Goal: Answer question/provide support: Share knowledge or assist other users

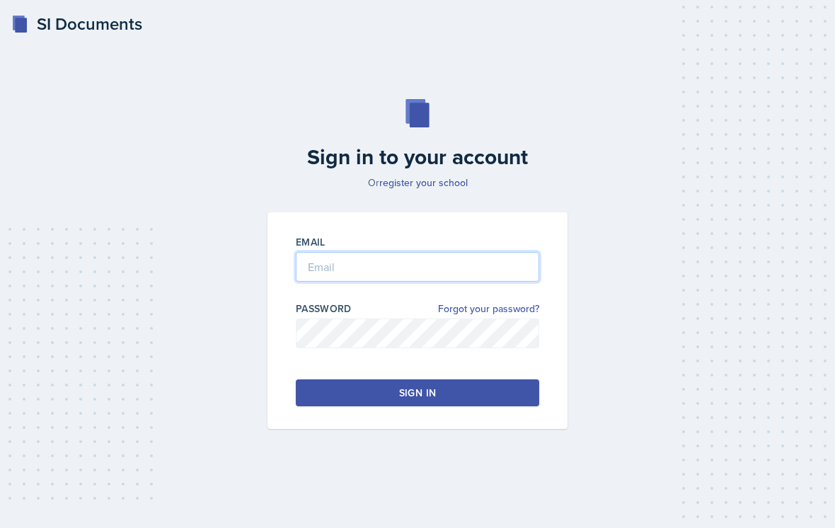
click at [482, 278] on input "email" at bounding box center [417, 267] width 243 height 30
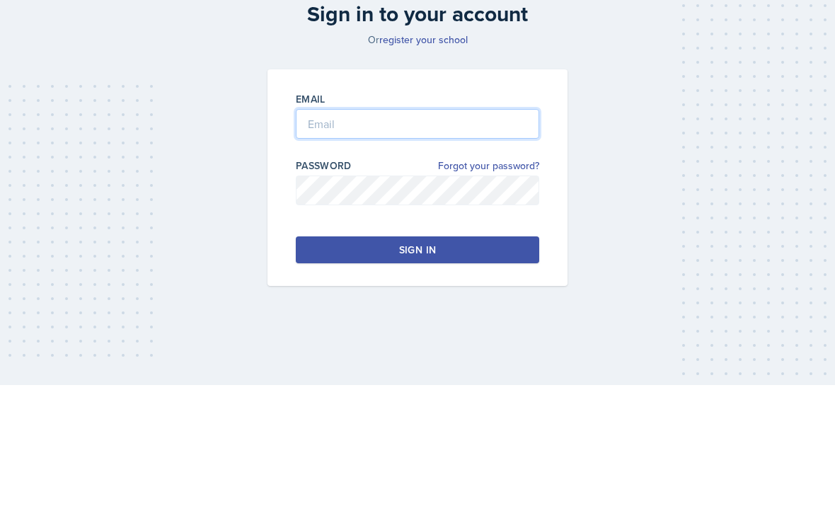
type input "[PERSON_NAME][EMAIL_ADDRESS][PERSON_NAME][DOMAIN_NAME]"
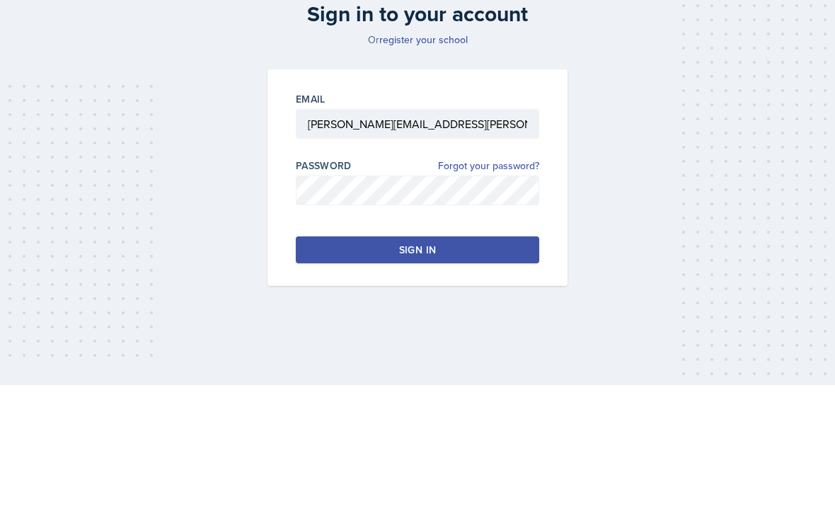
scroll to position [22, 0]
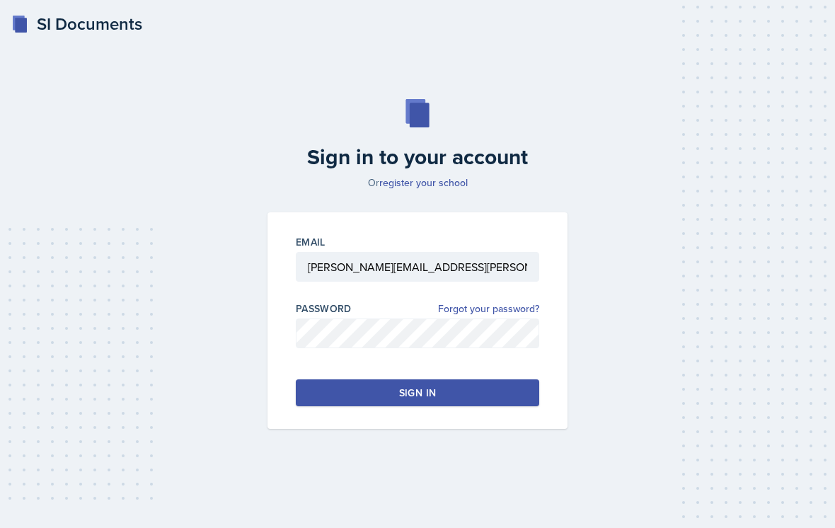
click at [454, 379] on button "Sign in" at bounding box center [417, 392] width 243 height 27
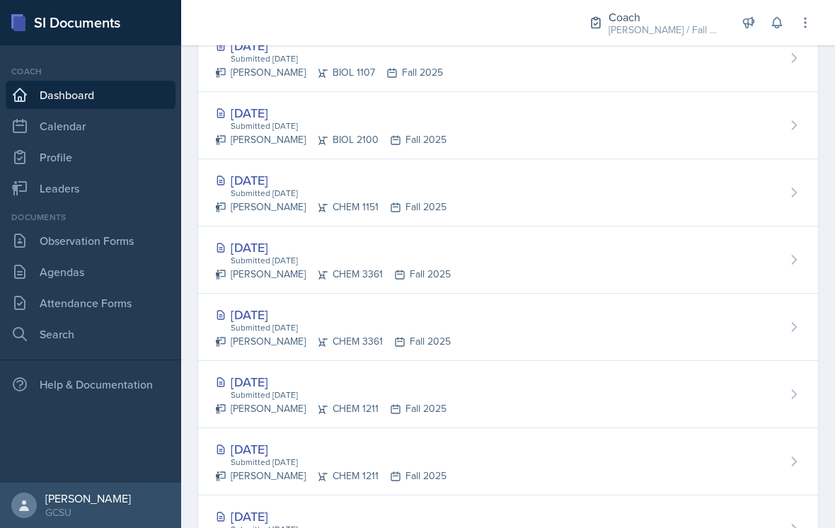
scroll to position [568, 0]
click at [272, 316] on div "[DATE]" at bounding box center [333, 313] width 236 height 19
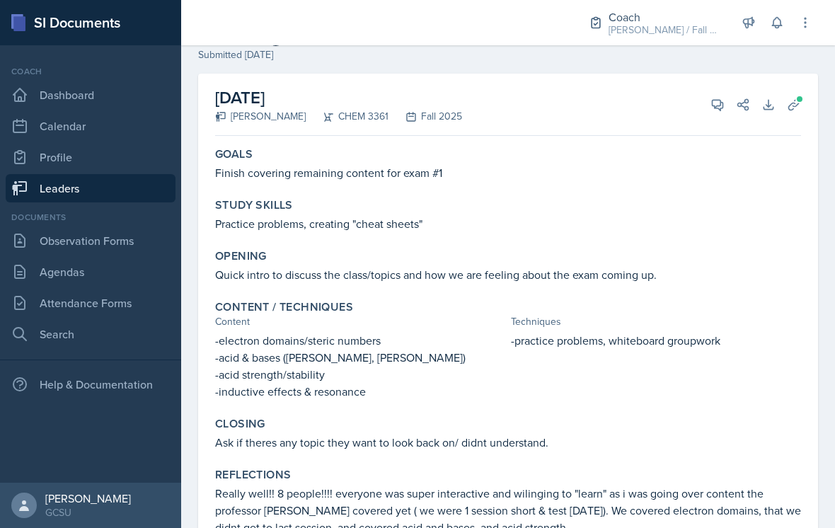
scroll to position [41, 0]
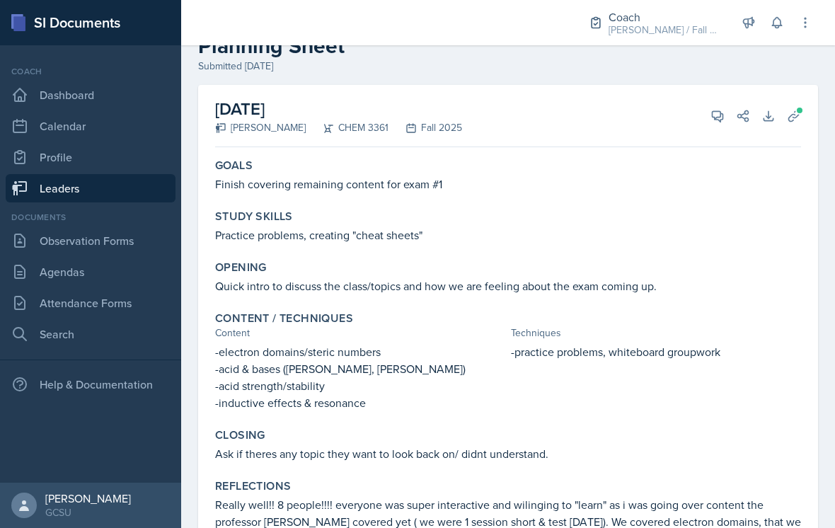
click at [720, 114] on span at bounding box center [722, 111] width 7 height 7
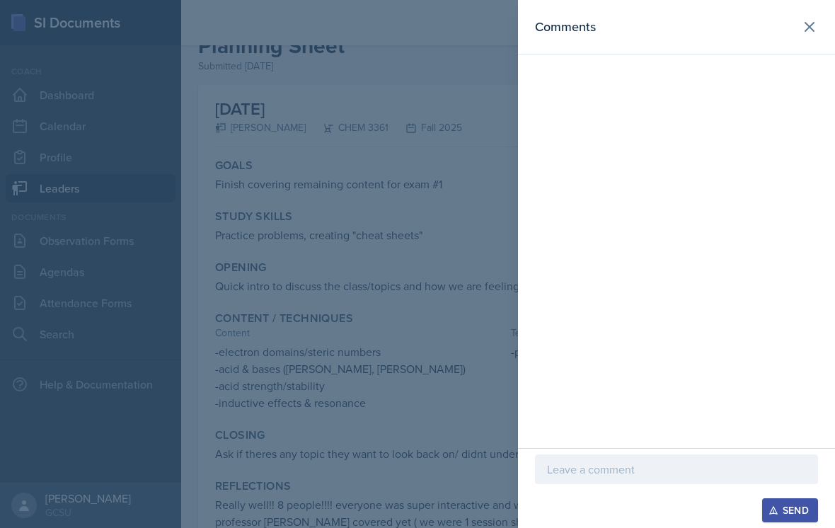
click at [618, 504] on div "Send" at bounding box center [676, 510] width 283 height 24
click at [689, 504] on div "Send" at bounding box center [676, 510] width 283 height 24
click at [676, 475] on p at bounding box center [676, 469] width 259 height 17
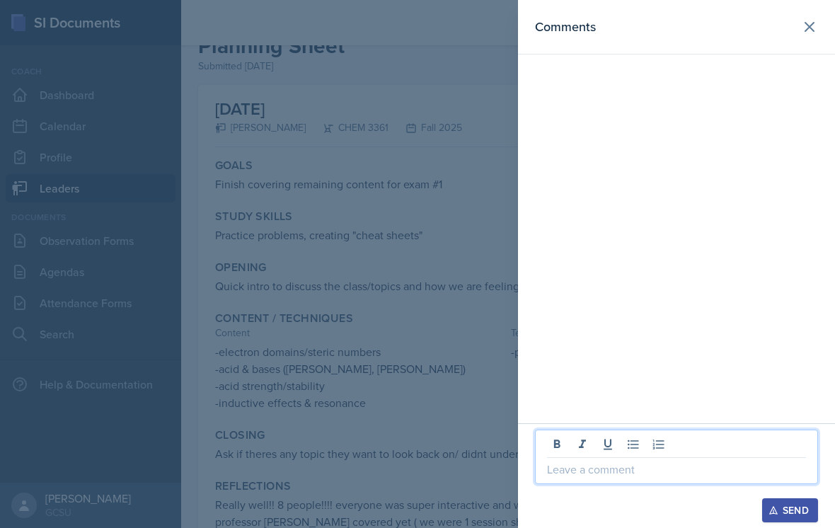
scroll to position [22, 0]
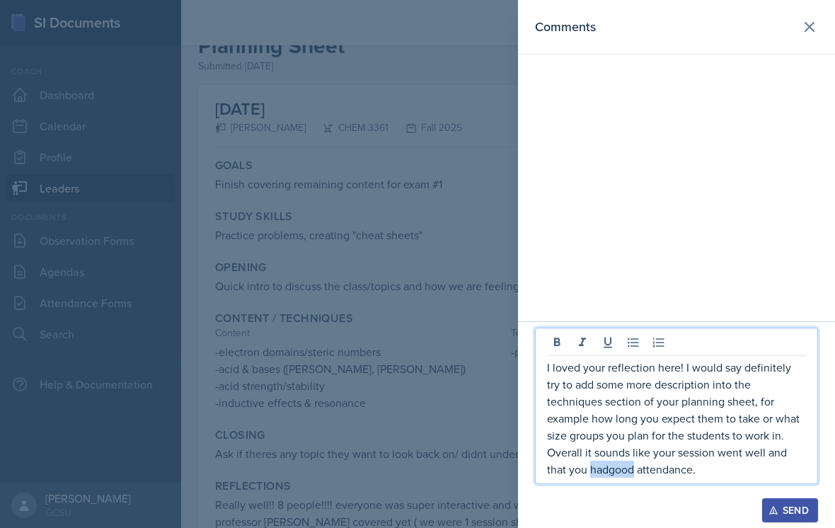
click at [569, 463] on p "I loved your reflection here! I would say definitely try to add some more descr…" at bounding box center [676, 418] width 259 height 119
click at [732, 476] on p "I loved your reflection here! I would say definitely try to add some more descr…" at bounding box center [676, 418] width 259 height 119
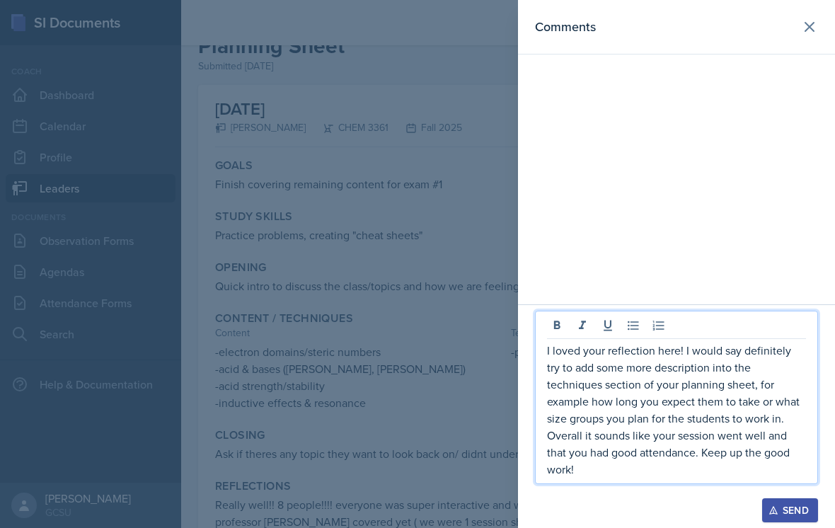
click at [782, 504] on div "Send" at bounding box center [790, 510] width 38 height 11
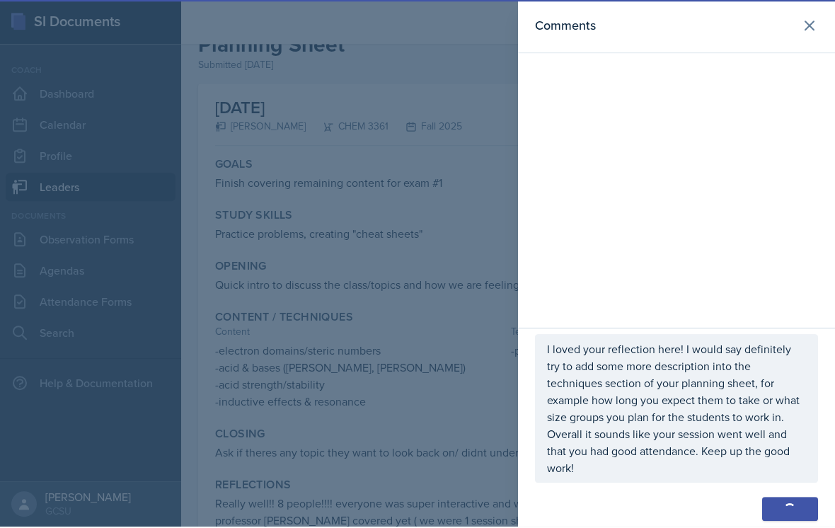
scroll to position [112, 0]
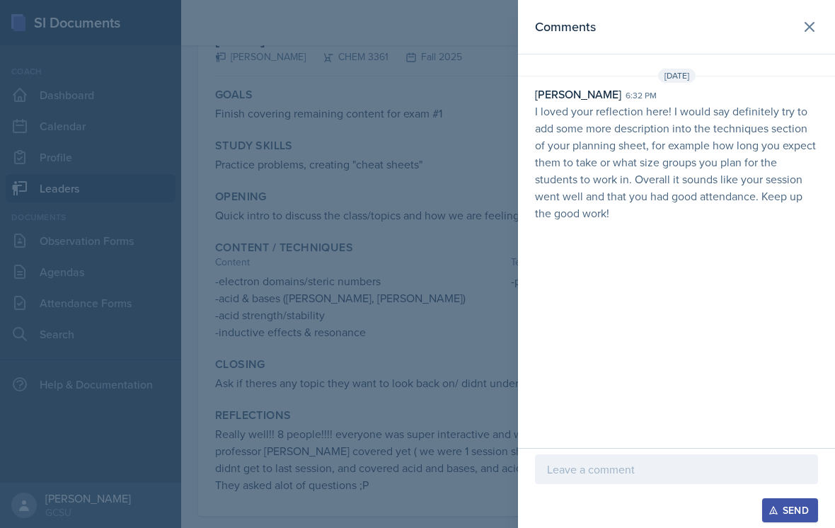
click at [803, 23] on icon at bounding box center [809, 26] width 17 height 17
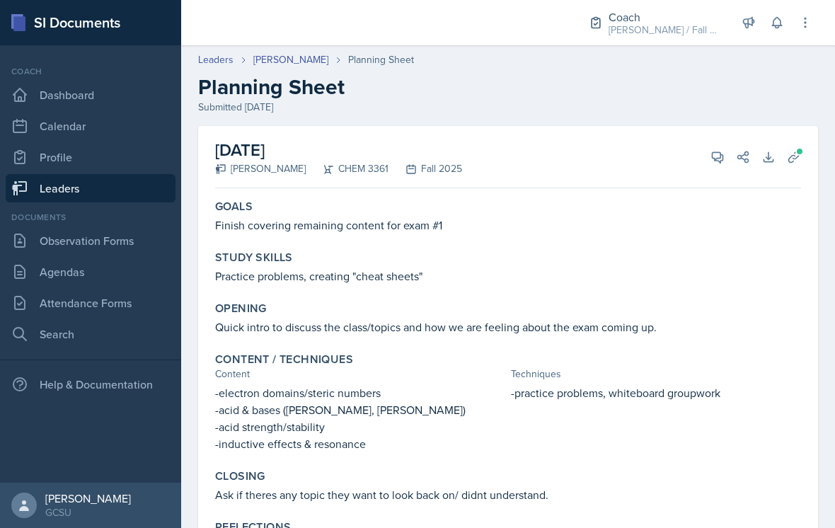
scroll to position [0, 0]
click at [219, 52] on link "Leaders" at bounding box center [215, 59] width 35 height 15
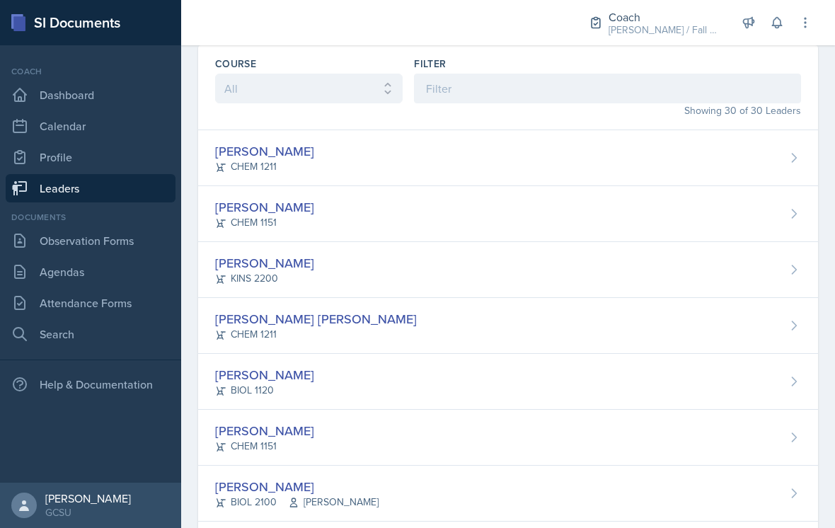
scroll to position [67, 0]
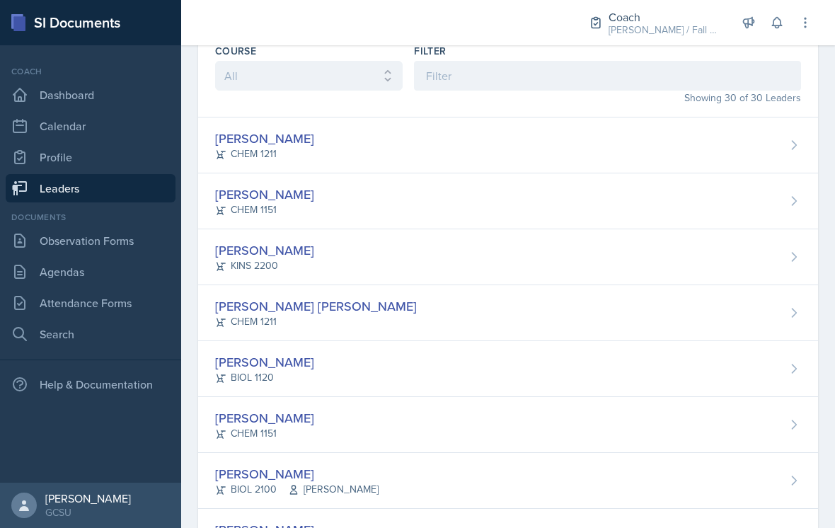
click at [727, 150] on div "[PERSON_NAME] CHEM 1211" at bounding box center [508, 145] width 620 height 56
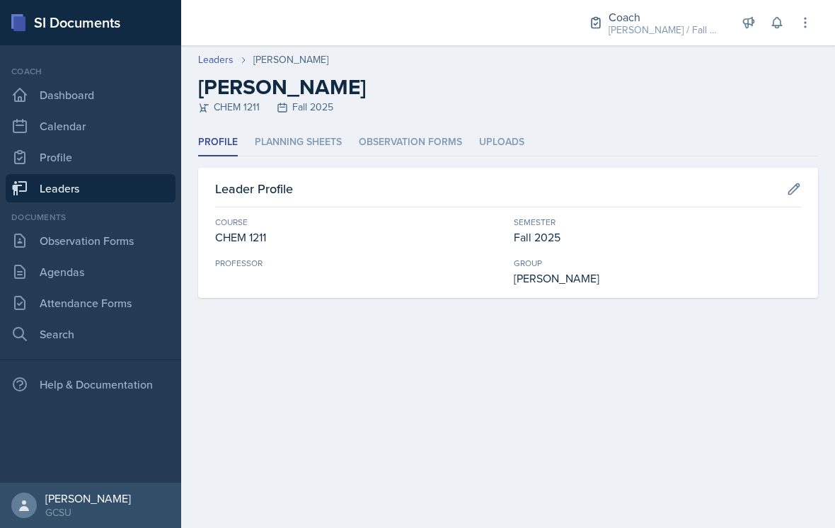
click at [306, 136] on li "Planning Sheets" at bounding box center [298, 143] width 87 height 28
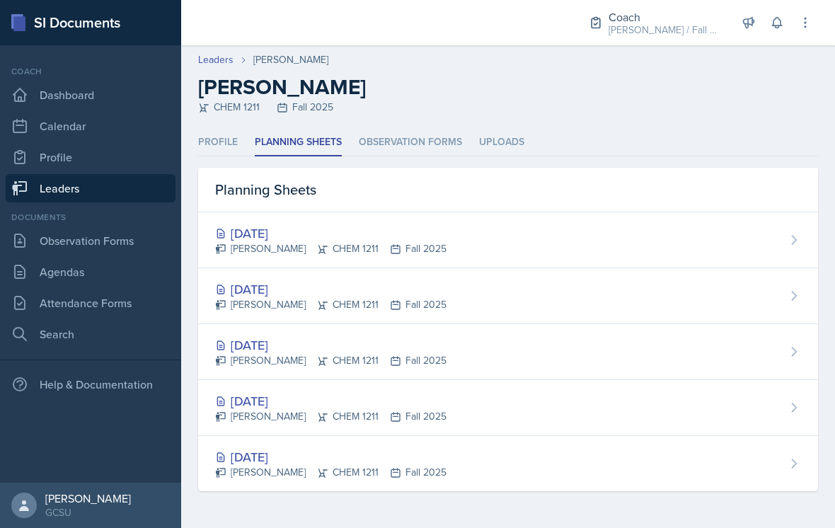
click at [286, 241] on div "[DATE]" at bounding box center [330, 233] width 231 height 19
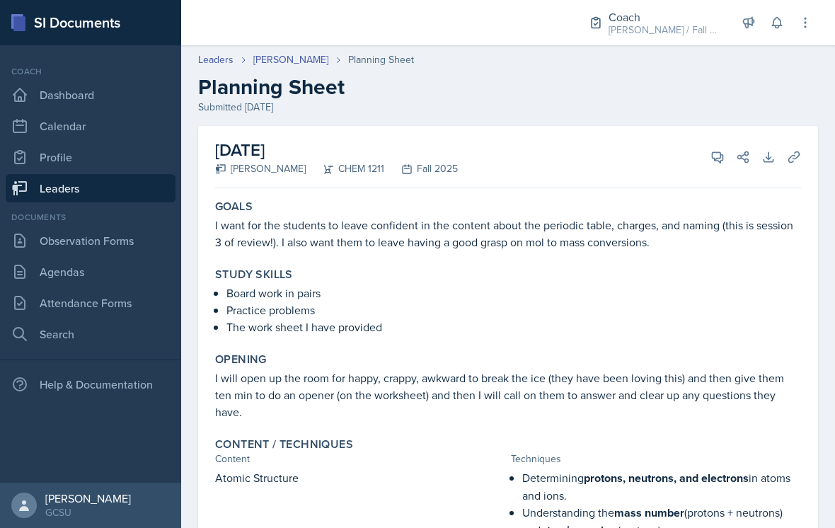
click at [262, 61] on link "[PERSON_NAME]" at bounding box center [290, 59] width 75 height 15
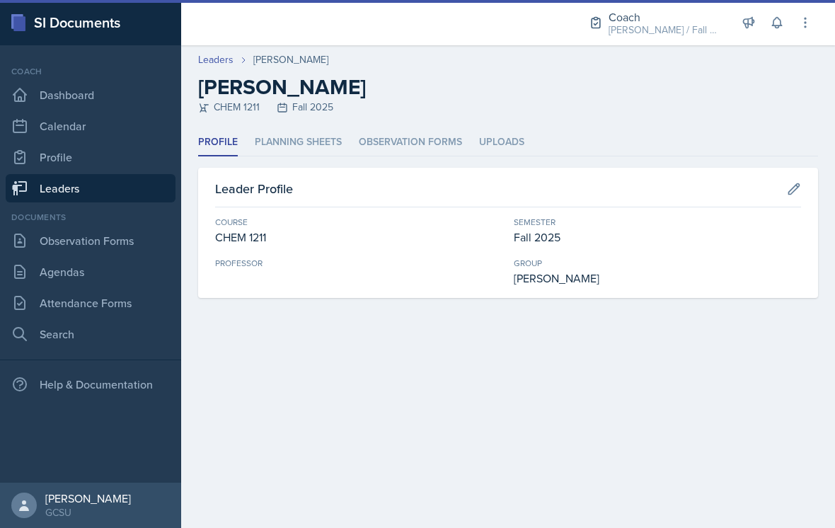
click at [211, 74] on h2 "[PERSON_NAME]" at bounding box center [508, 86] width 620 height 25
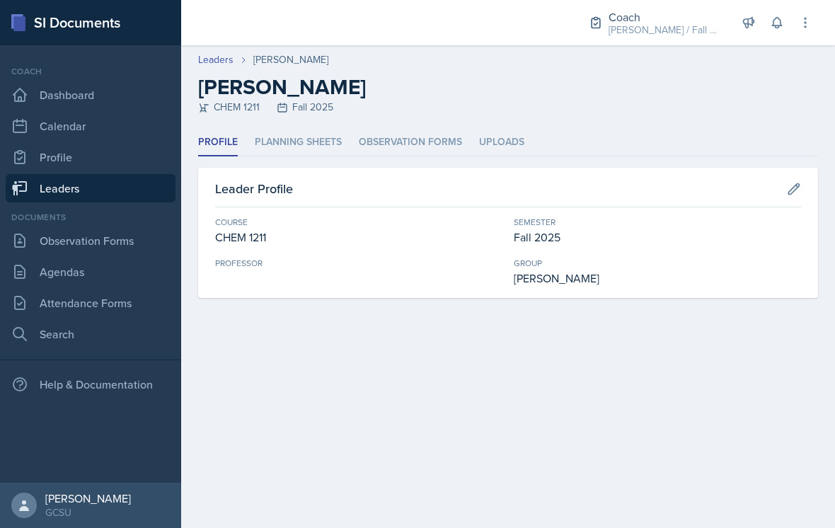
click at [222, 66] on link "Leaders" at bounding box center [215, 59] width 35 height 15
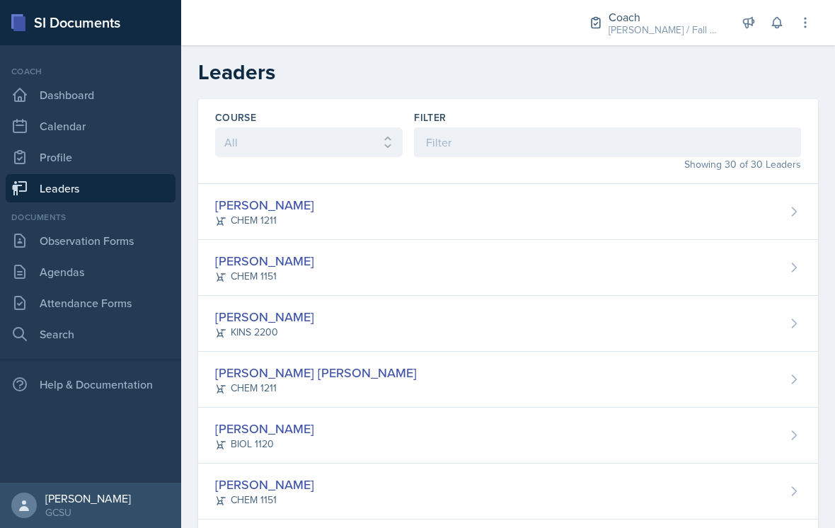
click at [520, 265] on div "Odeya Atar CHEM 1151" at bounding box center [508, 268] width 620 height 56
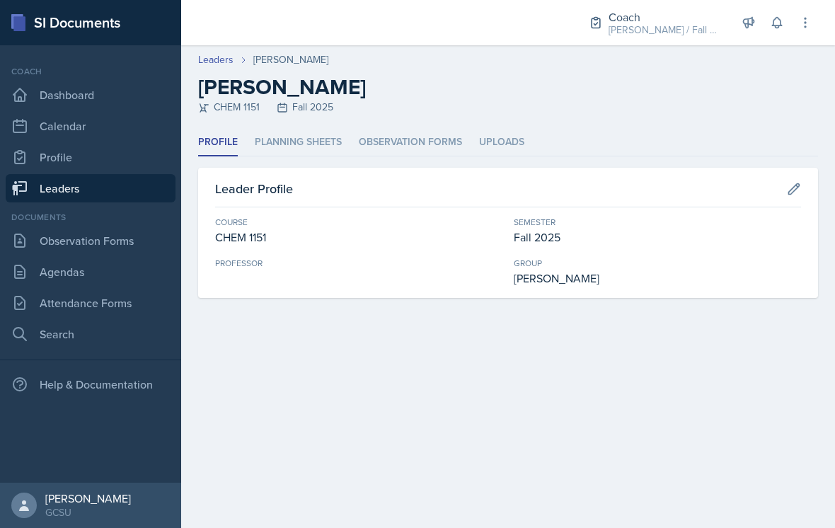
click at [211, 64] on link "Leaders" at bounding box center [215, 59] width 35 height 15
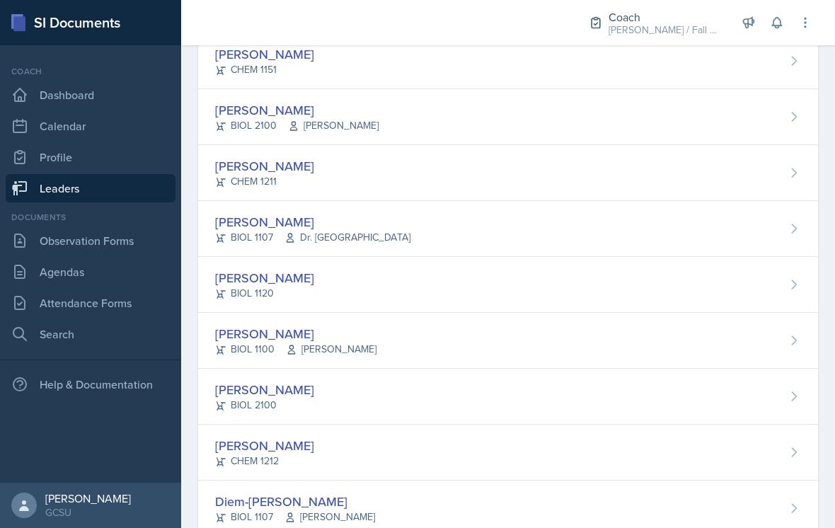
scroll to position [418, 0]
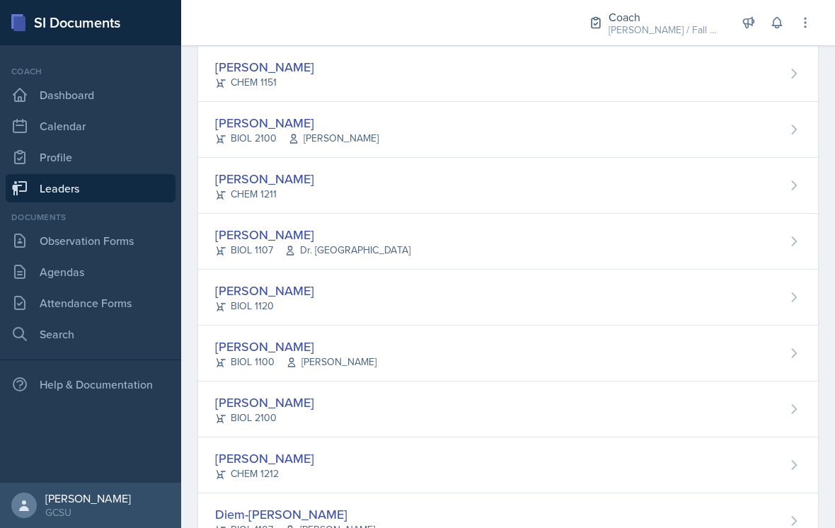
click at [475, 204] on div "[PERSON_NAME] CHEM 1211" at bounding box center [508, 186] width 620 height 56
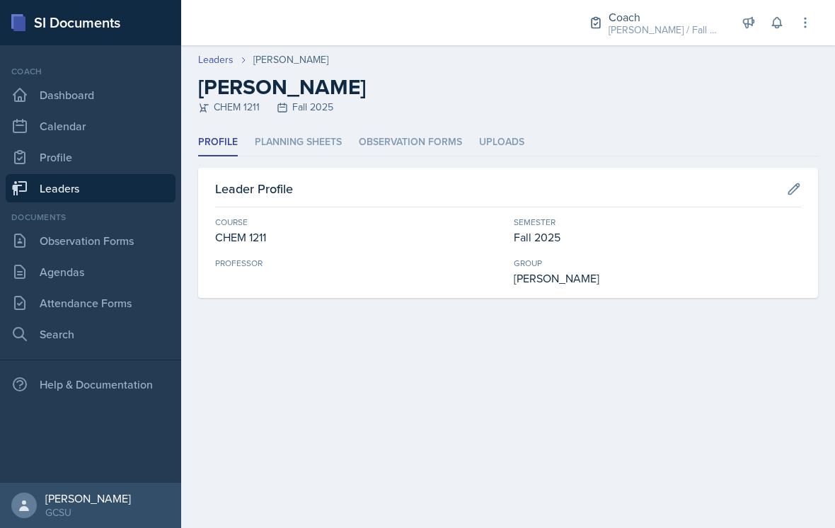
click at [321, 154] on li "Planning Sheets" at bounding box center [298, 143] width 87 height 28
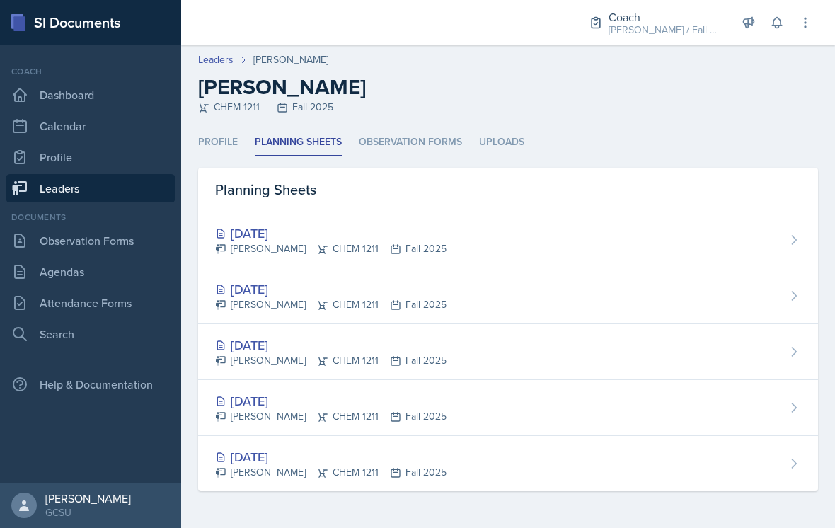
click at [396, 243] on div "[PERSON_NAME] CHEM 1211 Fall 2025" at bounding box center [330, 248] width 231 height 15
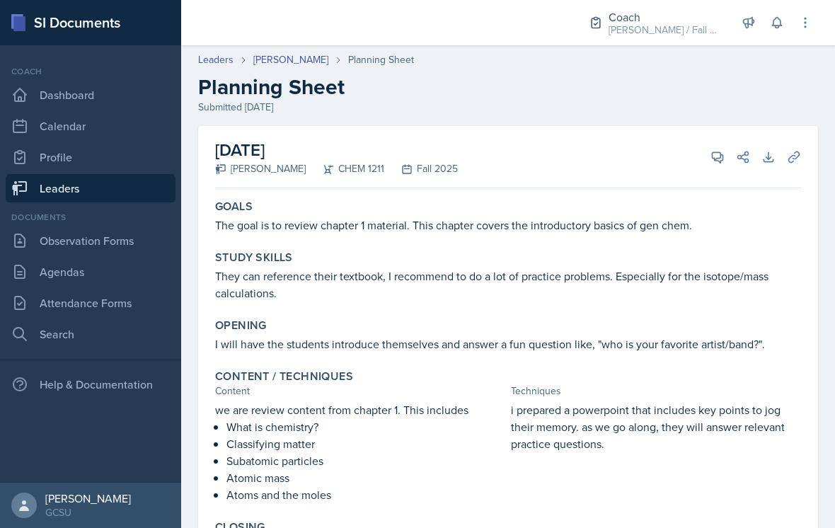
click at [294, 64] on link "[PERSON_NAME]" at bounding box center [290, 59] width 75 height 15
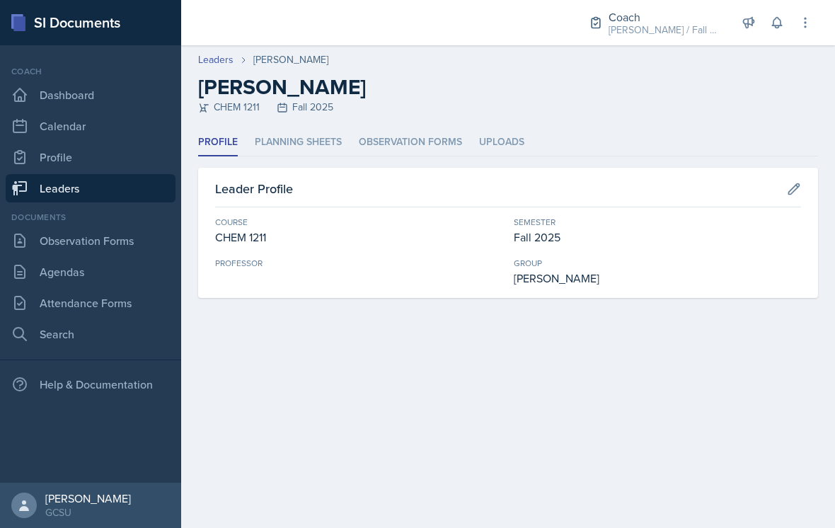
click at [315, 151] on li "Planning Sheets" at bounding box center [298, 143] width 87 height 28
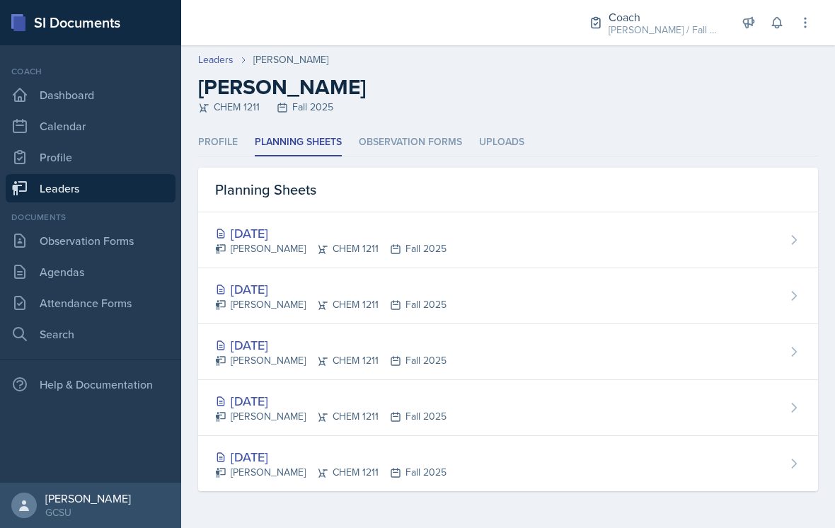
click at [292, 284] on div "[DATE]" at bounding box center [330, 289] width 231 height 19
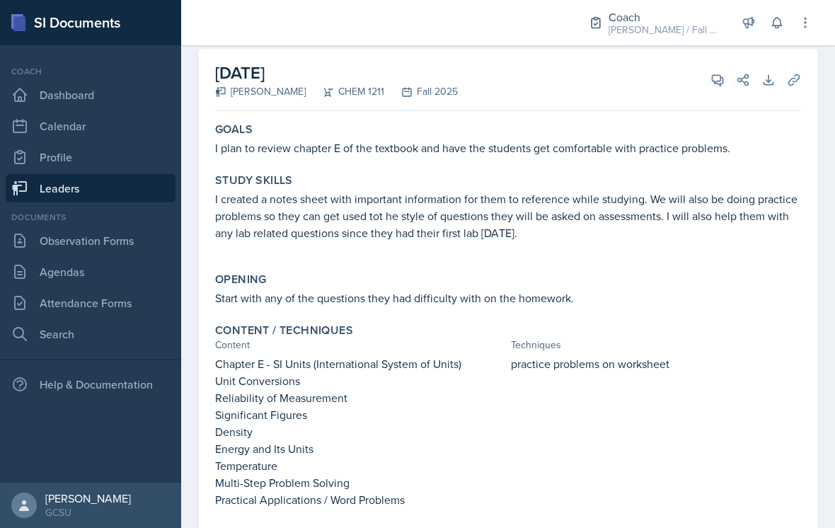
scroll to position [1, 0]
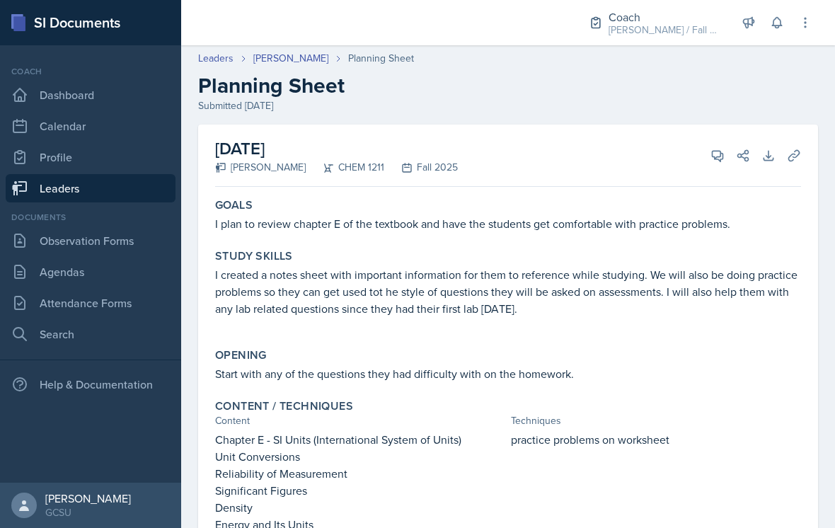
click at [708, 168] on div "[DATE] [PERSON_NAME] CHEM 1211 Fall 2025 View Comments Comments Send Share Down…" at bounding box center [508, 156] width 586 height 62
click at [707, 157] on button "View Comments" at bounding box center [717, 155] width 25 height 25
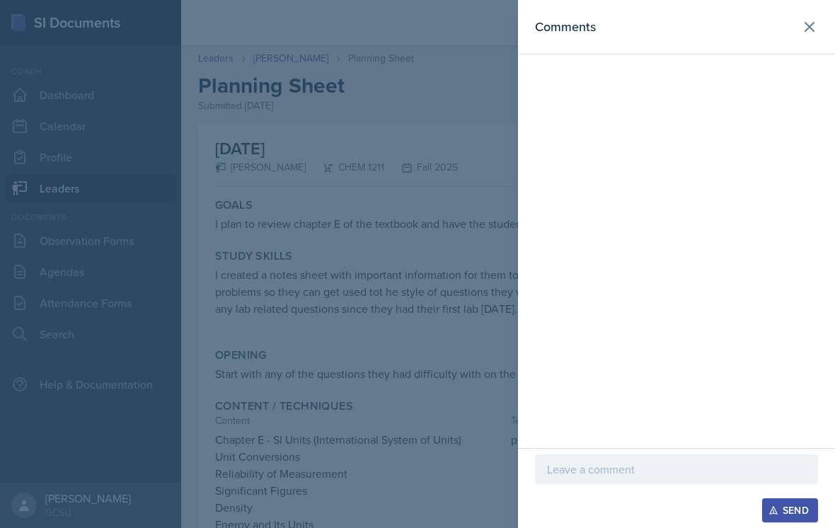
click at [656, 504] on div "Send" at bounding box center [676, 510] width 283 height 24
click at [603, 477] on p at bounding box center [676, 469] width 259 height 17
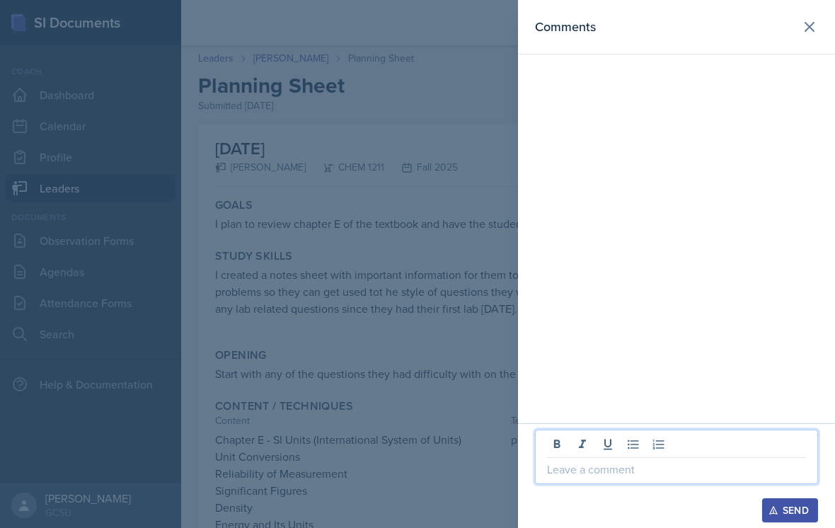
scroll to position [22, 0]
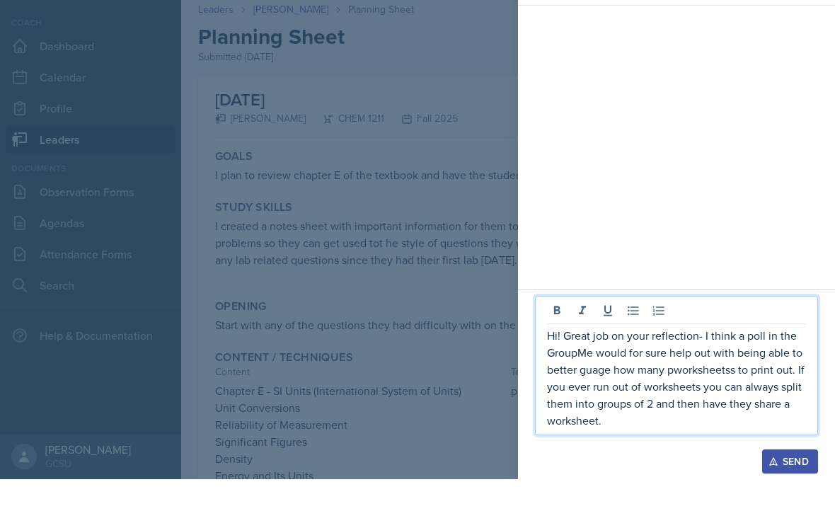
click at [696, 376] on p "Hi! Great job on your reflection- I think a poll in the GroupMe would for sure …" at bounding box center [676, 427] width 259 height 102
click at [597, 376] on p "Hi! Great job on your reflection- I think a poll in the GroupMe would for sure …" at bounding box center [676, 427] width 259 height 102
click at [636, 420] on p "Hi! Great job on your reflection- I think a poll in the GroupMe would for sure …" at bounding box center [676, 427] width 259 height 102
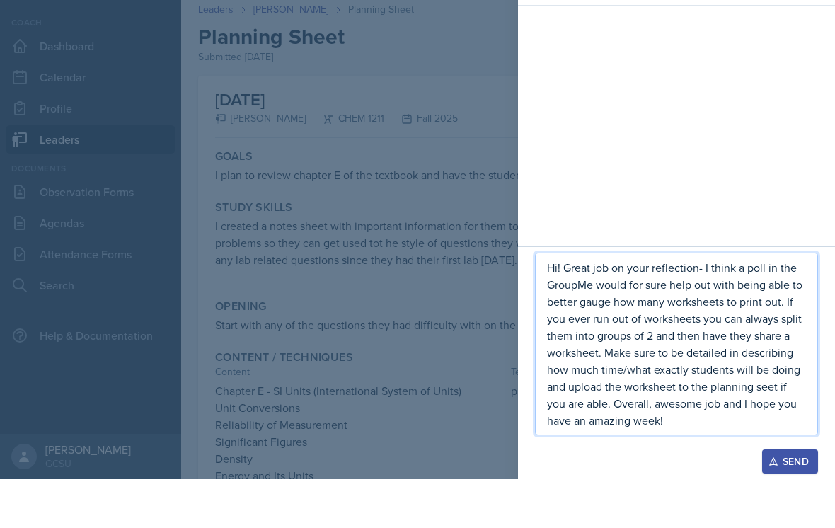
click at [770, 385] on p "Hi! Great job on your reflection- I think a poll in the GroupMe would for sure …" at bounding box center [676, 393] width 259 height 170
click at [683, 426] on p "Hi! Great job on your reflection- I think a poll in the GroupMe would for sure …" at bounding box center [676, 393] width 259 height 170
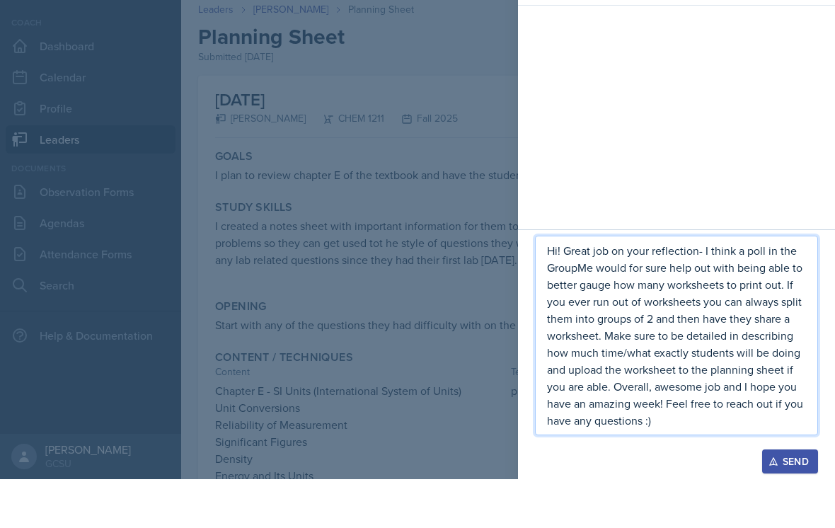
click at [789, 504] on div "Send" at bounding box center [790, 510] width 38 height 11
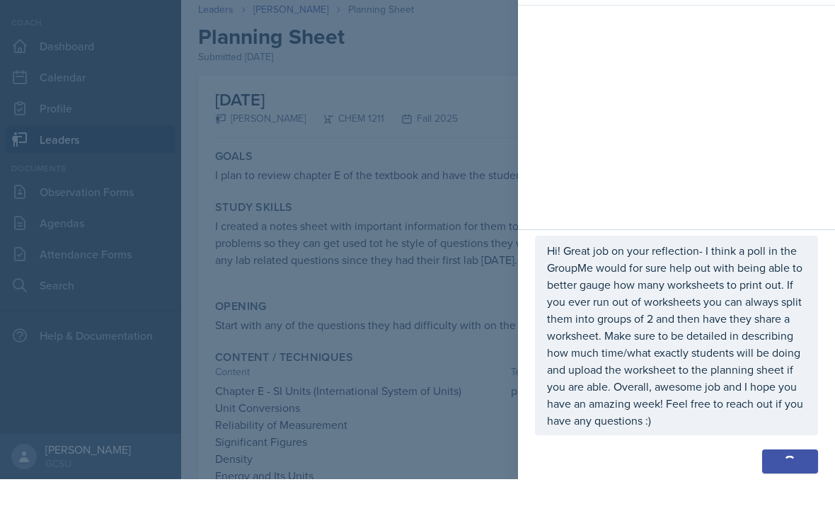
scroll to position [171, 0]
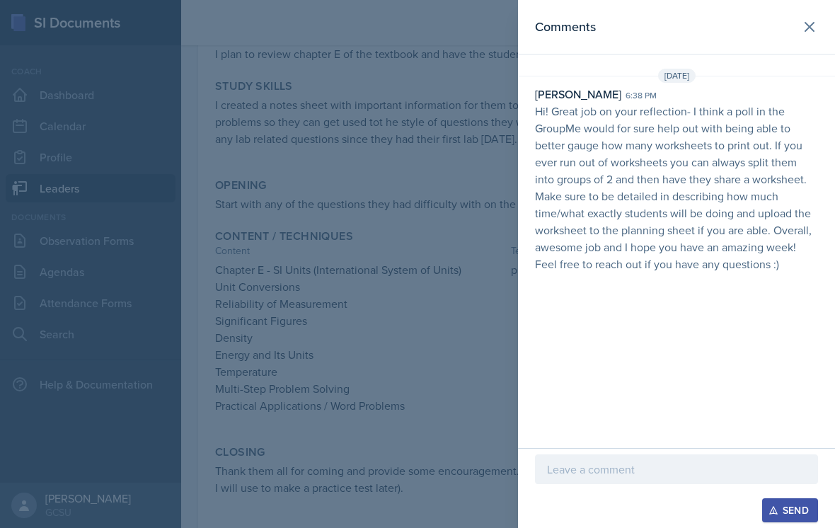
click at [808, 32] on icon at bounding box center [809, 26] width 17 height 17
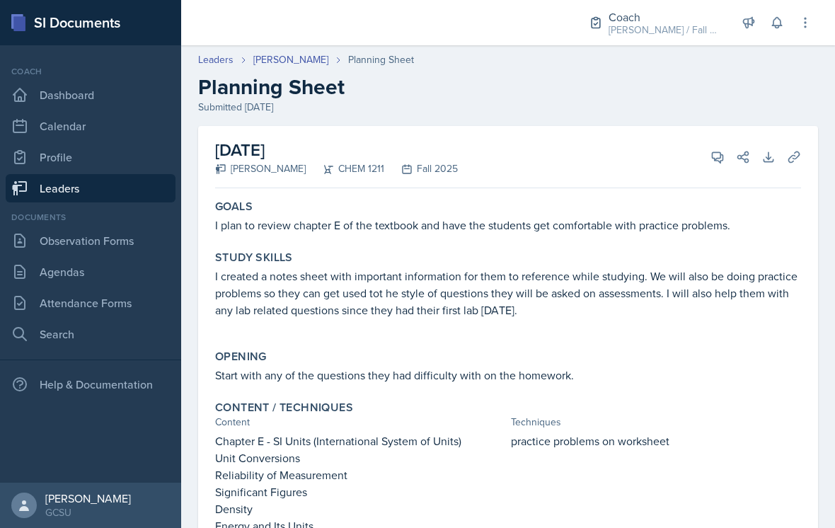
scroll to position [0, 0]
click at [217, 52] on link "Leaders" at bounding box center [215, 59] width 35 height 15
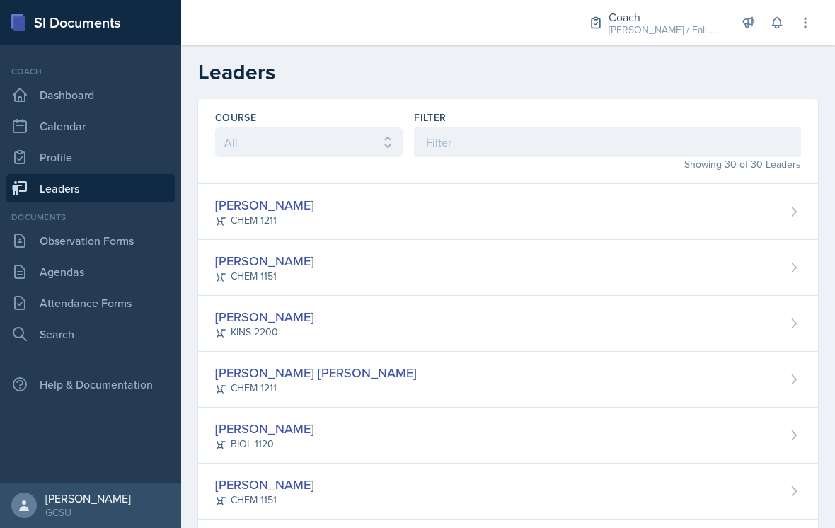
click at [122, 254] on link "Observation Forms" at bounding box center [91, 240] width 170 height 28
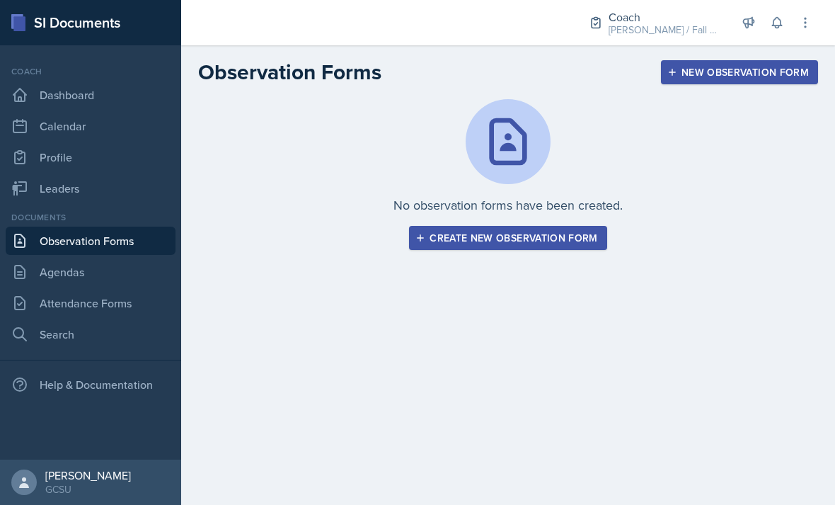
click at [582, 242] on div "Create new observation form" at bounding box center [507, 237] width 179 height 11
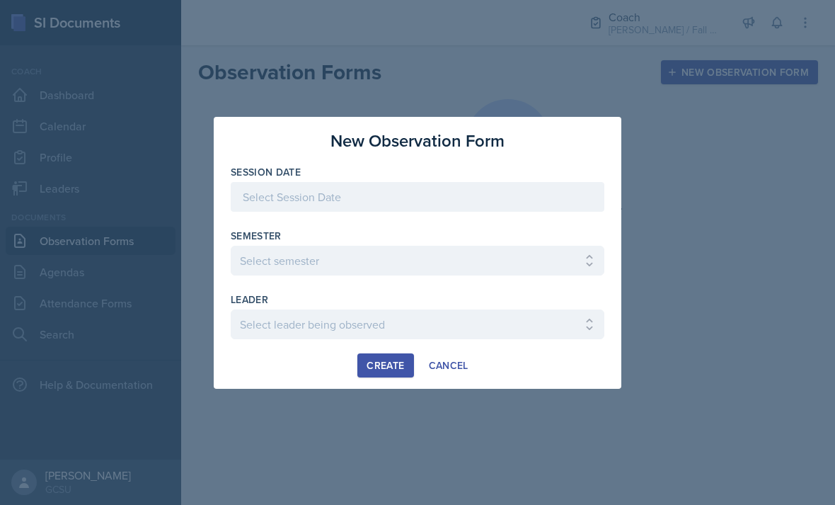
click at [579, 192] on div at bounding box center [418, 197] width 374 height 30
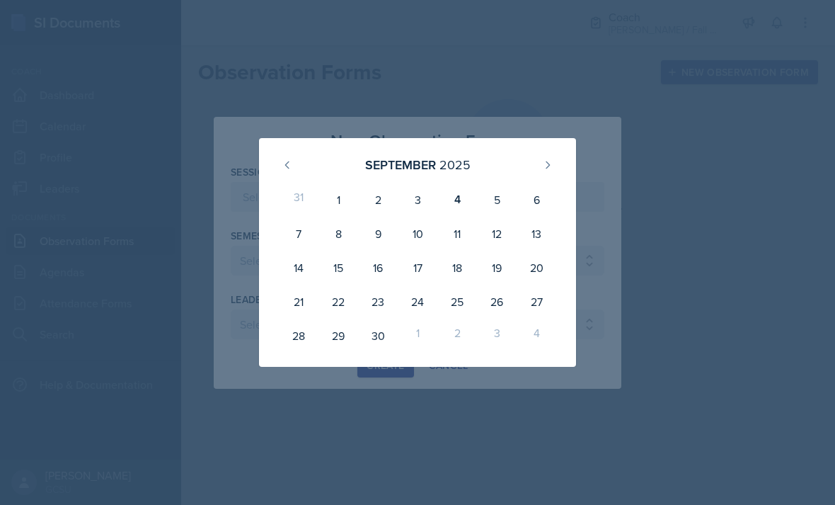
click at [458, 201] on div "4" at bounding box center [457, 200] width 40 height 34
type input "[DATE]"
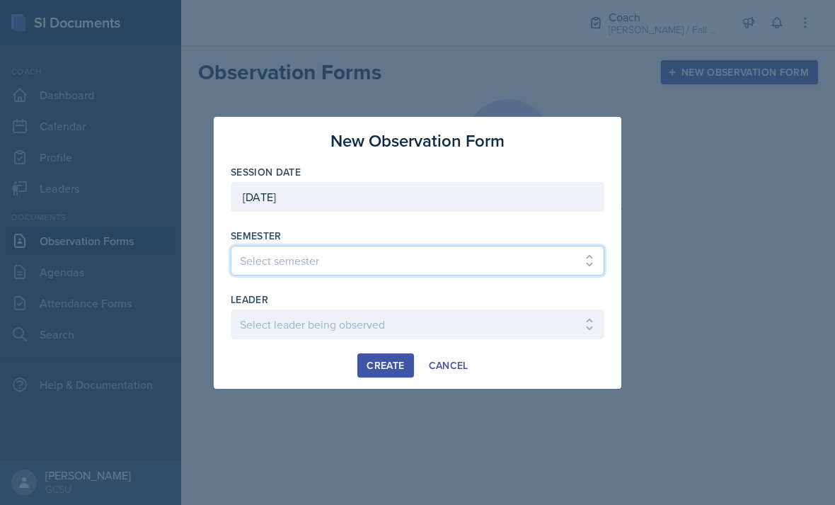
click at [406, 258] on select "Select semester All Spring 2020 Fall 2023 Spring 2019 Spring 2018 Fall 2017 Spr…" at bounding box center [418, 261] width 374 height 30
select select "986fdc3e-2246-4ffd-9cb8-78666de4ebed"
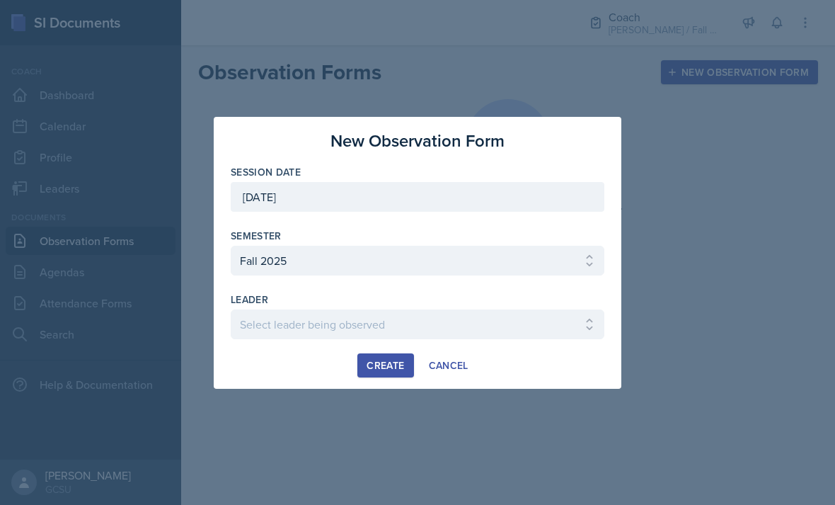
click at [494, 318] on select "Select leader being observed [PERSON_NAME] / MATH 1113 / [PERSON_NAME] [PERSON_…" at bounding box center [418, 324] width 374 height 30
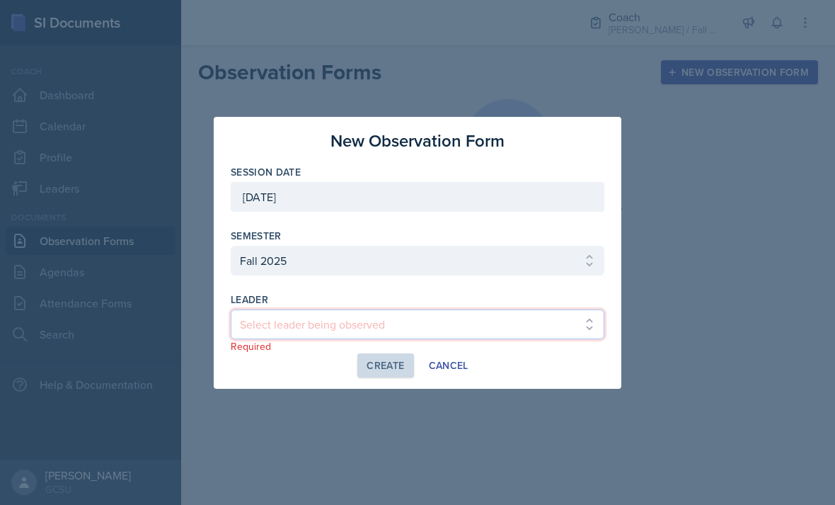
click at [430, 319] on select "Select leader being observed [PERSON_NAME] / MATH 1113 / [PERSON_NAME] [PERSON_…" at bounding box center [418, 324] width 374 height 30
select select "7237d789-c726-47e4-a362-3b9cd2fdcef6"
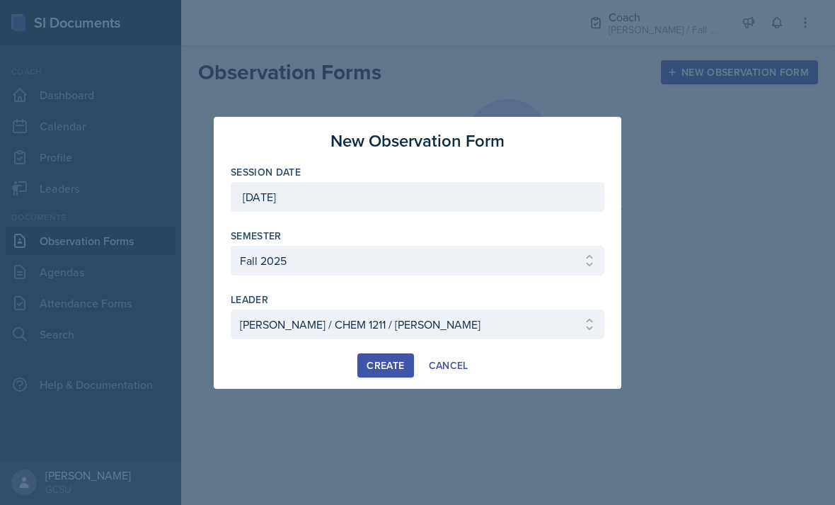
click at [389, 355] on button "Create" at bounding box center [385, 365] width 56 height 24
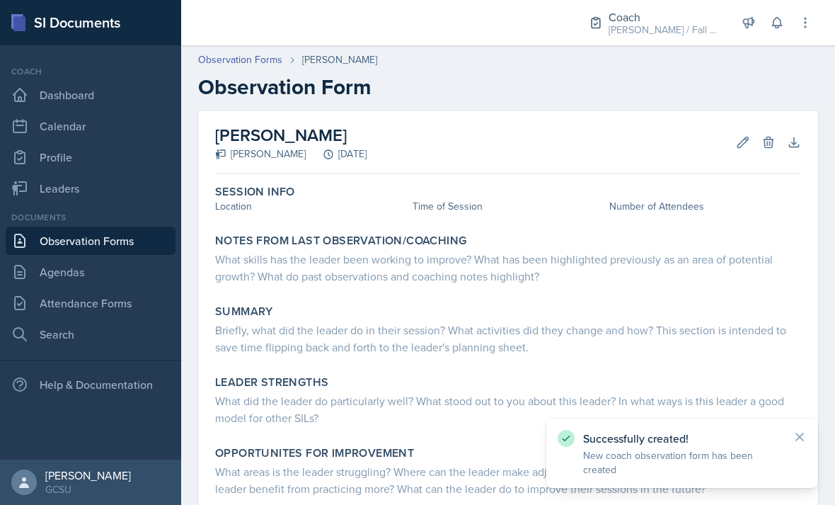
click at [258, 209] on div "Location" at bounding box center [311, 206] width 192 height 15
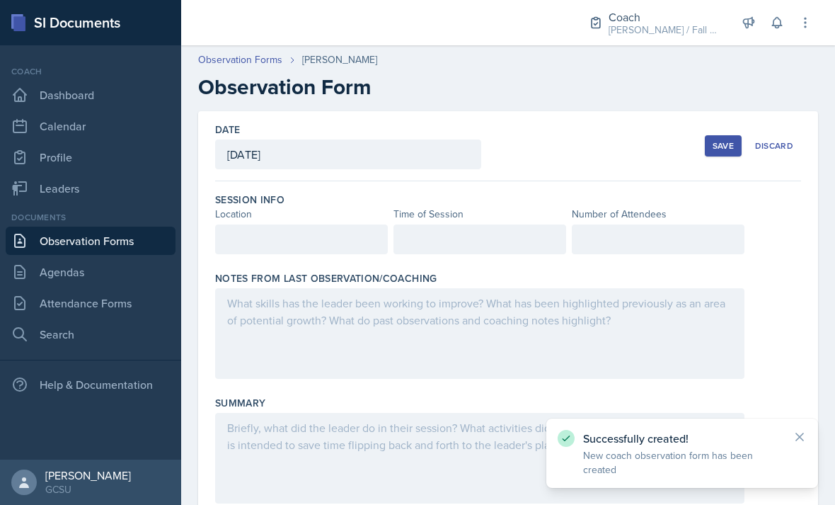
click at [329, 227] on div at bounding box center [301, 239] width 173 height 30
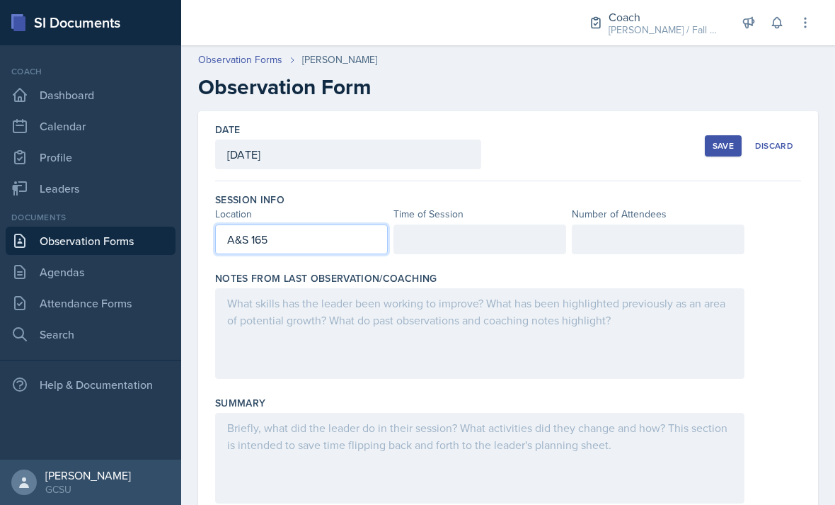
click at [499, 241] on div at bounding box center [479, 239] width 173 height 30
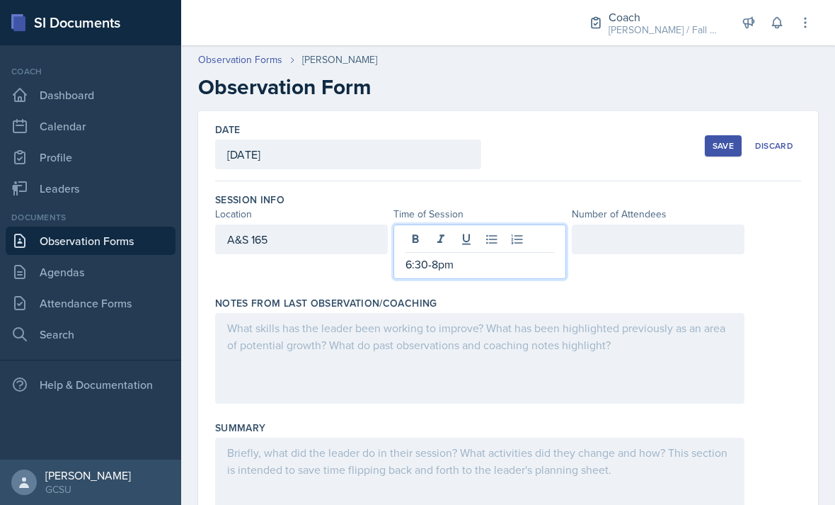
click at [648, 264] on div "Session Info Location Time of Session Number of Attendees A&S 165 6:30-8pm" at bounding box center [508, 238] width 586 height 103
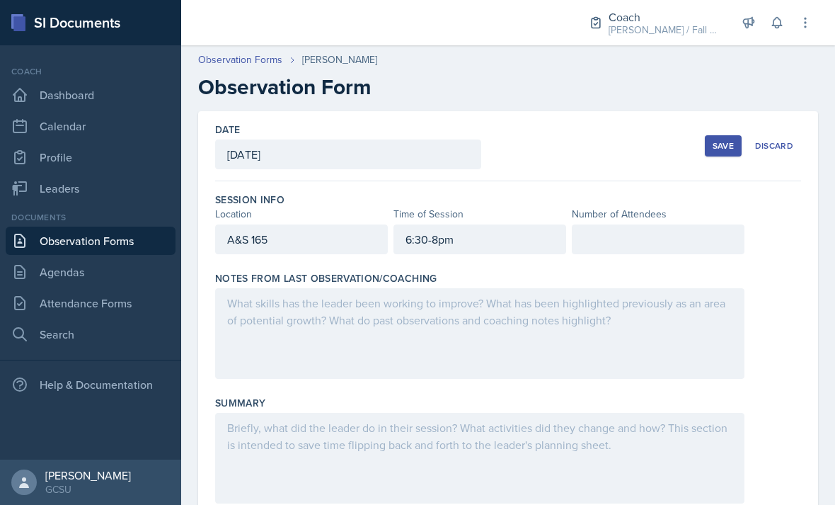
click at [696, 239] on div at bounding box center [658, 239] width 173 height 30
click at [615, 346] on div at bounding box center [479, 333] width 529 height 91
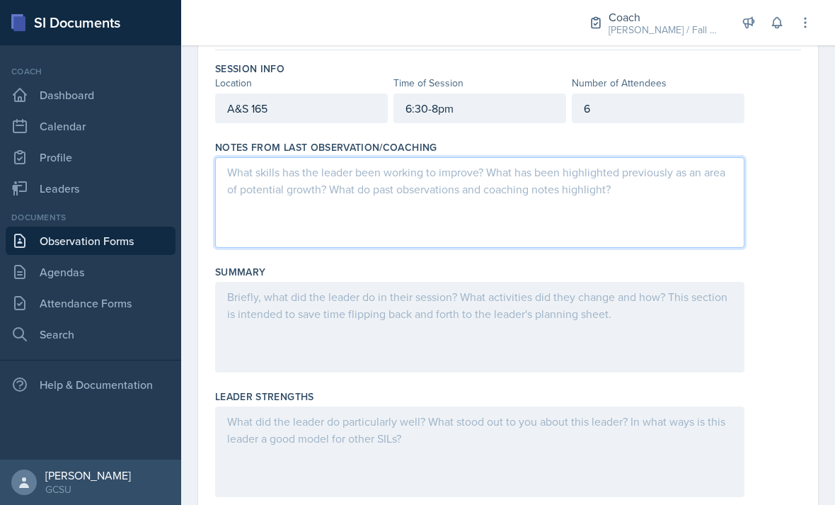
scroll to position [153, 0]
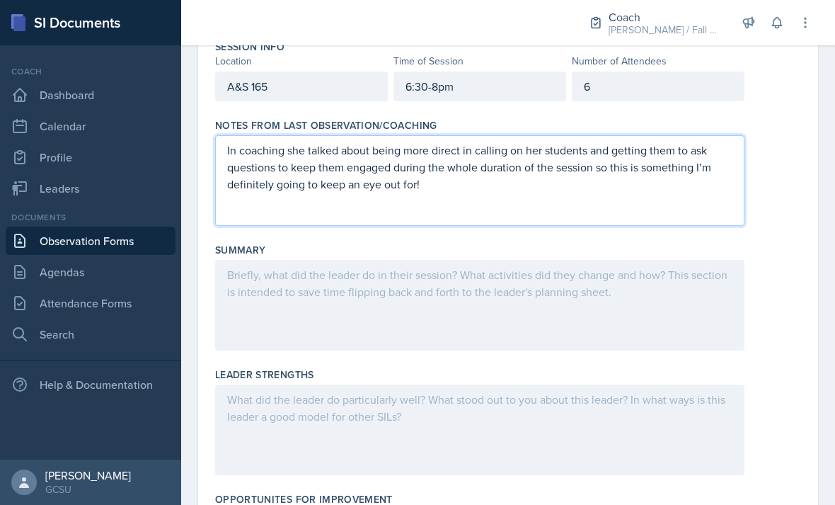
click at [669, 282] on div at bounding box center [479, 305] width 529 height 91
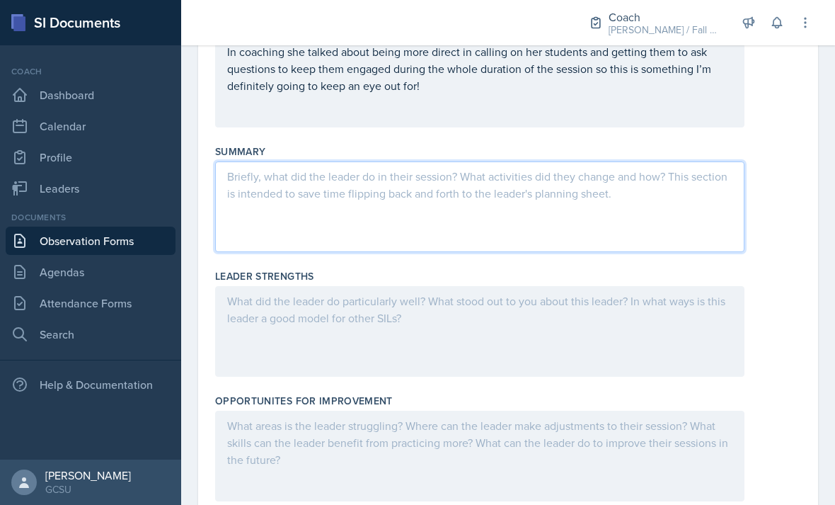
scroll to position [258, 0]
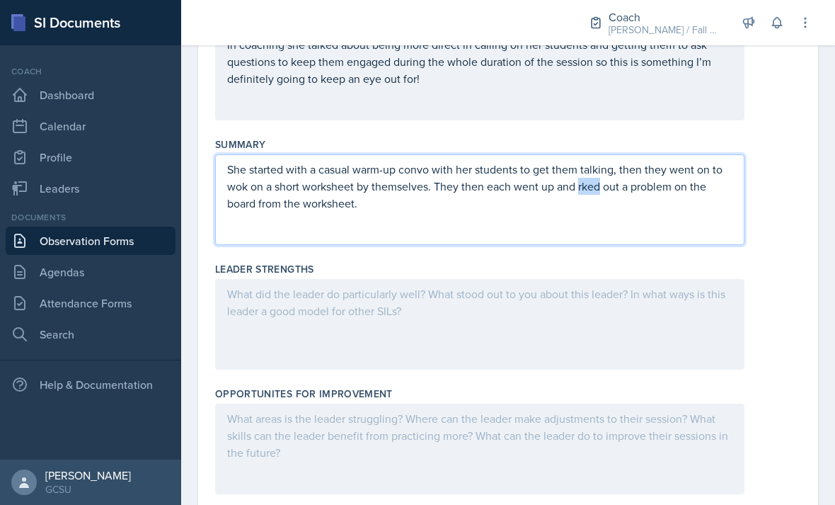
click at [587, 188] on p "She started with a casual warm-up convo with her students to get them talking, …" at bounding box center [479, 186] width 505 height 51
click at [572, 224] on div "She started with a casual warm-up convo with her students to get them talking, …" at bounding box center [479, 199] width 529 height 91
click at [582, 310] on div at bounding box center [479, 324] width 529 height 91
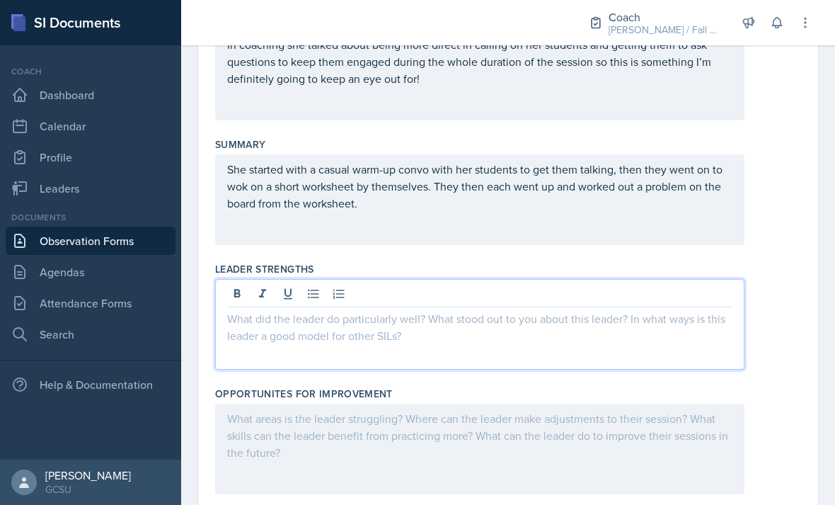
click at [316, 292] on icon at bounding box center [313, 294] width 14 height 14
click at [313, 299] on icon at bounding box center [313, 294] width 14 height 14
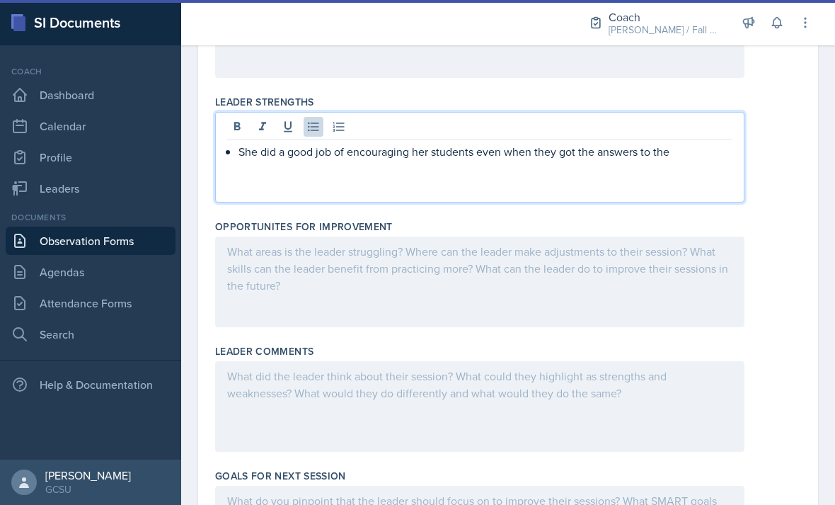
scroll to position [428, 0]
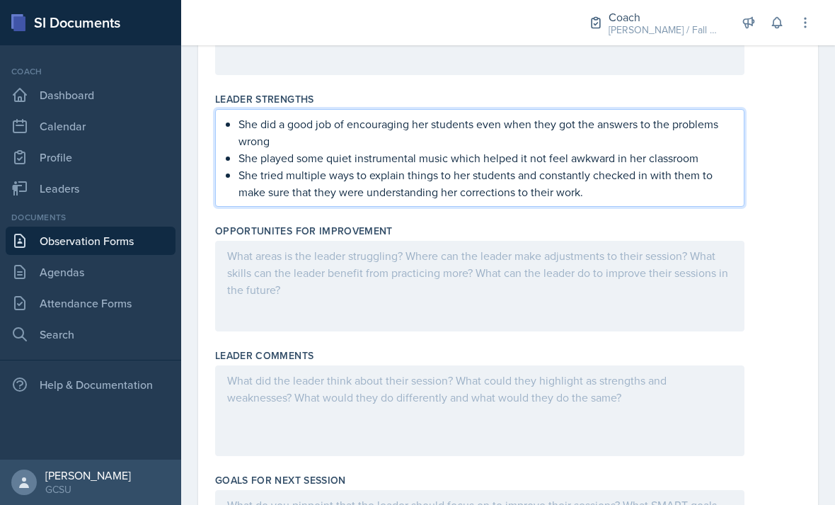
click at [628, 321] on div at bounding box center [479, 286] width 529 height 91
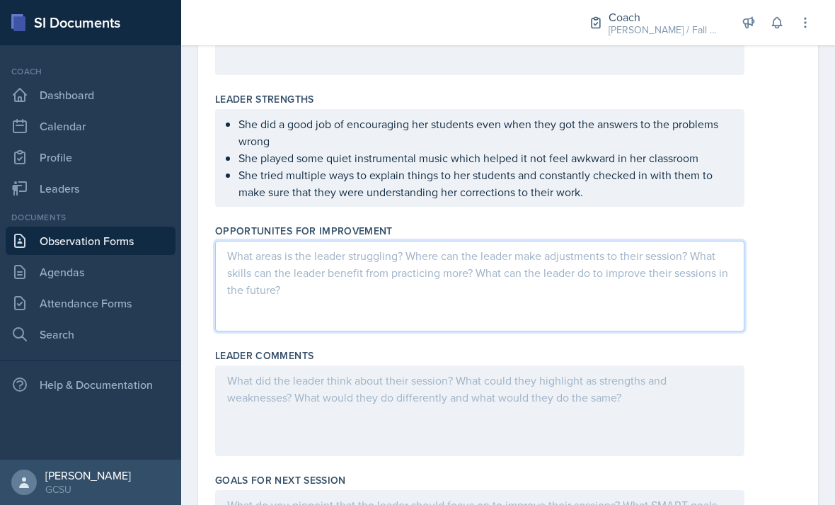
click at [663, 195] on p "She tried multiple ways to explain things to her students and constantly checke…" at bounding box center [485, 183] width 494 height 34
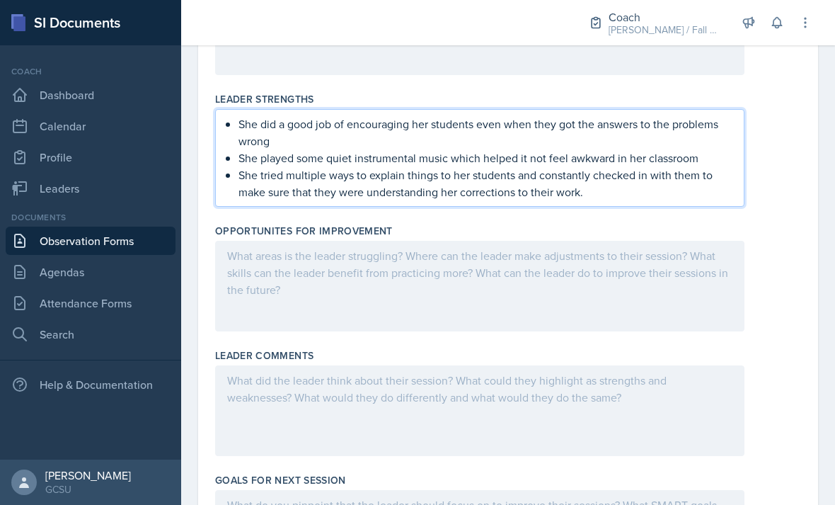
click at [600, 233] on div "Opportunites for Improvement" at bounding box center [508, 231] width 586 height 14
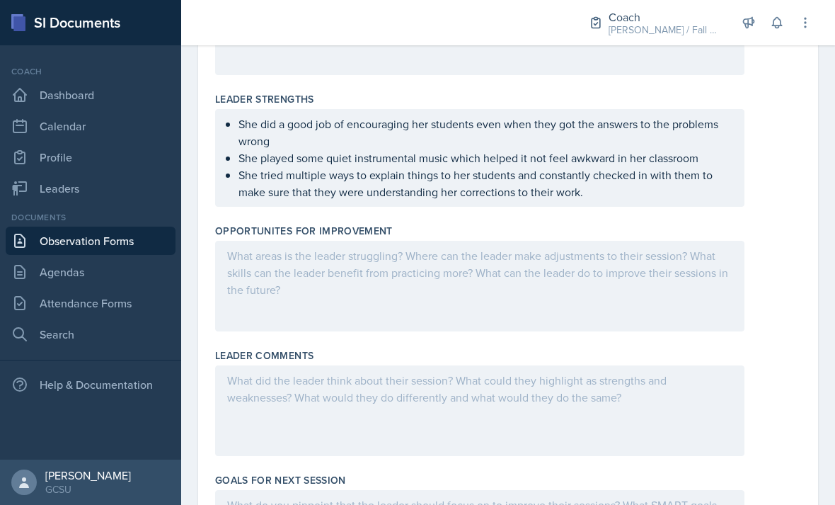
click at [579, 185] on ul "She did a good job of encouraging her students even when they got the answers t…" at bounding box center [485, 157] width 494 height 85
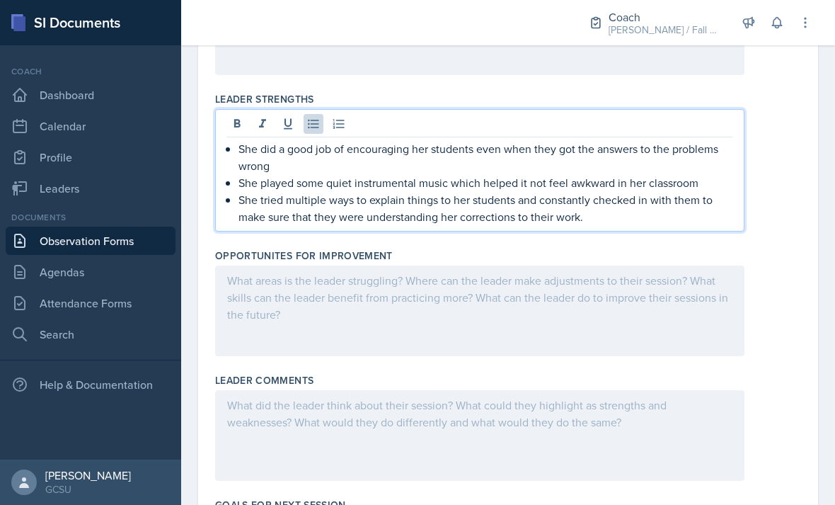
click at [588, 197] on p "She tried multiple ways to explain things to her students and constantly checke…" at bounding box center [485, 208] width 494 height 34
click at [596, 214] on p "She tried multiple ways to explain things to her students and constantly checke…" at bounding box center [485, 208] width 494 height 34
click at [613, 313] on div at bounding box center [479, 310] width 529 height 91
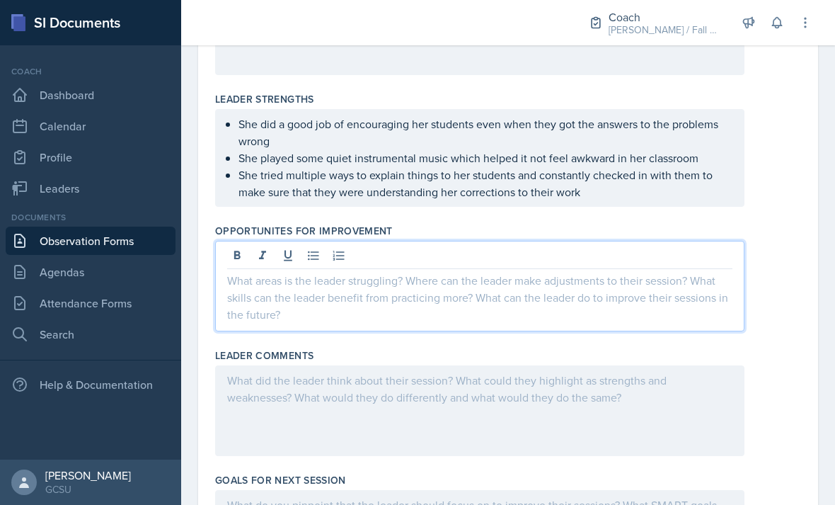
click at [314, 258] on icon at bounding box center [313, 255] width 14 height 14
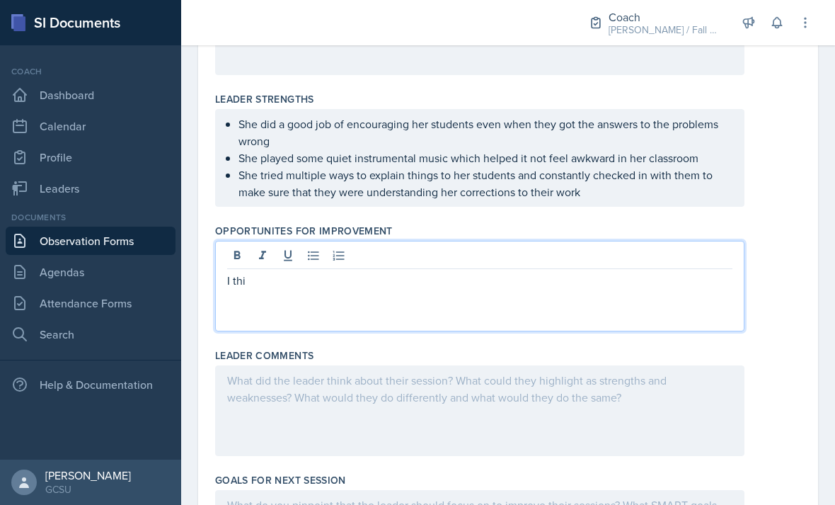
click at [315, 260] on icon at bounding box center [313, 255] width 14 height 14
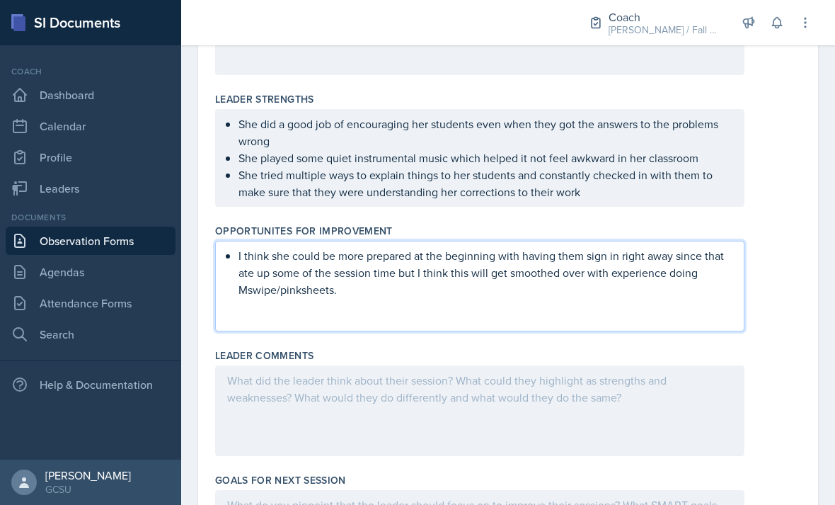
click at [597, 386] on div at bounding box center [479, 410] width 529 height 91
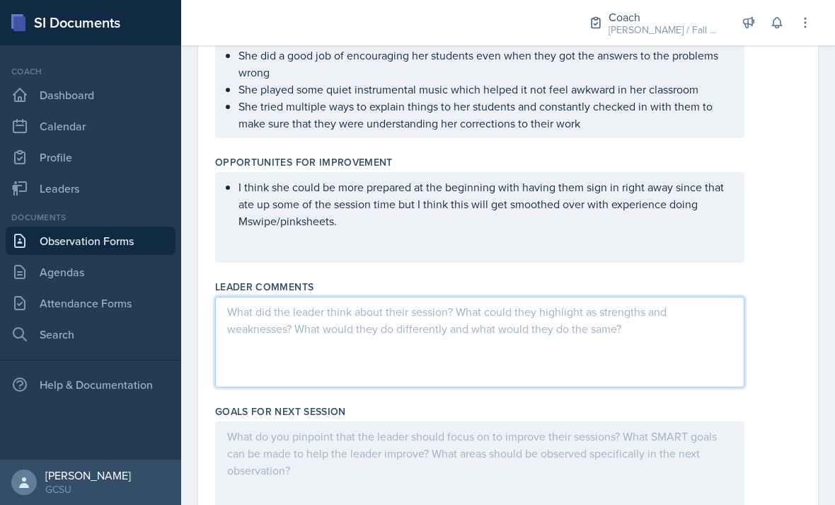
scroll to position [570, 0]
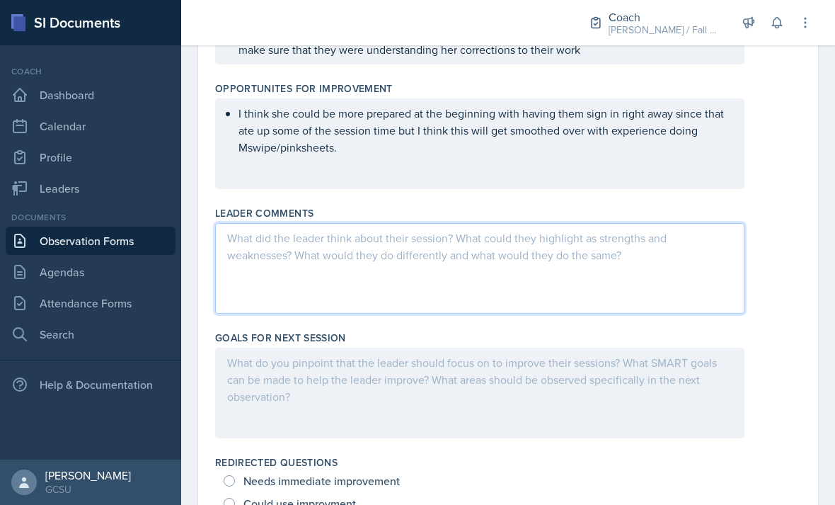
click at [446, 154] on p "I think she could be more prepared at the beginning with having them sign in ri…" at bounding box center [485, 130] width 494 height 51
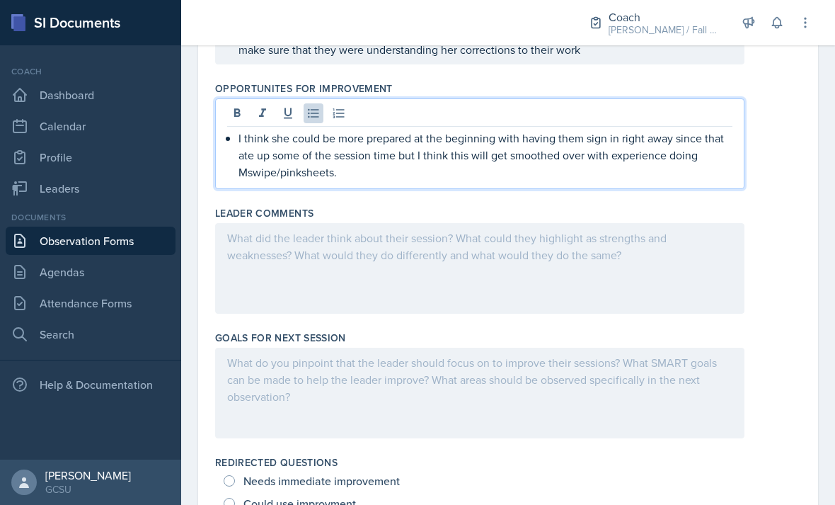
click at [551, 178] on p "I think she could be more prepared at the beginning with having them sign in ri…" at bounding box center [485, 155] width 494 height 51
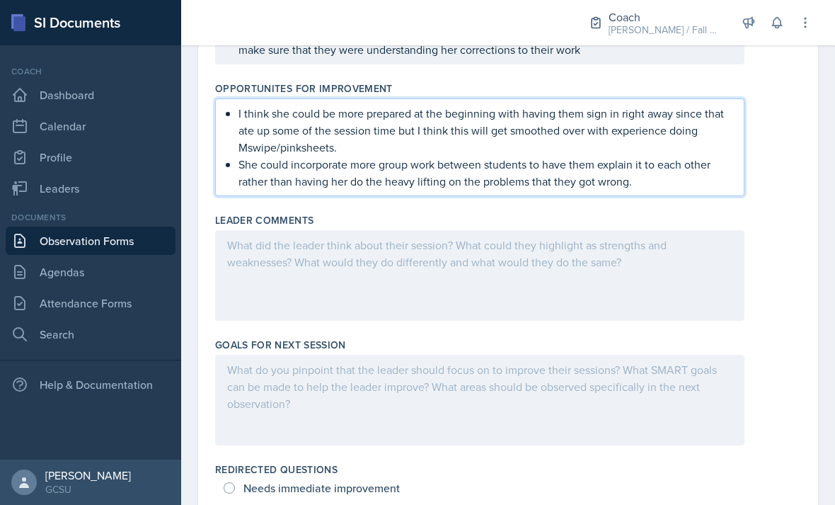
click at [627, 320] on div at bounding box center [479, 275] width 529 height 91
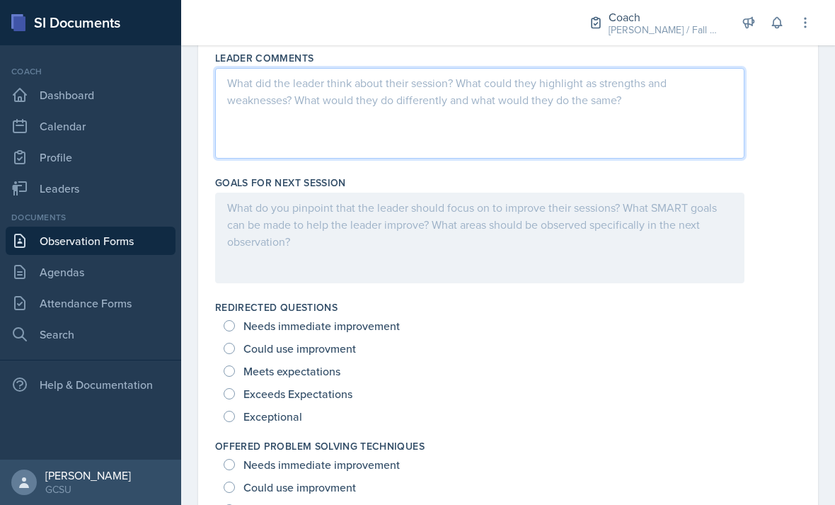
scroll to position [733, 0]
click at [537, 241] on div at bounding box center [479, 237] width 529 height 91
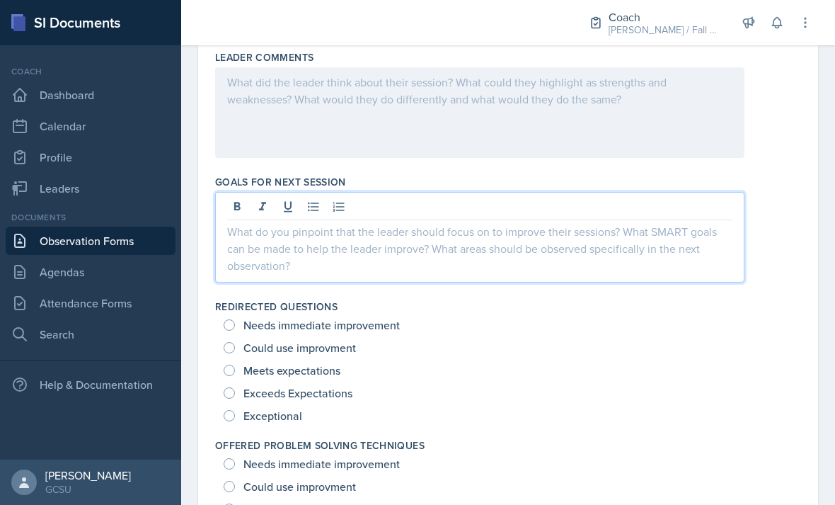
click at [316, 204] on icon at bounding box center [313, 207] width 14 height 14
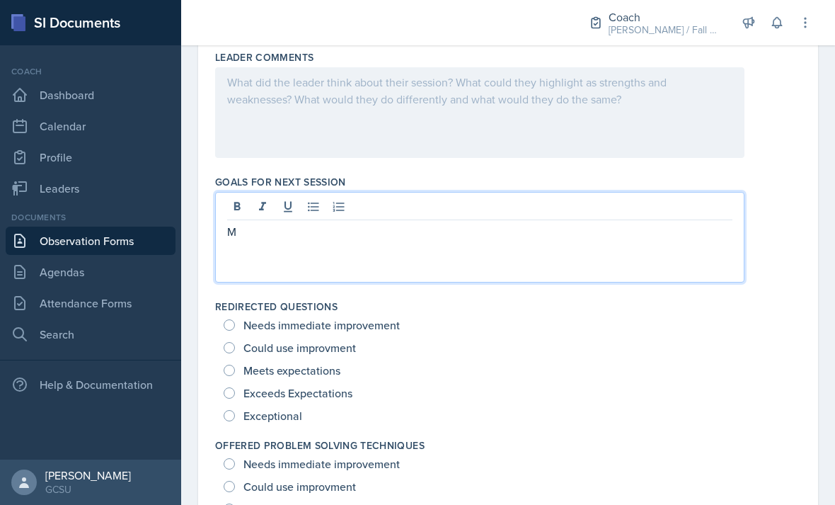
click at [310, 207] on icon at bounding box center [313, 207] width 14 height 14
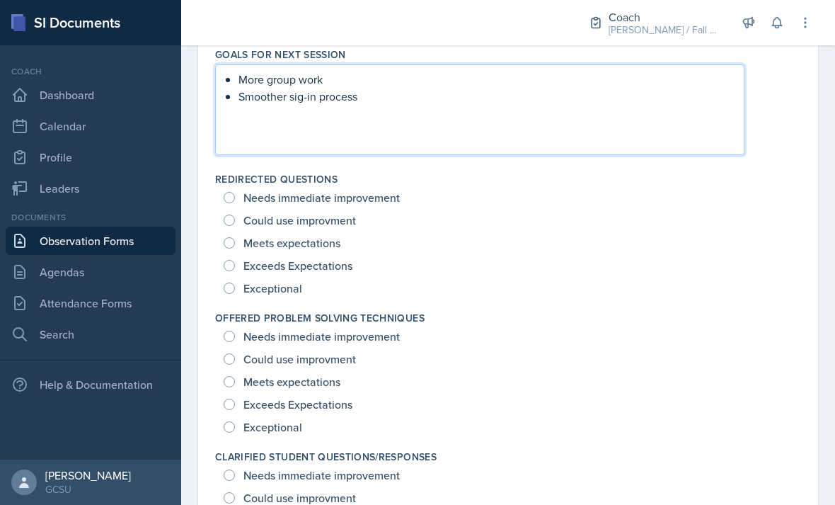
scroll to position [861, 0]
click at [301, 286] on span "Exceptional" at bounding box center [272, 287] width 59 height 14
click at [235, 286] on input "Exceptional" at bounding box center [229, 287] width 11 height 11
radio input "true"
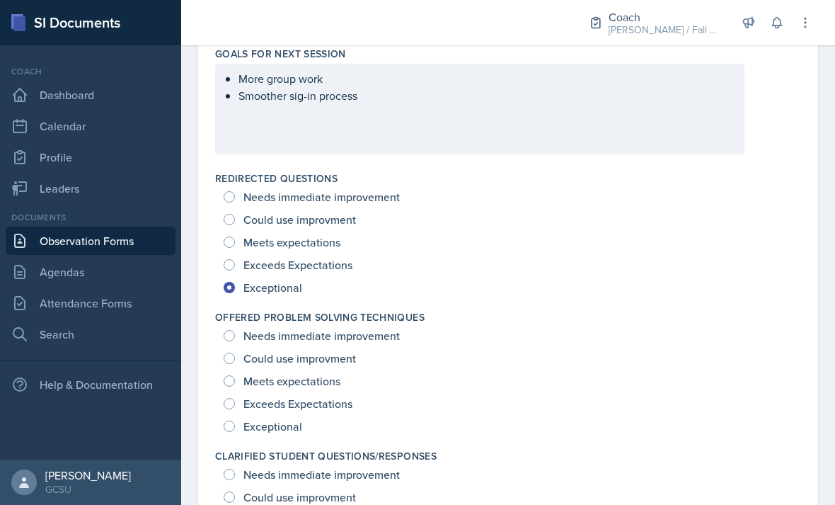
click at [314, 265] on span "Exceeds Expectations" at bounding box center [297, 265] width 109 height 14
click at [235, 265] on input "Exceeds Expectations" at bounding box center [229, 264] width 11 height 11
radio input "true"
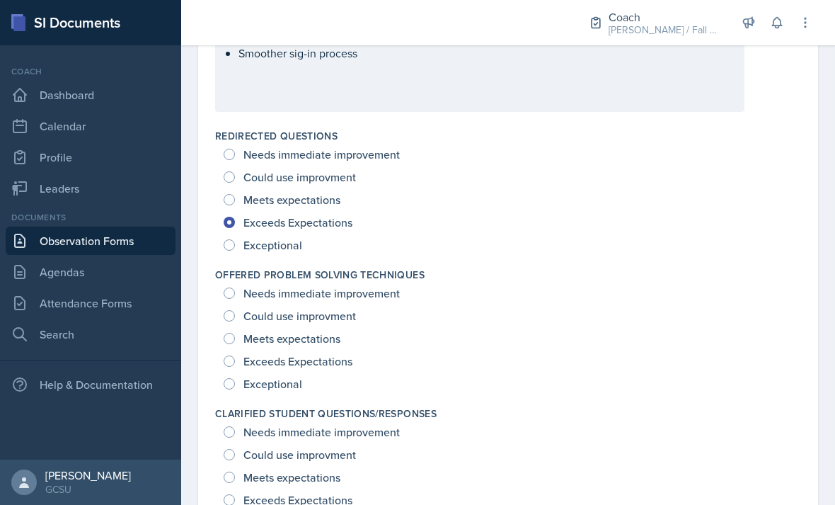
click at [324, 207] on span "Meets expectations" at bounding box center [291, 199] width 97 height 14
click at [235, 205] on input "Meets expectations" at bounding box center [229, 199] width 11 height 11
radio input "true"
click at [333, 203] on span "Meets expectations" at bounding box center [291, 199] width 97 height 14
click at [235, 203] on input "Meets expectations" at bounding box center [229, 199] width 11 height 11
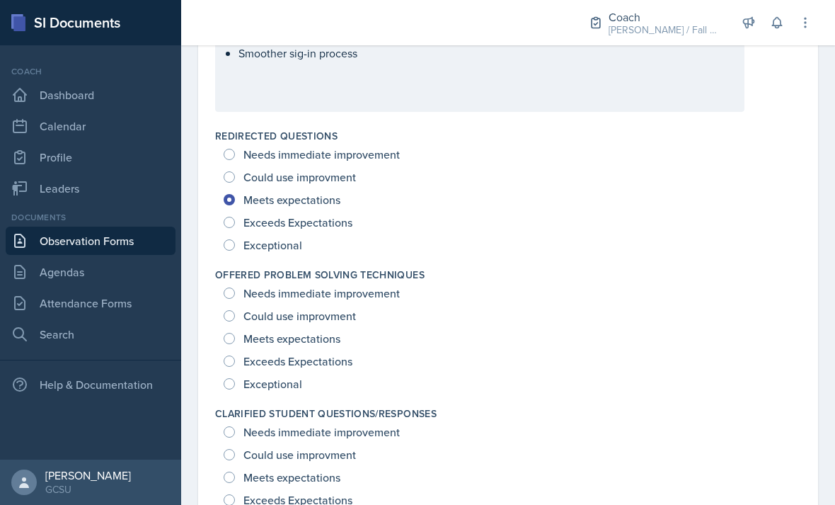
click at [330, 229] on span "Exceeds Expectations" at bounding box center [297, 222] width 109 height 14
click at [235, 228] on input "Exceeds Expectations" at bounding box center [229, 222] width 11 height 11
radio input "true"
click at [285, 386] on span "Exceptional" at bounding box center [272, 383] width 59 height 14
click at [235, 386] on input "Exceptional" at bounding box center [229, 383] width 11 height 11
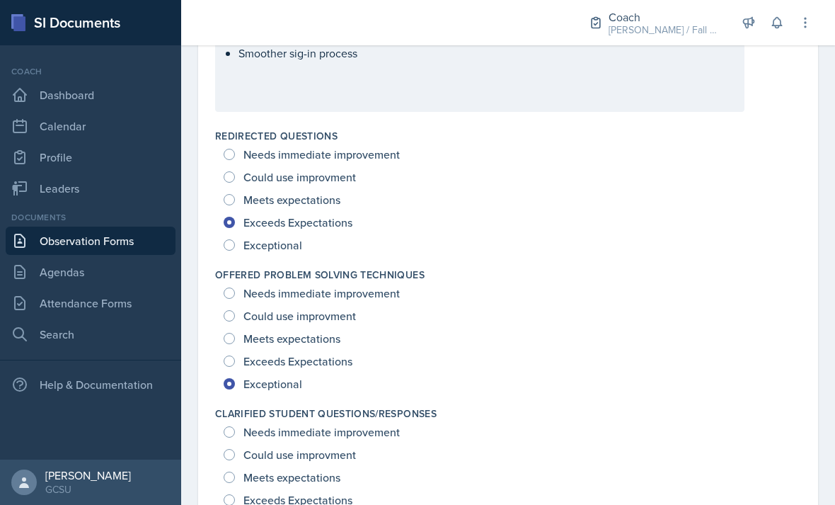
radio input "true"
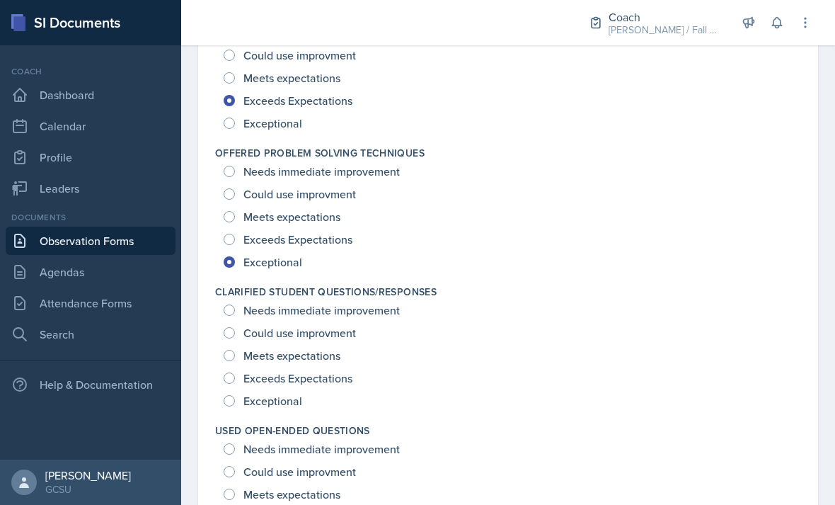
click at [292, 384] on span "Exceeds Expectations" at bounding box center [297, 378] width 109 height 14
click at [235, 384] on input "Exceeds Expectations" at bounding box center [229, 377] width 11 height 11
radio input "true"
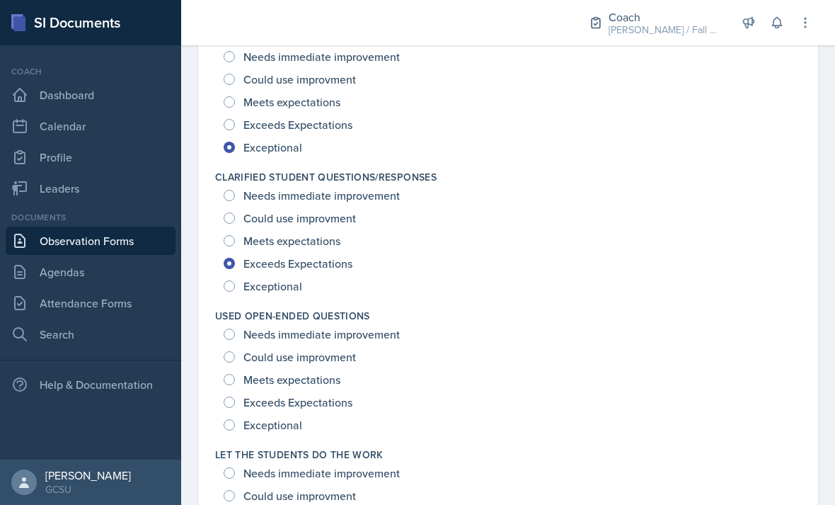
click at [289, 422] on span "Exceptional" at bounding box center [272, 425] width 59 height 14
click at [235, 422] on input "Exceptional" at bounding box center [229, 424] width 11 height 11
radio input "true"
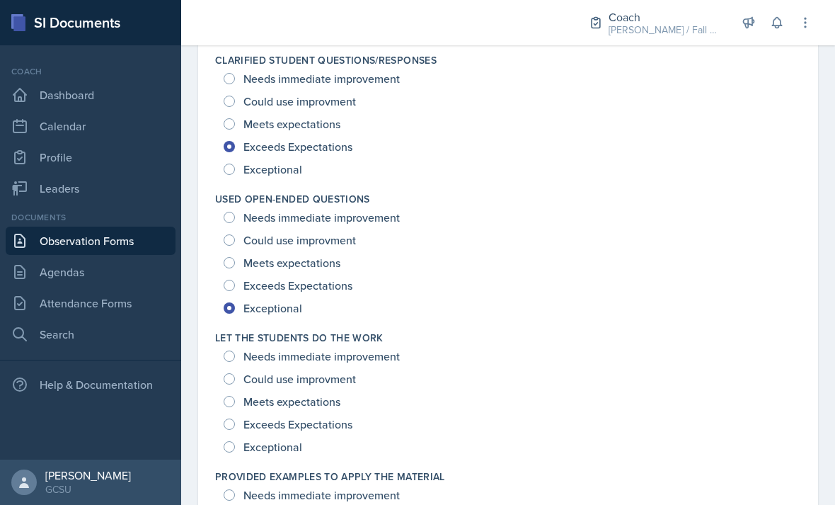
scroll to position [1265, 0]
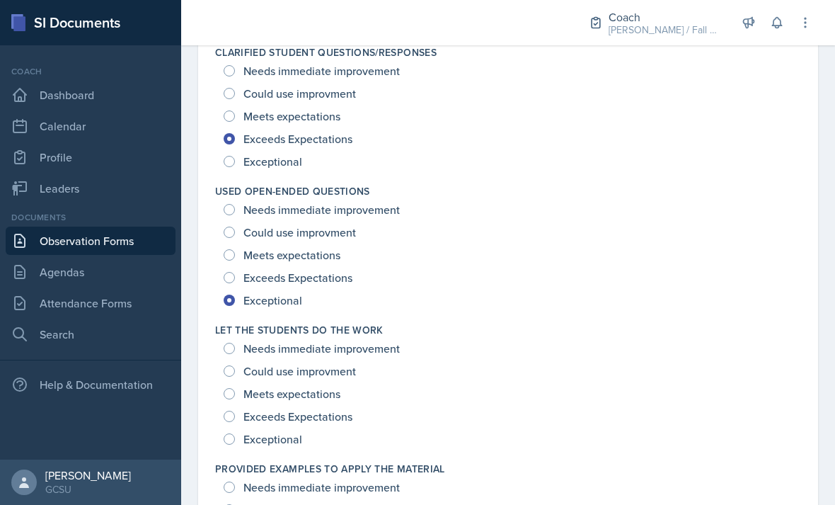
click at [289, 454] on div "Let The Students Do The Work Needs immediate improvement Could use improvment M…" at bounding box center [508, 386] width 586 height 139
click at [315, 400] on span "Meets expectations" at bounding box center [291, 393] width 97 height 14
click at [235, 399] on input "Meets expectations" at bounding box center [229, 393] width 11 height 11
radio input "true"
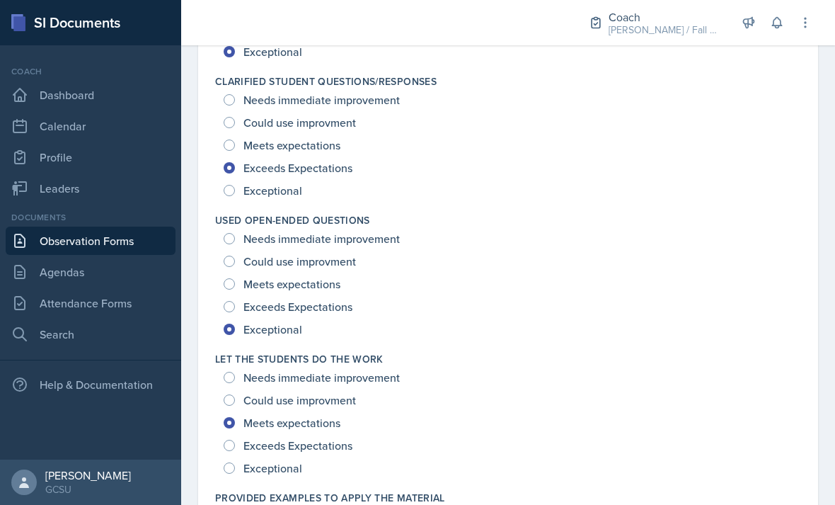
click at [315, 452] on span "Exceeds Expectations" at bounding box center [297, 445] width 109 height 14
click at [235, 451] on input "Exceeds Expectations" at bounding box center [229, 444] width 11 height 11
radio input "true"
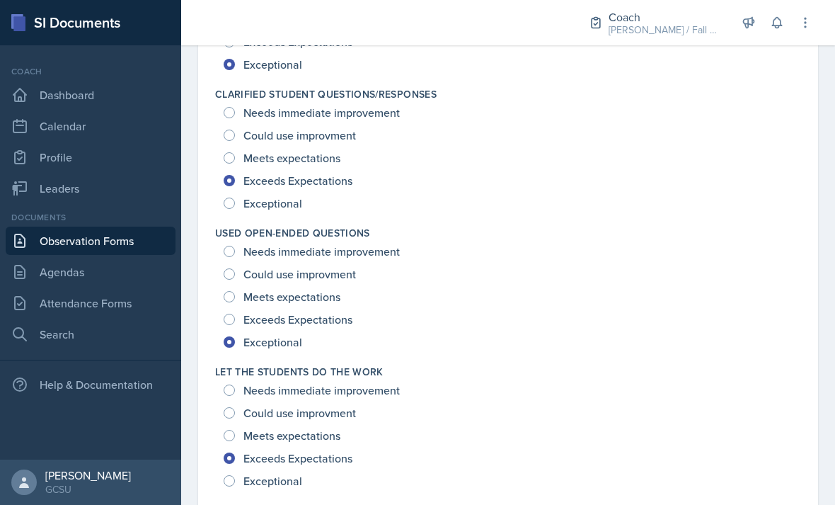
scroll to position [1253, 0]
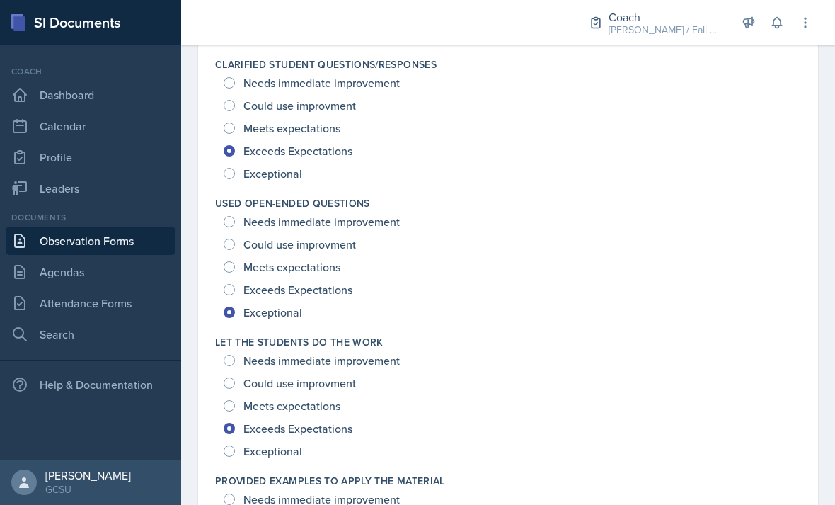
click at [333, 412] on span "Meets expectations" at bounding box center [291, 405] width 97 height 14
click at [235, 411] on input "Meets expectations" at bounding box center [229, 405] width 11 height 11
radio input "true"
click at [331, 432] on span "Exceeds Expectations" at bounding box center [297, 428] width 109 height 14
click at [235, 432] on input "Exceeds Expectations" at bounding box center [229, 427] width 11 height 11
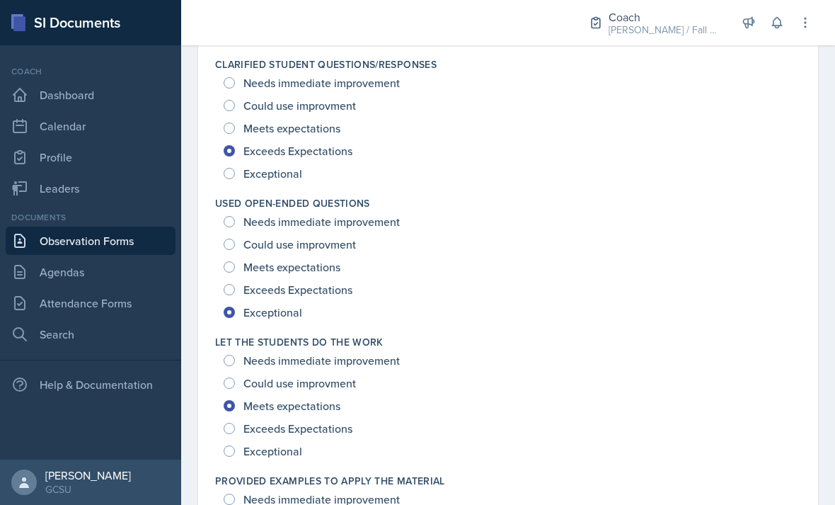
radio input "true"
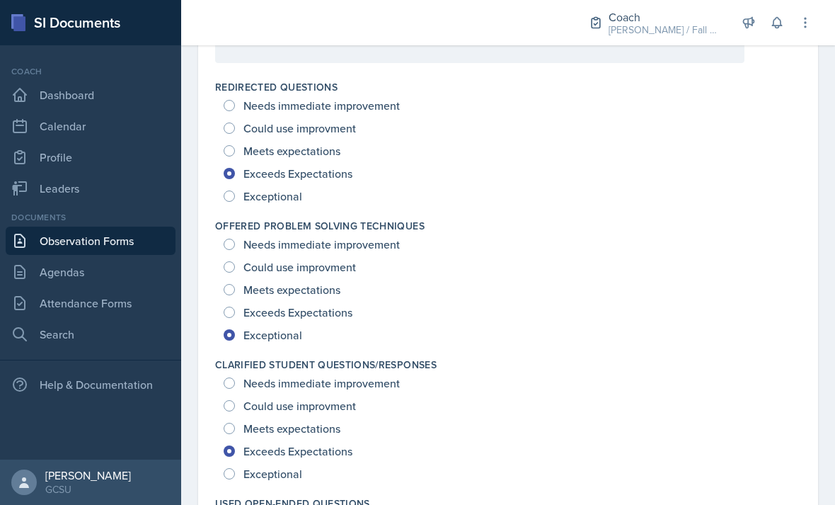
scroll to position [943, 0]
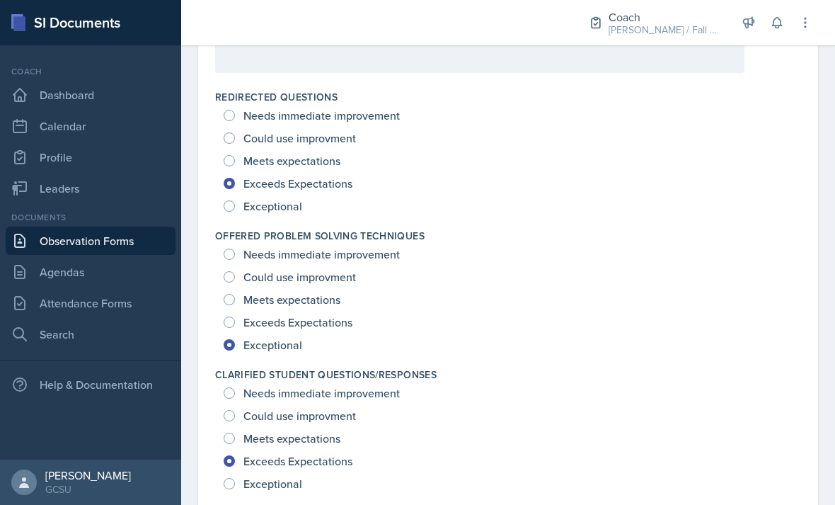
click at [314, 177] on span "Exceeds Expectations" at bounding box center [297, 183] width 109 height 14
click at [235, 178] on input "Exceeds Expectations" at bounding box center [229, 183] width 11 height 11
click at [337, 145] on span "Could use improvment" at bounding box center [299, 138] width 113 height 14
click at [235, 144] on input "Could use improvment" at bounding box center [229, 137] width 11 height 11
radio input "true"
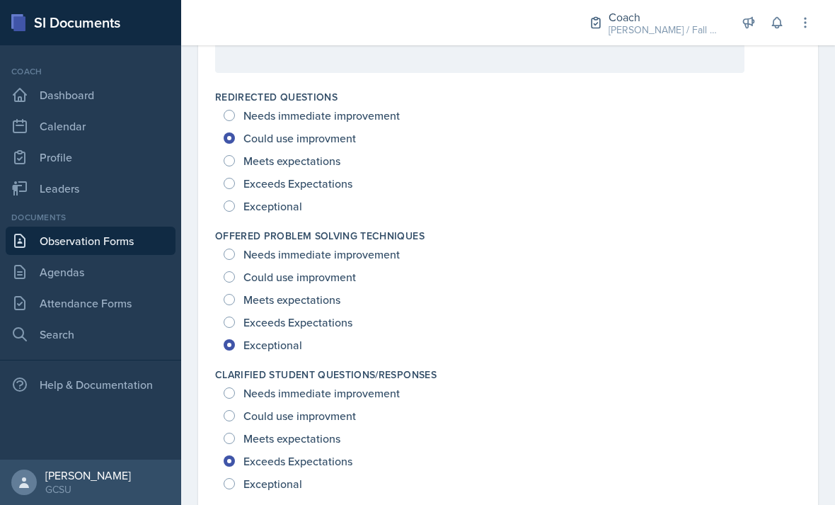
click at [328, 165] on span "Meets expectations" at bounding box center [291, 161] width 97 height 14
click at [235, 165] on input "Meets expectations" at bounding box center [229, 160] width 11 height 11
radio input "true"
click at [347, 182] on span "Exceeds Expectations" at bounding box center [297, 183] width 109 height 14
click at [235, 182] on input "Exceeds Expectations" at bounding box center [229, 183] width 11 height 11
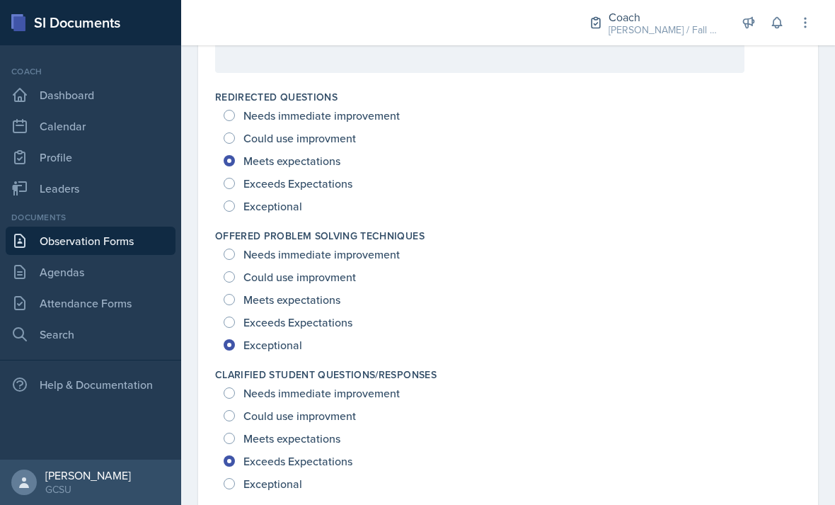
radio input "true"
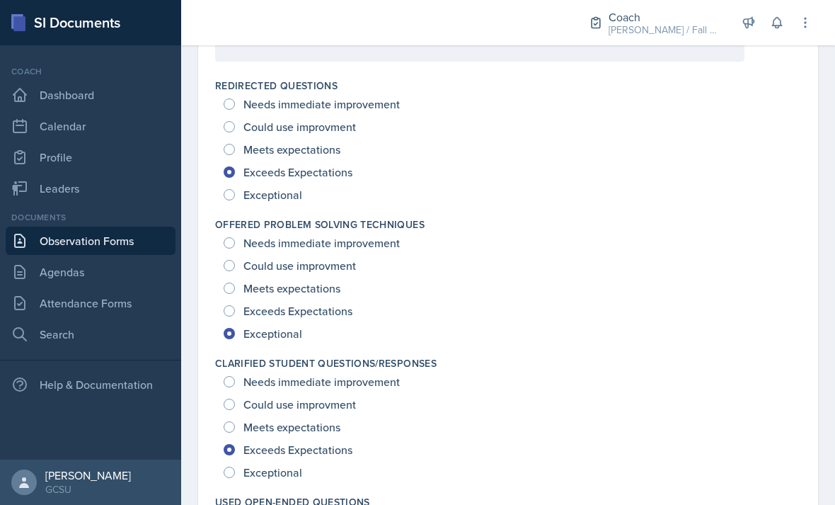
click at [328, 155] on span "Meets expectations" at bounding box center [291, 149] width 97 height 14
click at [235, 155] on input "Meets expectations" at bounding box center [229, 149] width 11 height 11
radio input "true"
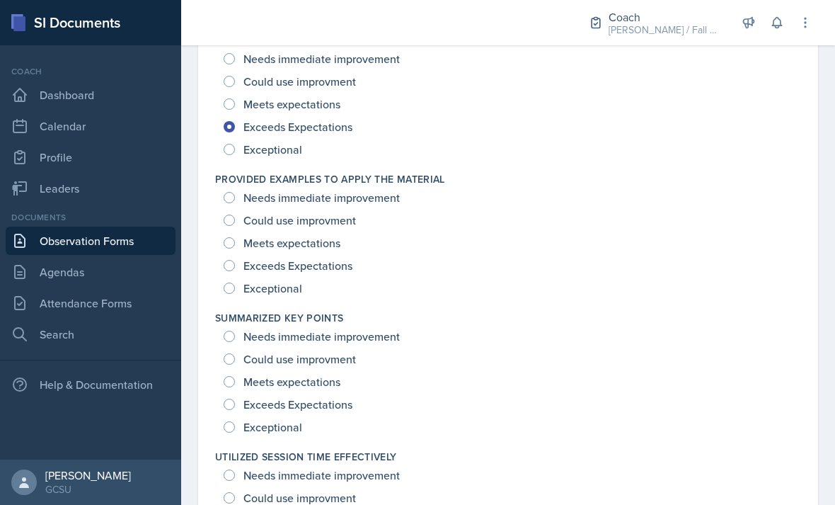
scroll to position [1568, 0]
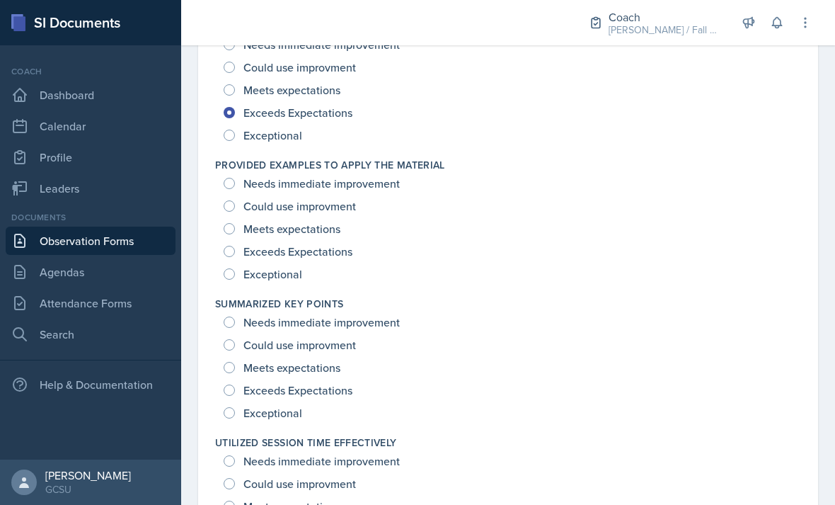
click at [332, 251] on span "Exceeds Expectations" at bounding box center [297, 251] width 109 height 14
click at [235, 251] on input "Exceeds Expectations" at bounding box center [229, 251] width 11 height 11
radio input "true"
click at [276, 281] on span "Exceptional" at bounding box center [272, 274] width 59 height 14
click at [235, 280] on input "Exceptional" at bounding box center [229, 273] width 11 height 11
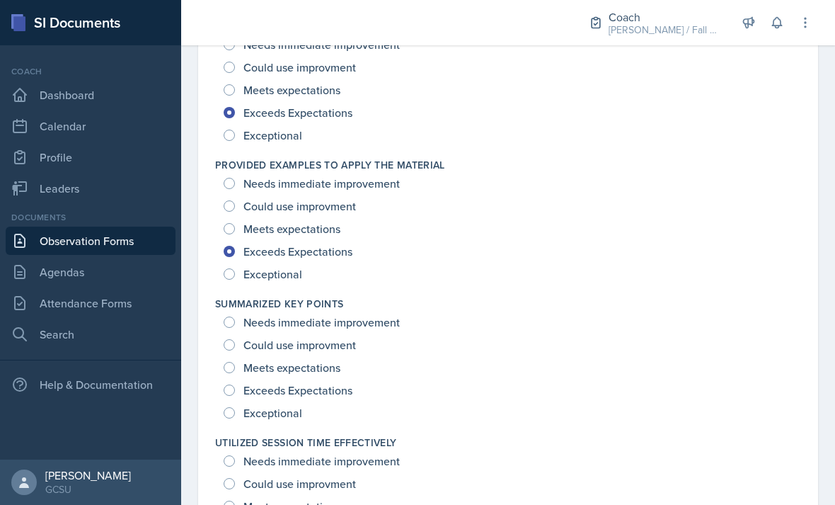
radio input "true"
click at [292, 409] on span "Exceptional" at bounding box center [272, 413] width 59 height 14
click at [235, 409] on input "Exceptional" at bounding box center [229, 412] width 11 height 11
radio input "true"
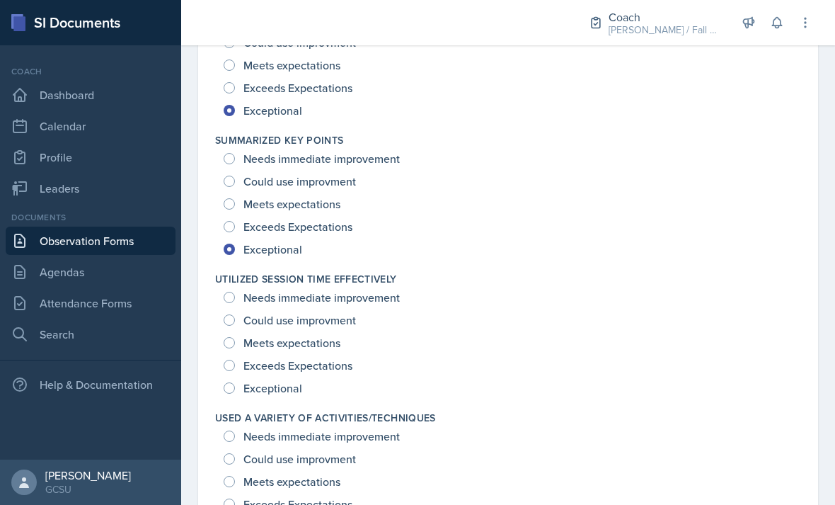
scroll to position [1747, 0]
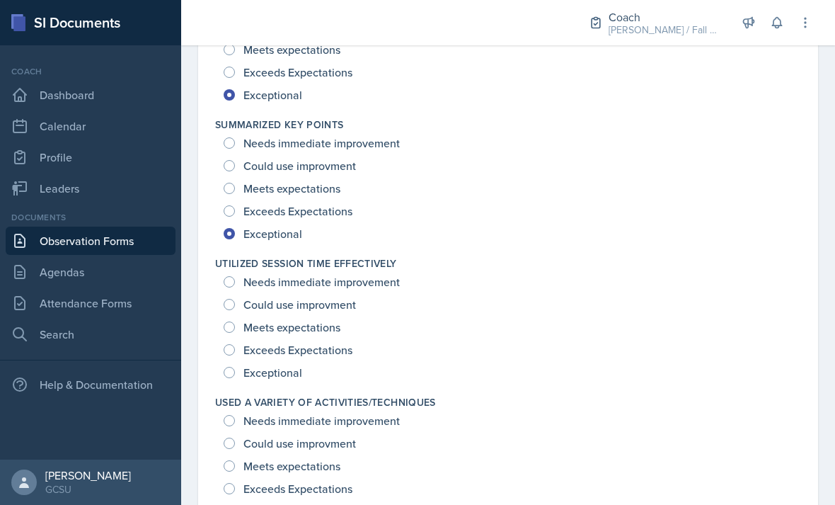
click at [287, 373] on span "Exceptional" at bounding box center [272, 372] width 59 height 14
click at [235, 373] on input "Exceptional" at bounding box center [229, 372] width 11 height 11
radio input "true"
click at [321, 352] on span "Exceeds Expectations" at bounding box center [297, 350] width 109 height 14
click at [235, 352] on input "Exceeds Expectations" at bounding box center [229, 349] width 11 height 11
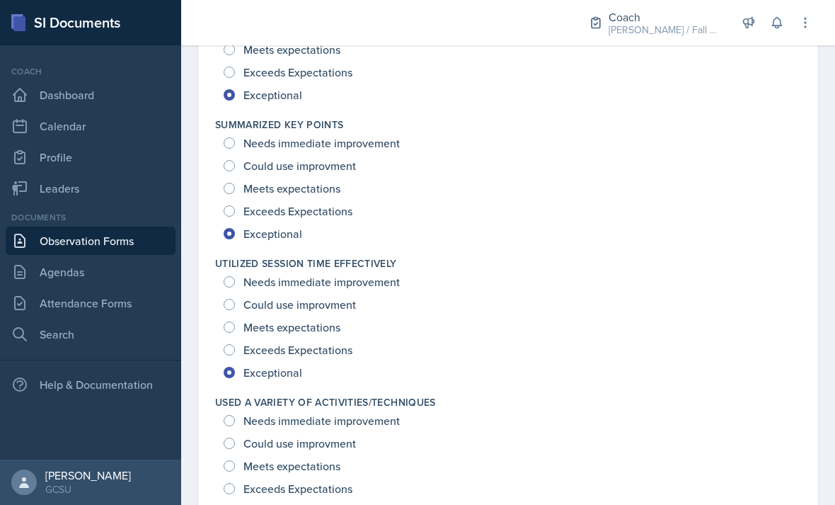
radio input "true"
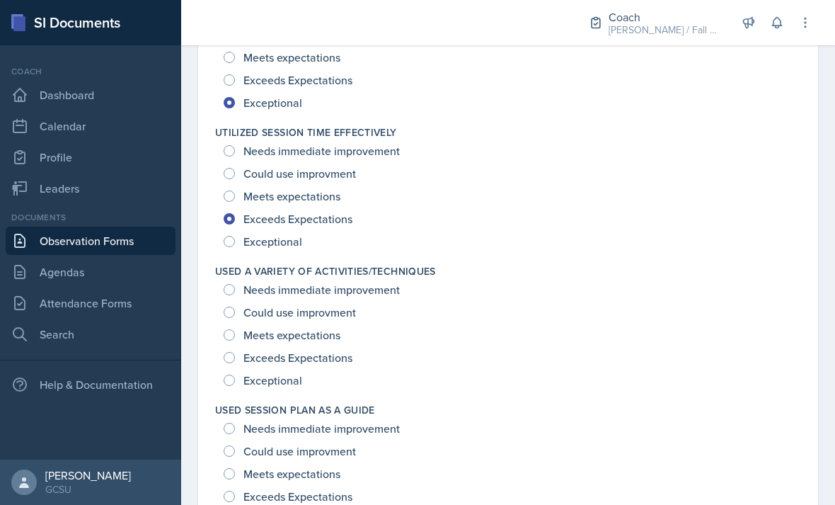
scroll to position [1879, 0]
click at [280, 386] on span "Exceptional" at bounding box center [272, 379] width 59 height 14
click at [235, 385] on input "Exceptional" at bounding box center [229, 379] width 11 height 11
radio input "true"
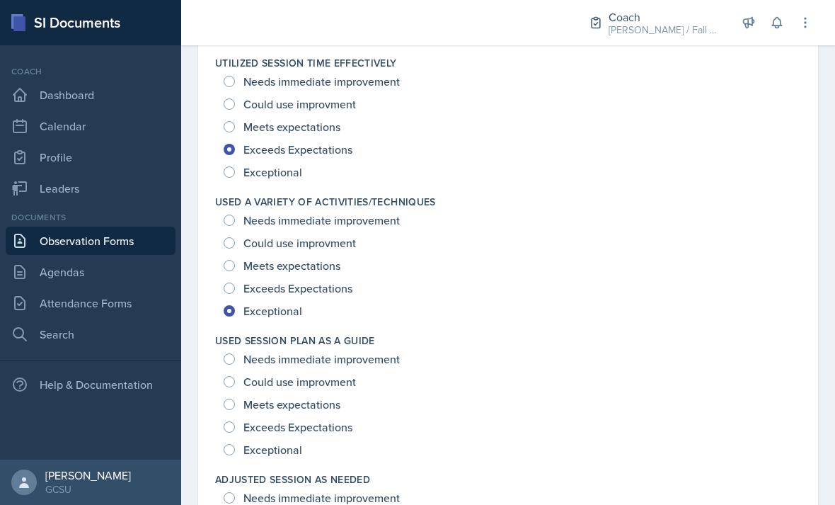
scroll to position [1951, 0]
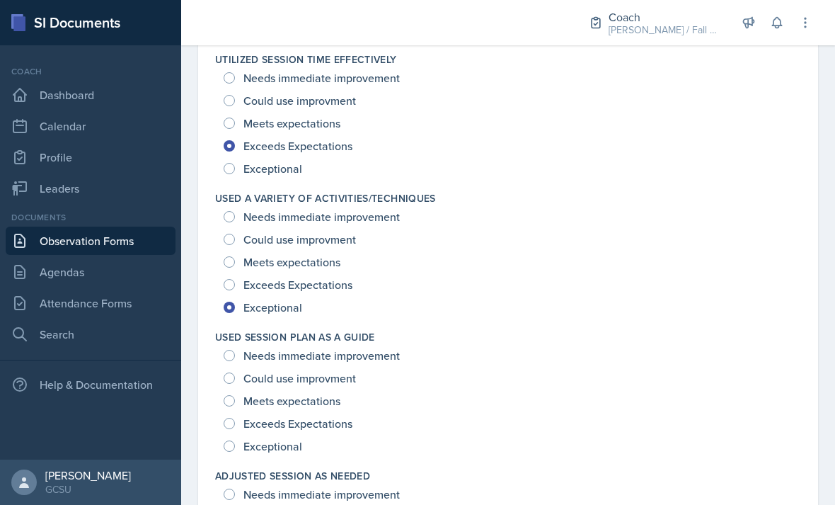
click at [296, 439] on span "Exceptional" at bounding box center [272, 446] width 59 height 14
click at [235, 440] on input "Exceptional" at bounding box center [229, 445] width 11 height 11
radio input "true"
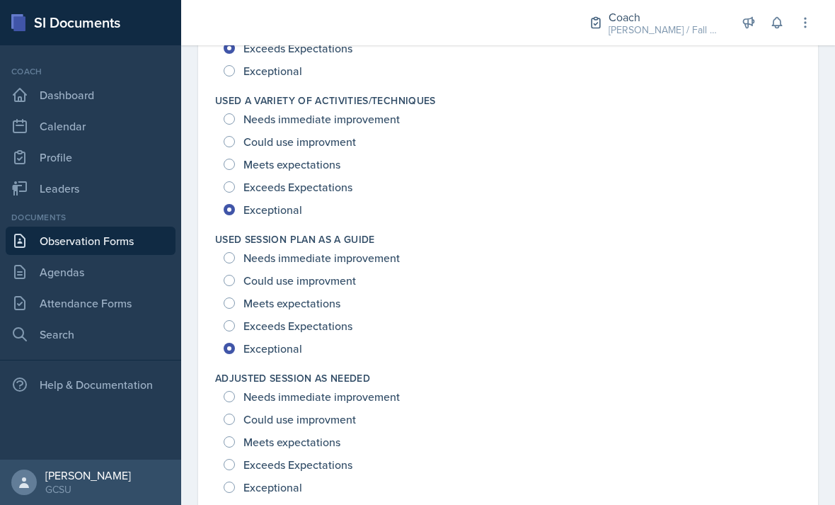
scroll to position [2048, 0]
click at [281, 492] on span "Exceptional" at bounding box center [272, 488] width 59 height 14
click at [235, 492] on input "Exceptional" at bounding box center [229, 487] width 11 height 11
radio input "true"
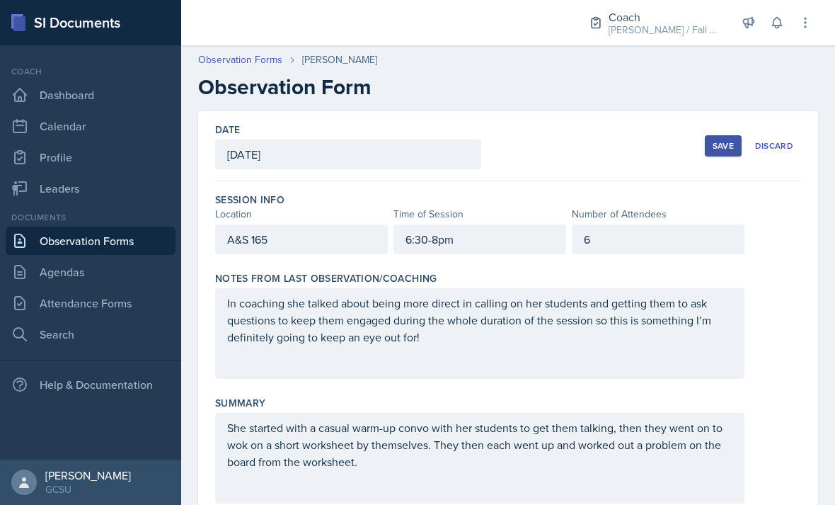
scroll to position [0, 0]
click at [723, 149] on div "Save" at bounding box center [723, 145] width 21 height 11
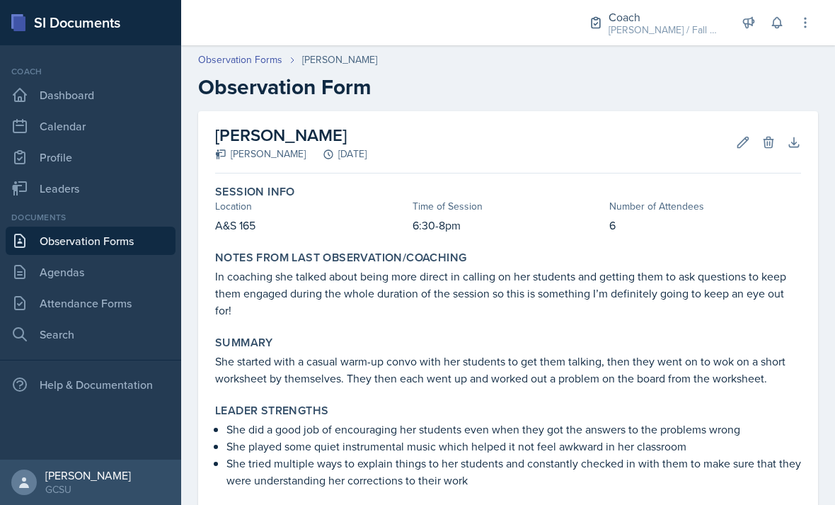
scroll to position [-4, 0]
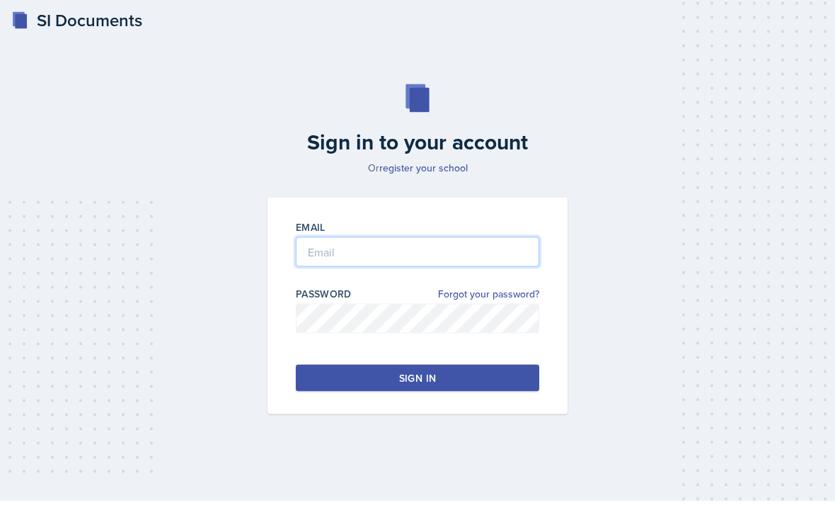
type input "[PERSON_NAME][EMAIL_ADDRESS][PERSON_NAME][DOMAIN_NAME]"
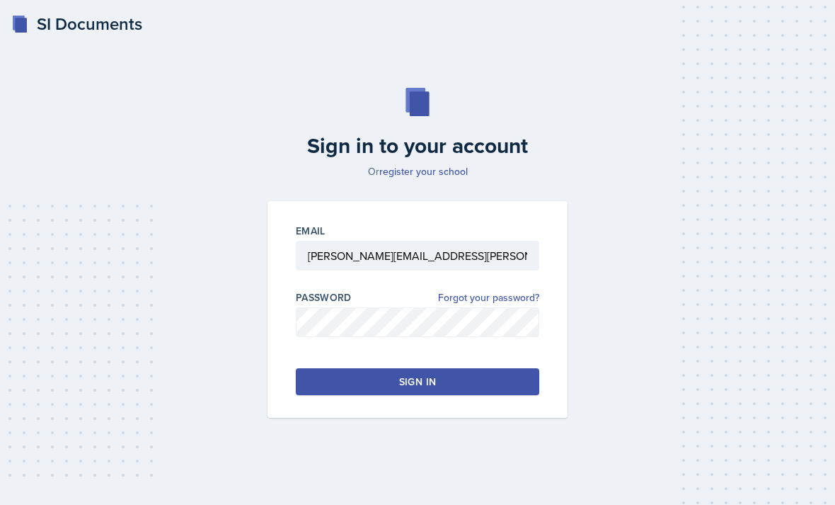
click at [409, 389] on button "Sign in" at bounding box center [417, 381] width 243 height 27
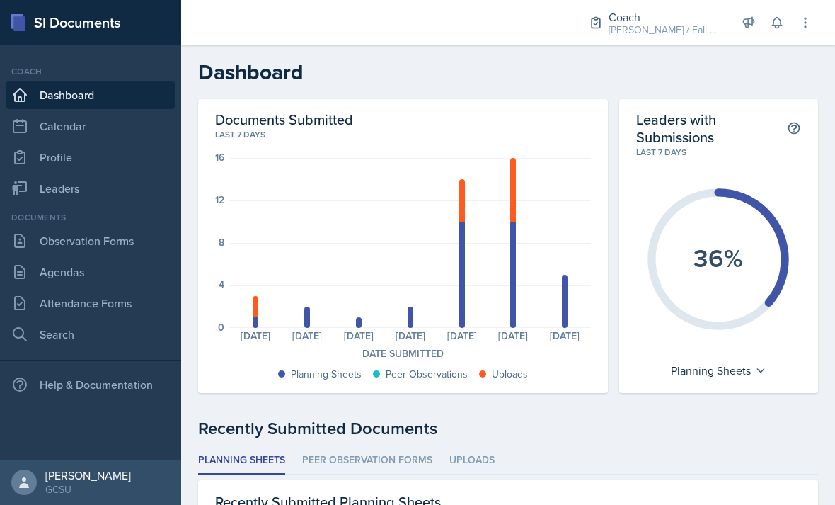
click at [116, 239] on link "Observation Forms" at bounding box center [91, 240] width 170 height 28
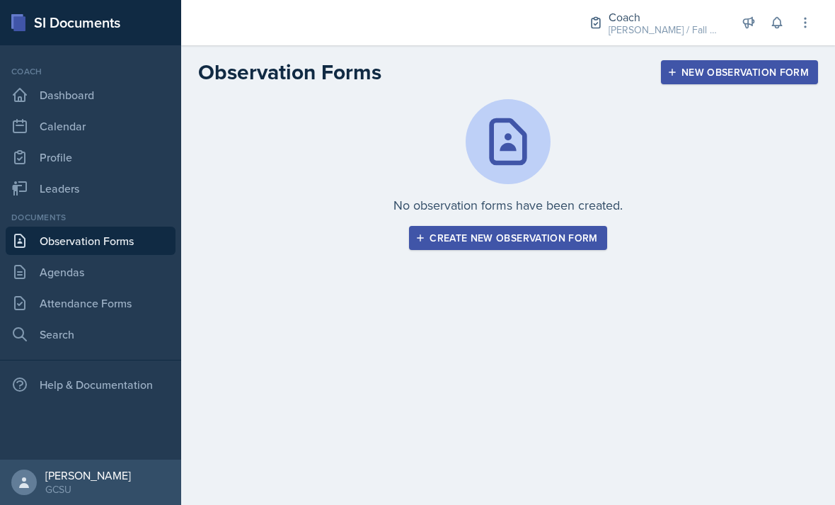
click at [115, 281] on link "Agendas" at bounding box center [91, 272] width 170 height 28
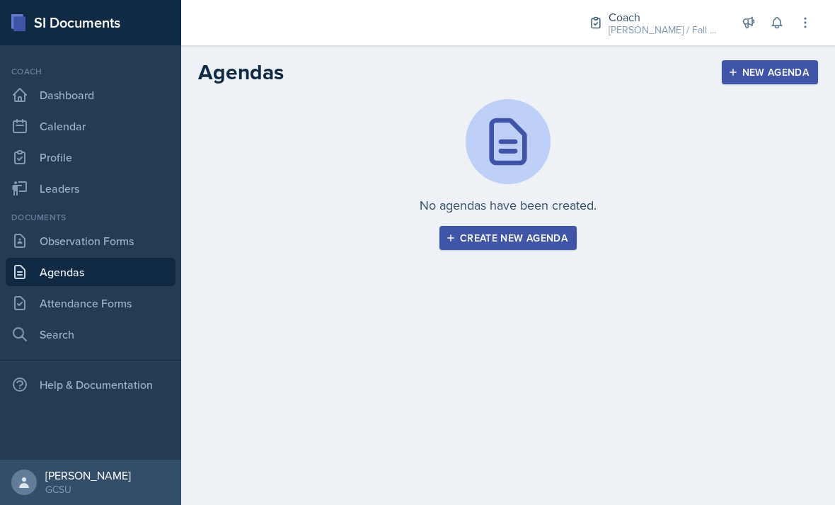
click at [115, 183] on link "Leaders" at bounding box center [91, 188] width 170 height 28
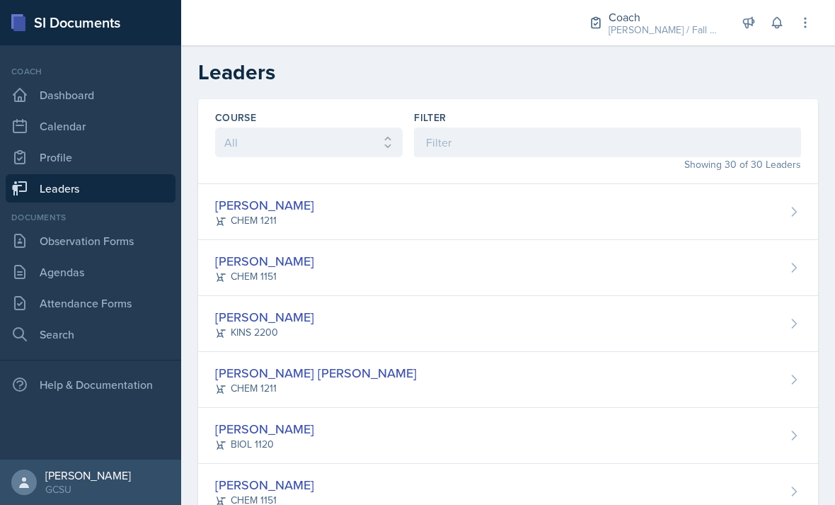
click at [374, 213] on div "[PERSON_NAME] CHEM 1211" at bounding box center [508, 212] width 620 height 56
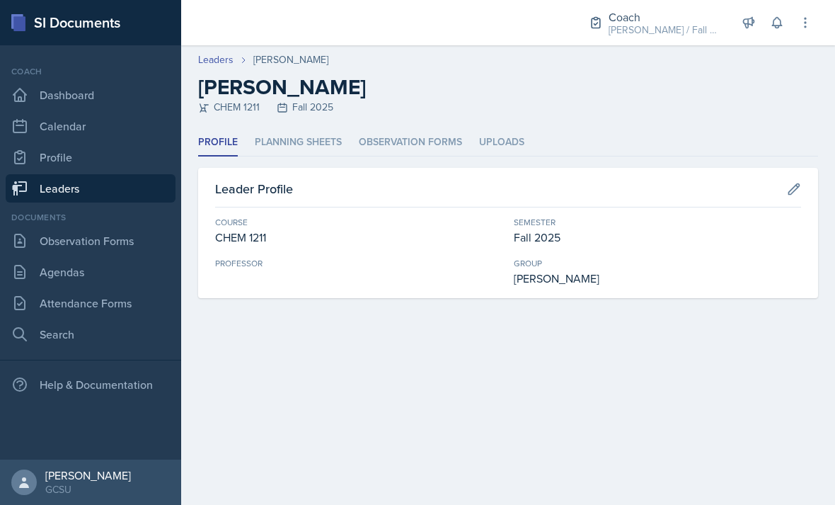
click at [309, 147] on li "Planning Sheets" at bounding box center [298, 143] width 87 height 28
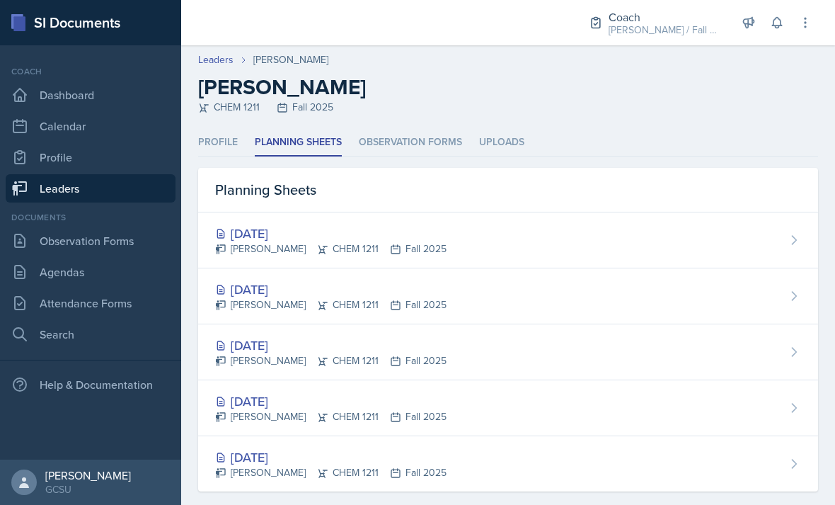
click at [292, 236] on div "[DATE]" at bounding box center [330, 233] width 231 height 19
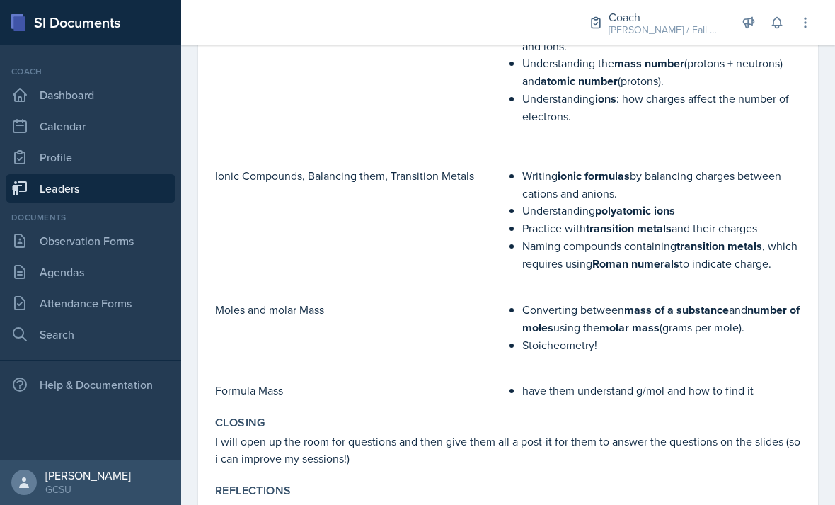
scroll to position [449, 0]
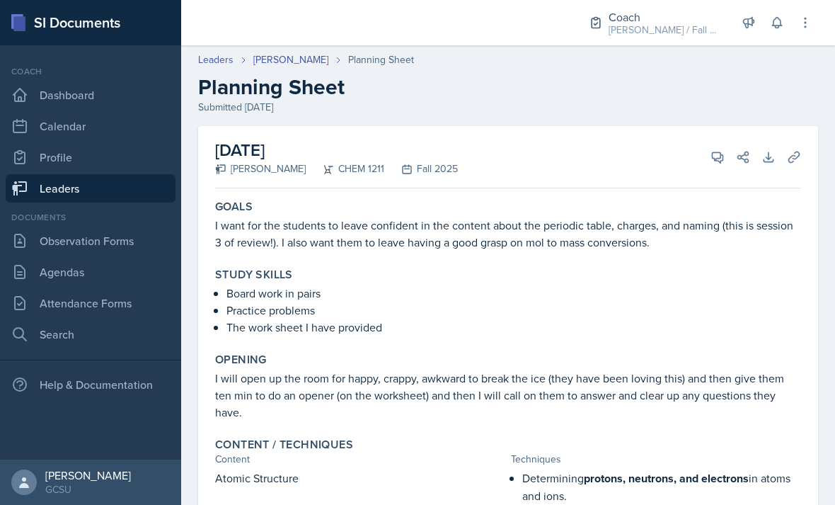
click at [133, 184] on link "Leaders" at bounding box center [91, 188] width 170 height 28
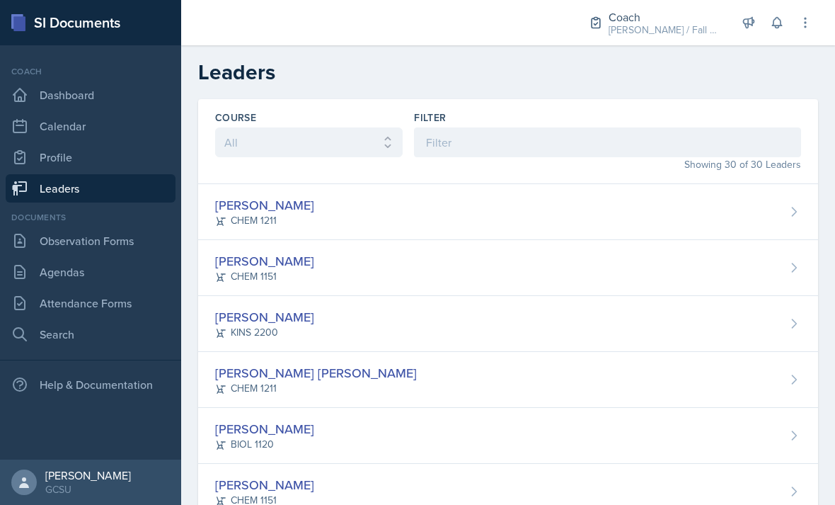
click at [106, 192] on link "Leaders" at bounding box center [91, 188] width 170 height 28
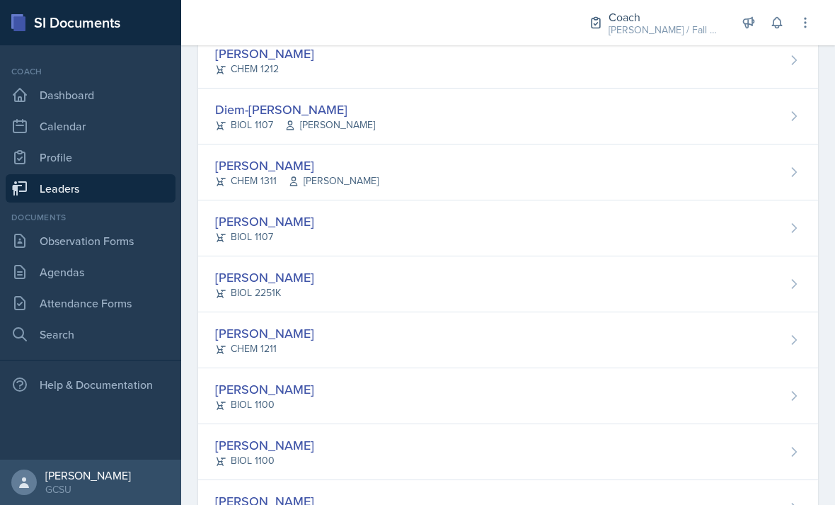
scroll to position [803, 0]
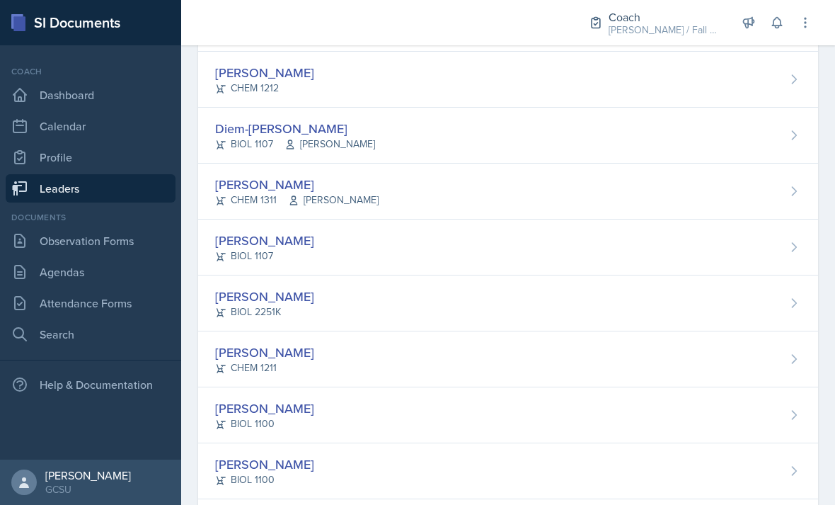
click at [414, 195] on div "Camille Hodek CHEM 1311 Catrena Lisse" at bounding box center [508, 191] width 620 height 56
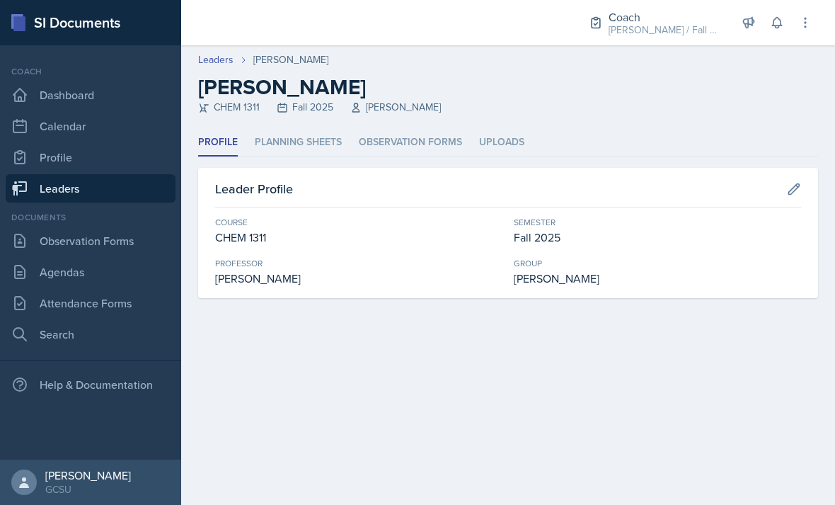
click at [308, 139] on li "Planning Sheets" at bounding box center [298, 143] width 87 height 28
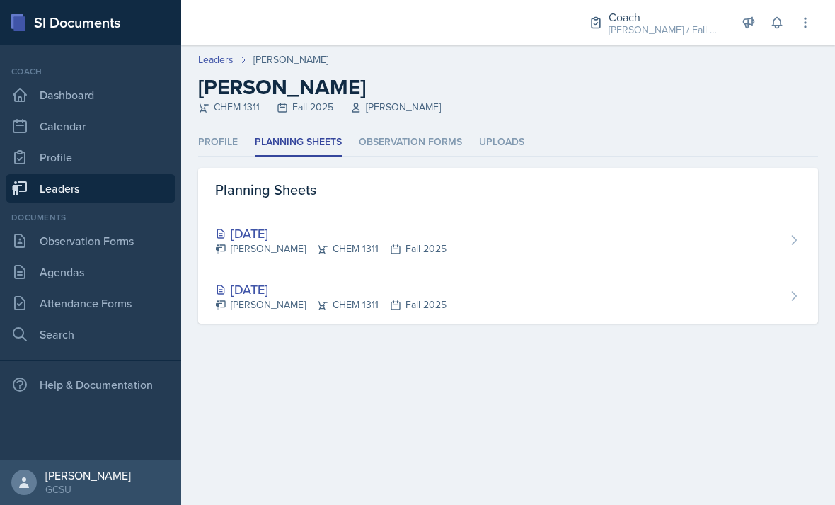
click at [322, 224] on div "[DATE]" at bounding box center [330, 233] width 231 height 19
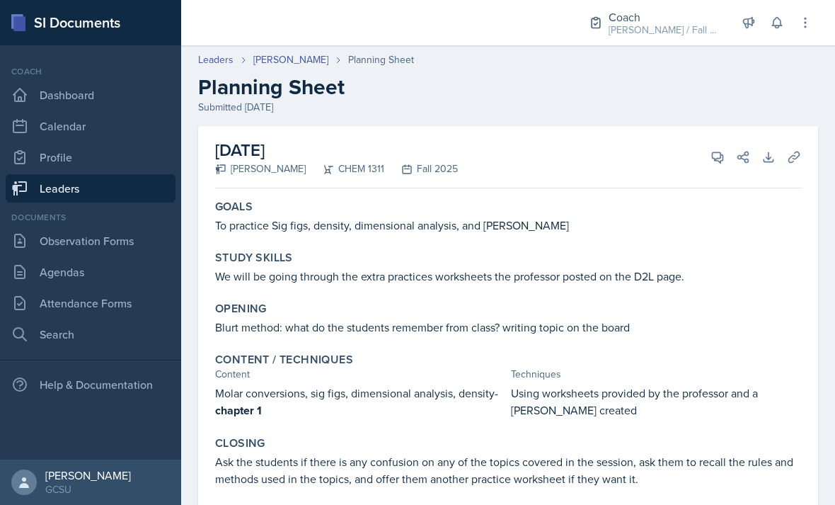
click at [298, 60] on link "[PERSON_NAME]" at bounding box center [290, 59] width 75 height 15
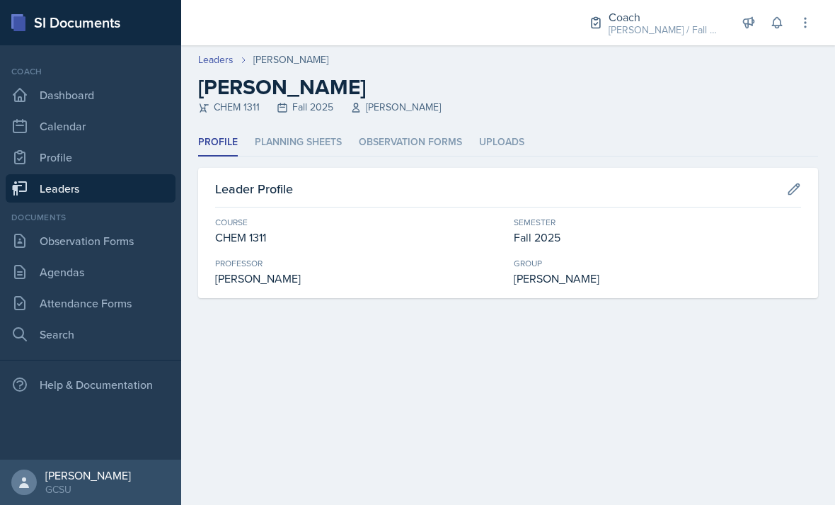
click at [325, 154] on li "Planning Sheets" at bounding box center [298, 143] width 87 height 28
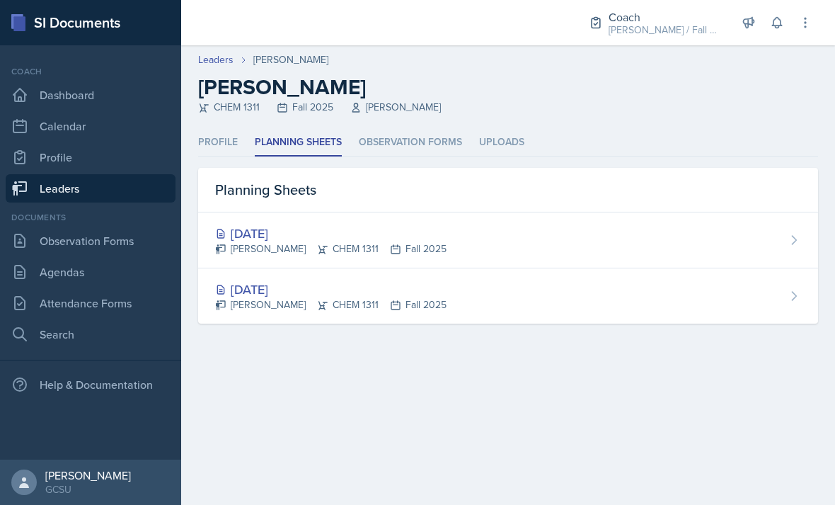
click at [314, 235] on div "[DATE]" at bounding box center [330, 233] width 231 height 19
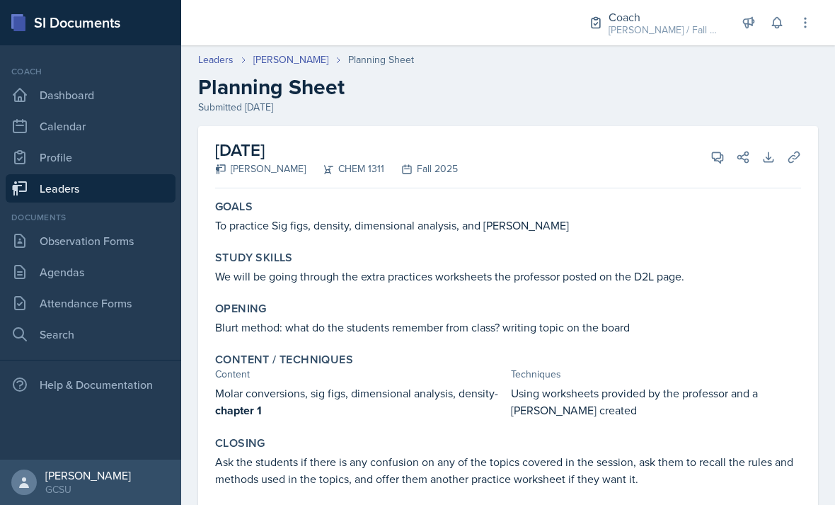
click at [713, 151] on icon at bounding box center [718, 157] width 14 height 14
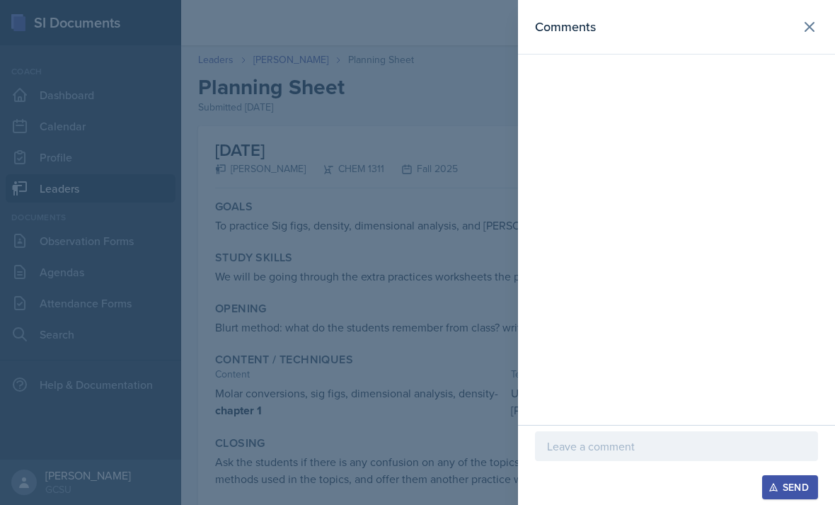
click at [443, 266] on div at bounding box center [417, 252] width 835 height 505
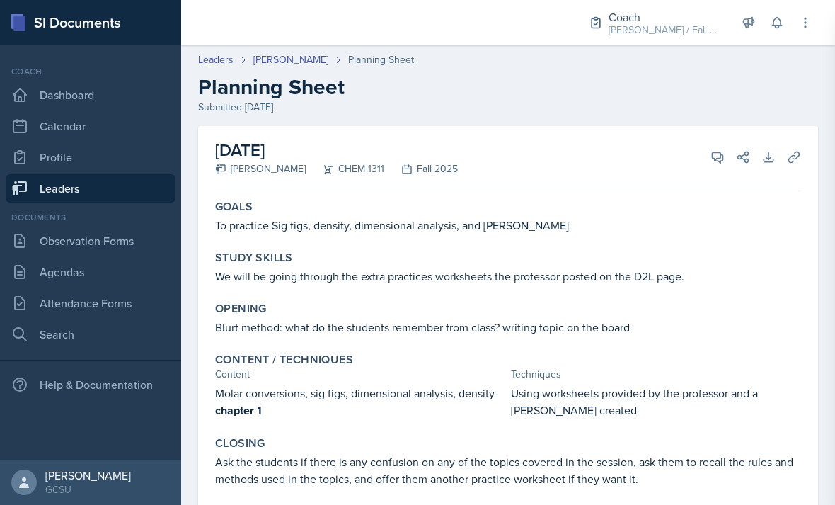
click at [810, 33] on button at bounding box center [805, 22] width 25 height 25
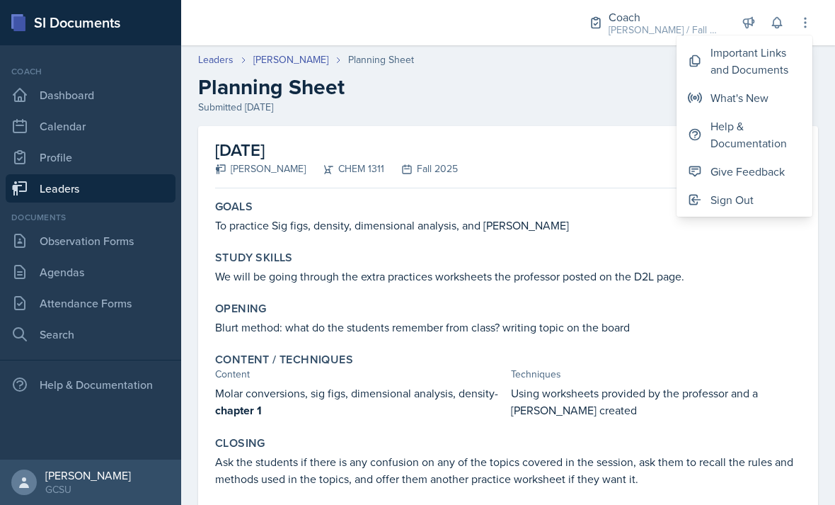
click at [803, 28] on icon at bounding box center [805, 23] width 14 height 14
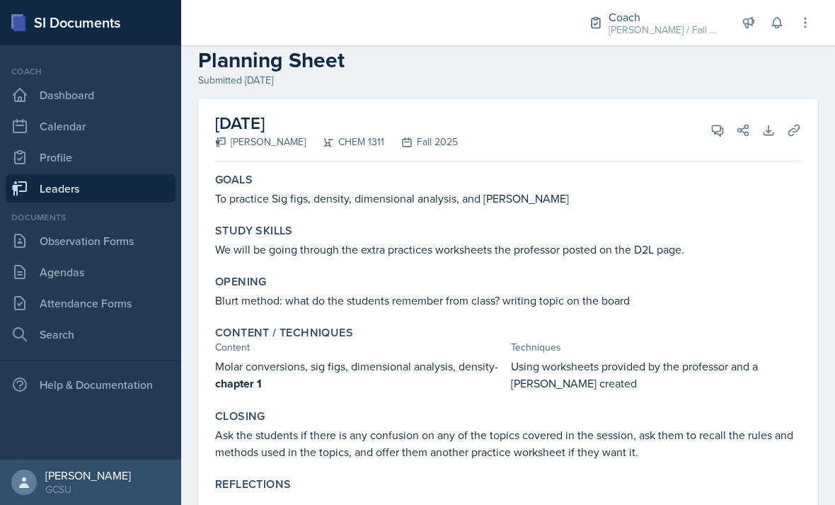
scroll to position [27, 0]
click at [720, 131] on icon at bounding box center [718, 130] width 11 height 11
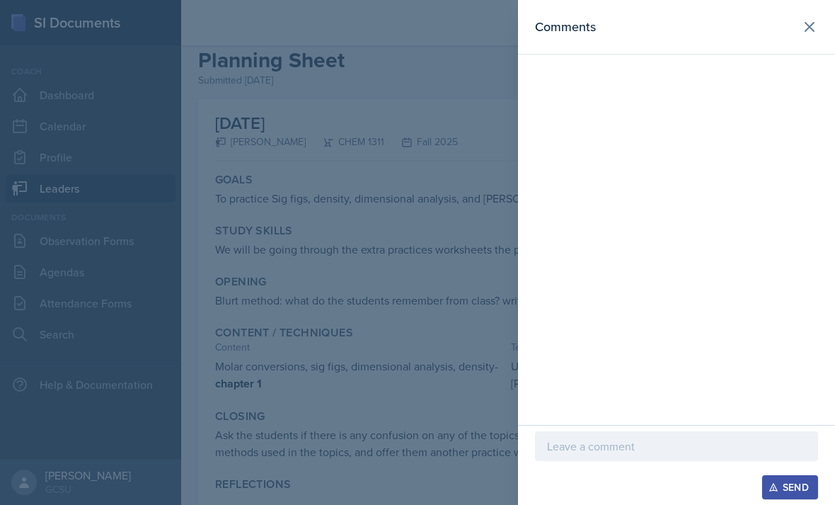
click at [640, 443] on p at bounding box center [676, 445] width 259 height 17
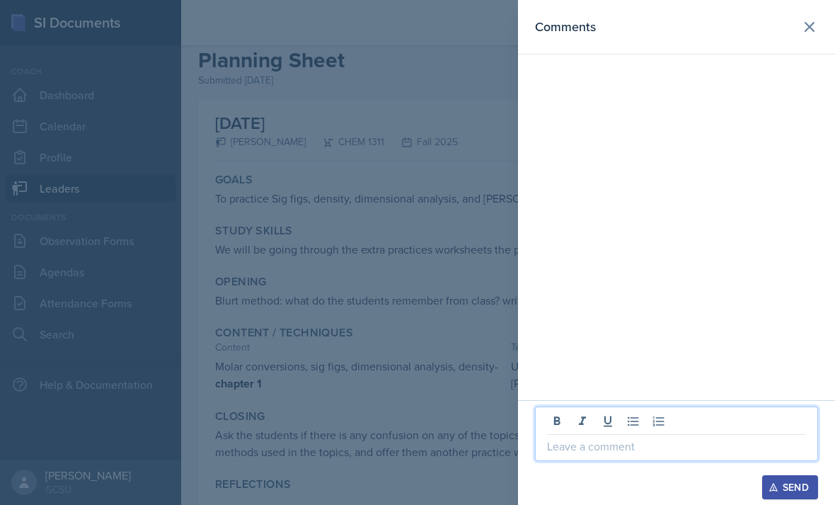
scroll to position [45, 0]
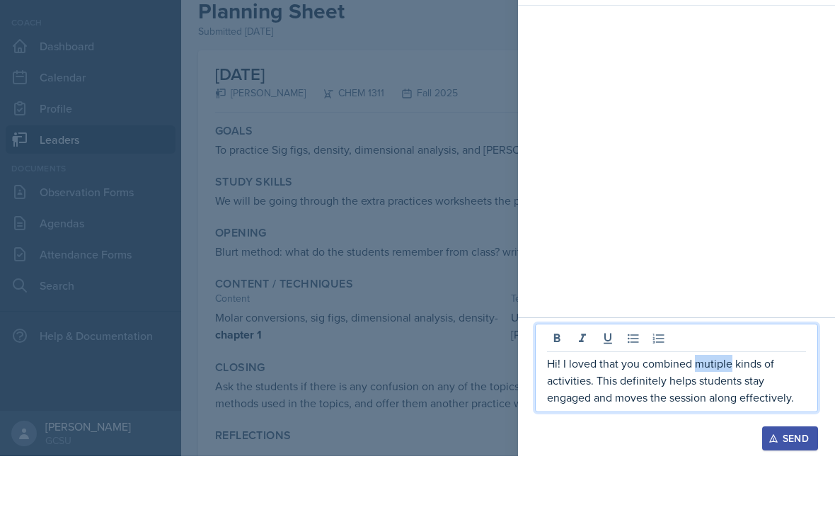
click at [717, 403] on p "Hi! I loved that you combined mutiple kinds of activities. This definitely help…" at bounding box center [676, 428] width 259 height 51
click at [789, 403] on p "Hi! I loved that you combined multiple kinds of activities. This definitely hel…" at bounding box center [676, 428] width 259 height 51
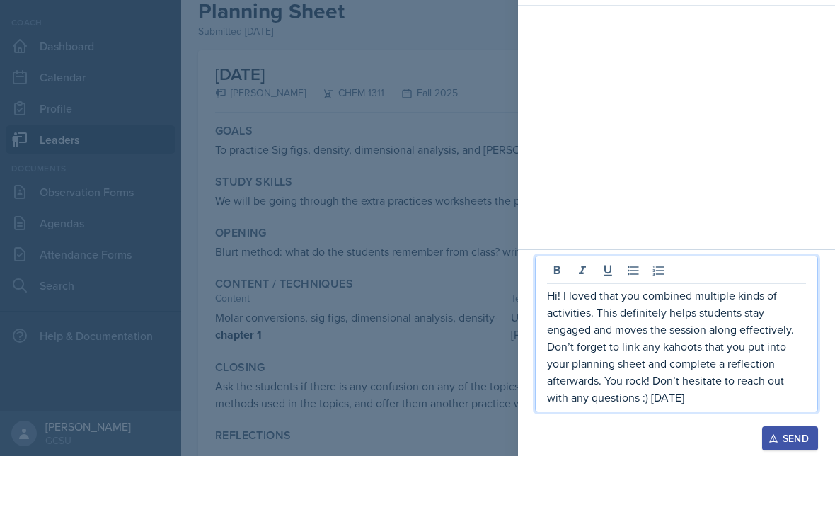
click at [779, 481] on div "Send" at bounding box center [790, 486] width 38 height 11
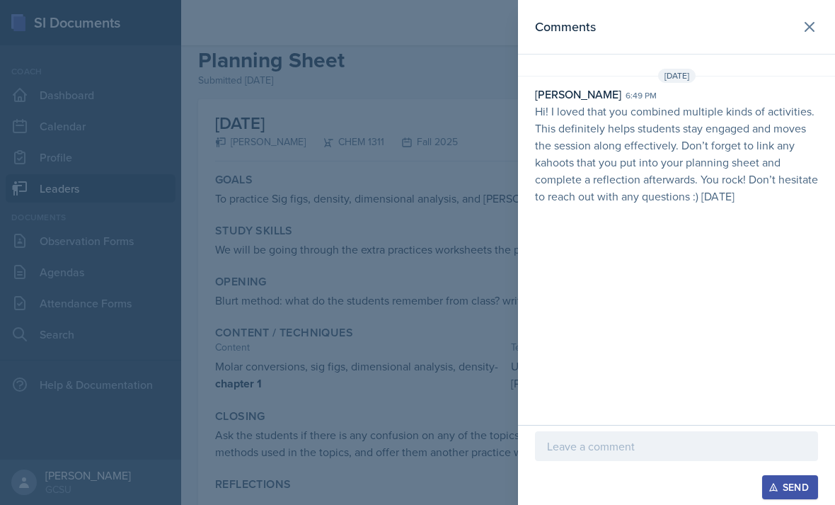
click at [811, 29] on icon at bounding box center [809, 27] width 8 height 8
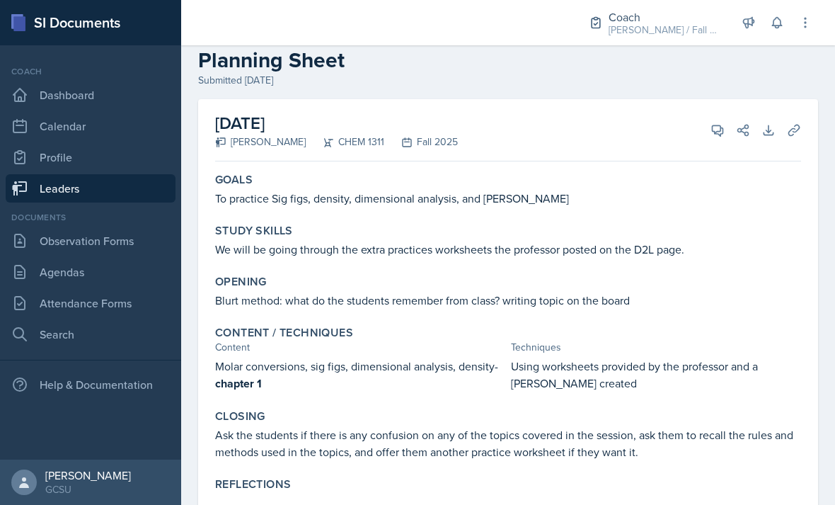
click at [116, 174] on link "Leaders" at bounding box center [91, 188] width 170 height 28
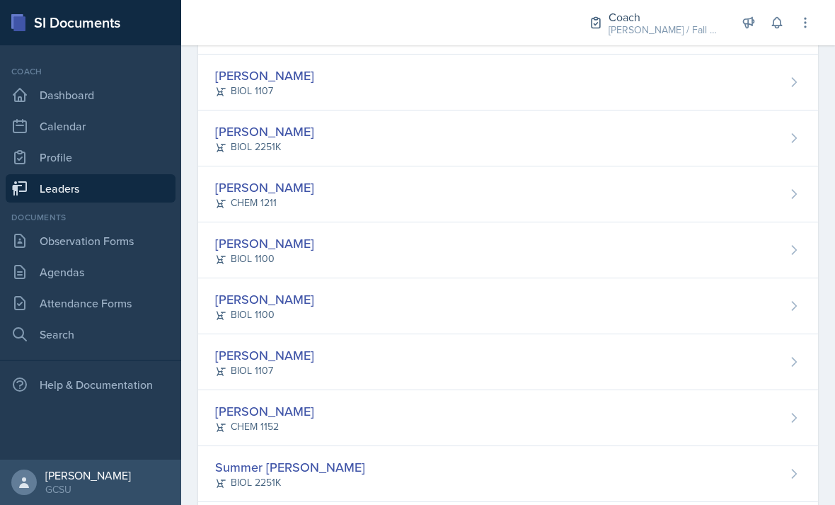
scroll to position [985, 0]
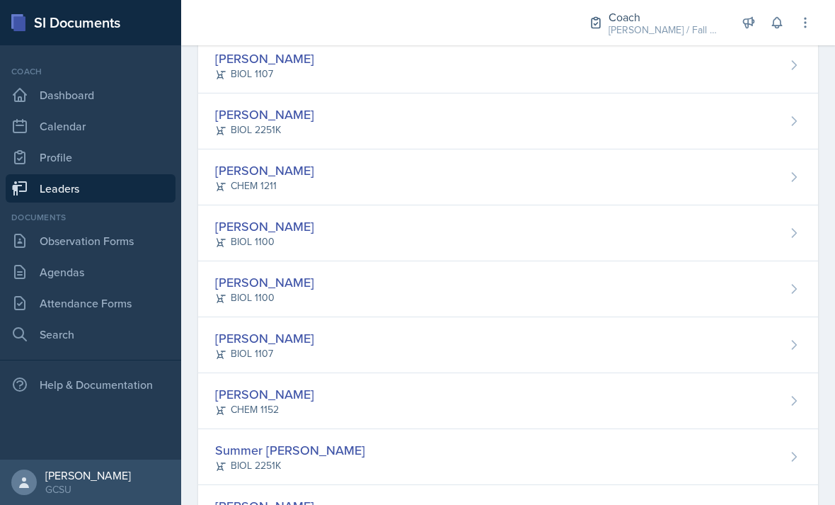
click at [633, 132] on div "Elyse Hoopes BIOL 2251K" at bounding box center [508, 121] width 620 height 56
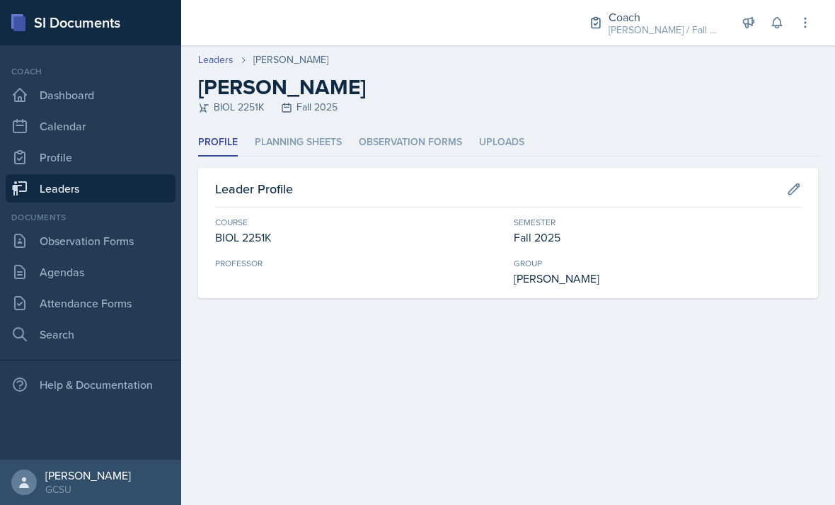
click at [316, 139] on li "Planning Sheets" at bounding box center [298, 143] width 87 height 28
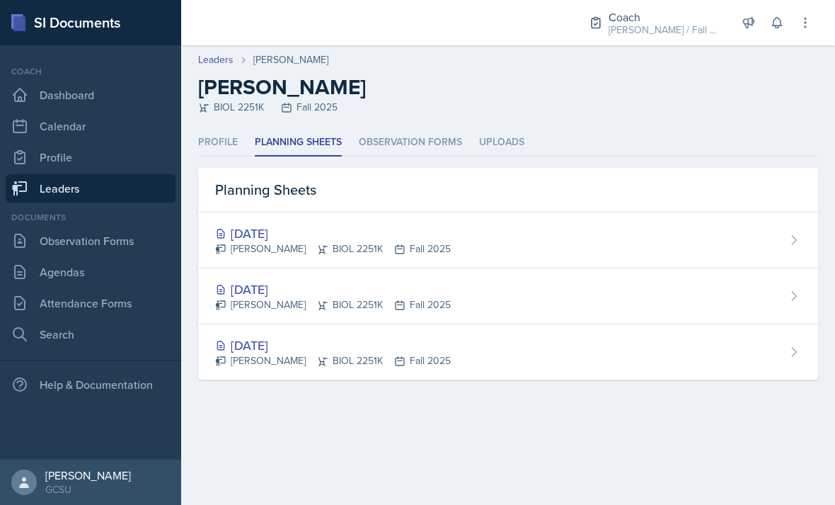
click at [417, 238] on div "[DATE]" at bounding box center [333, 233] width 236 height 19
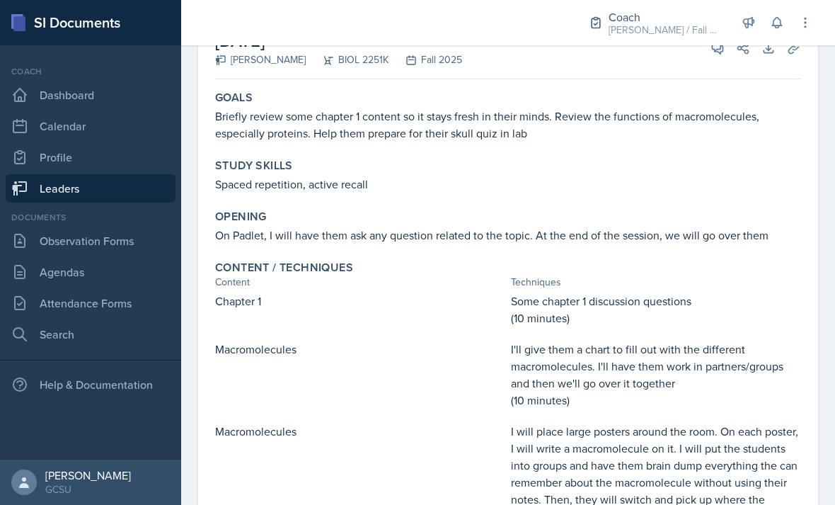
scroll to position [84, 0]
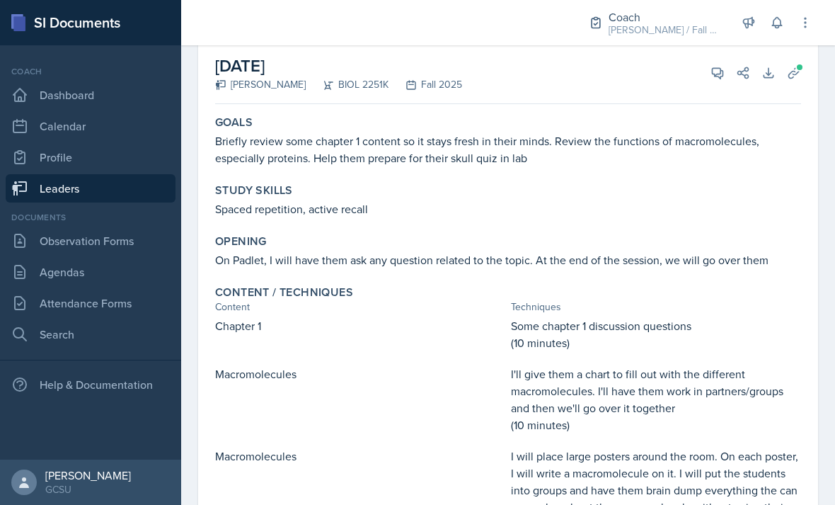
click at [722, 78] on icon at bounding box center [718, 73] width 14 height 14
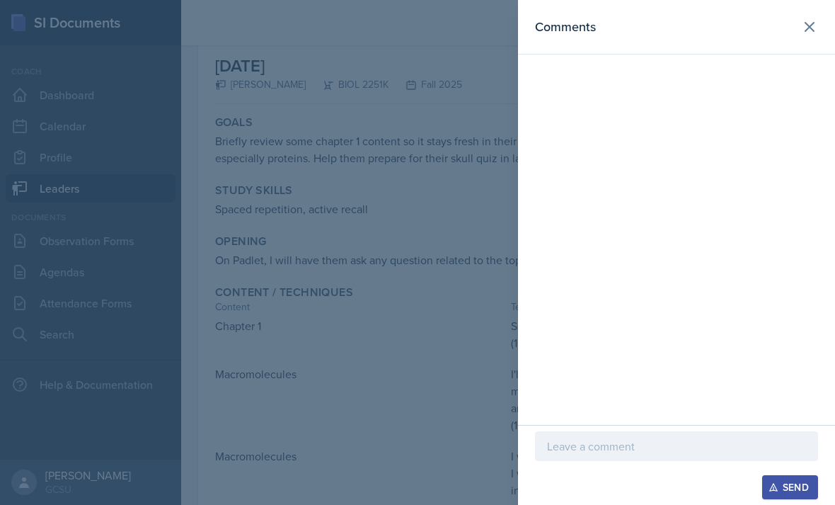
click at [657, 495] on div "Send" at bounding box center [676, 487] width 283 height 24
click at [587, 493] on div "Send" at bounding box center [676, 487] width 283 height 24
click at [575, 493] on div "Send" at bounding box center [676, 487] width 283 height 24
click at [587, 485] on div "Send" at bounding box center [676, 487] width 283 height 24
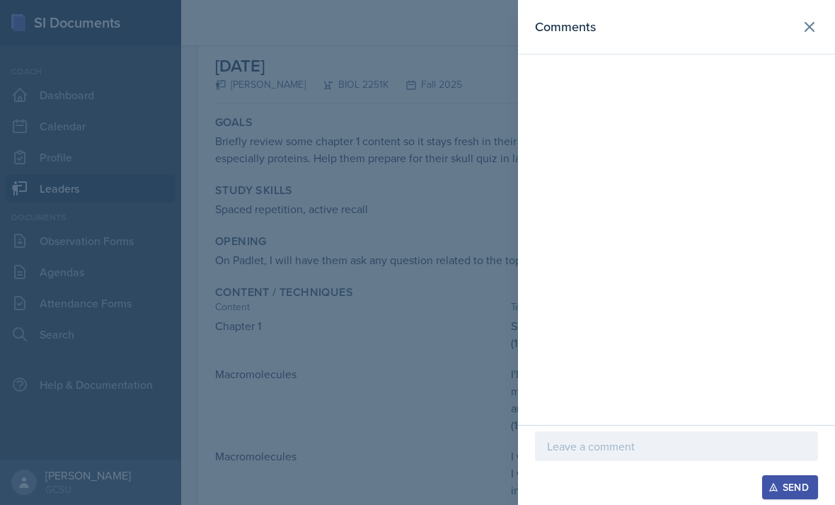
click at [583, 442] on p at bounding box center [676, 445] width 259 height 17
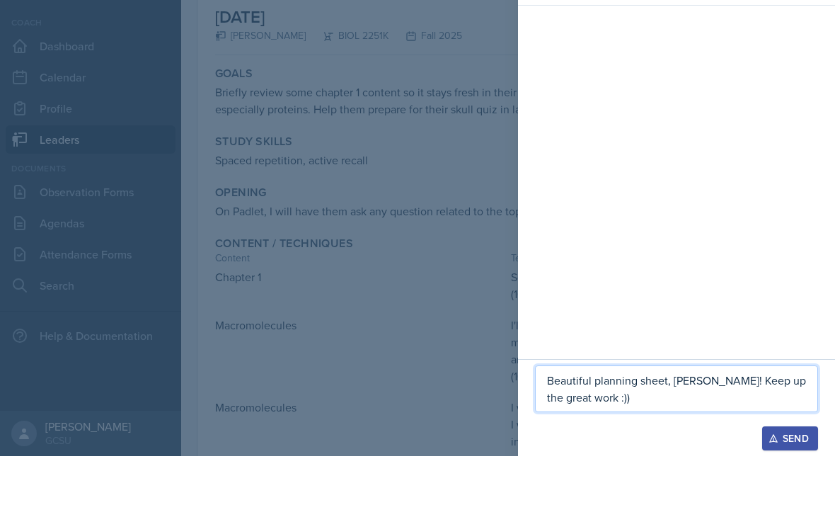
click at [778, 475] on button "Send" at bounding box center [790, 487] width 56 height 24
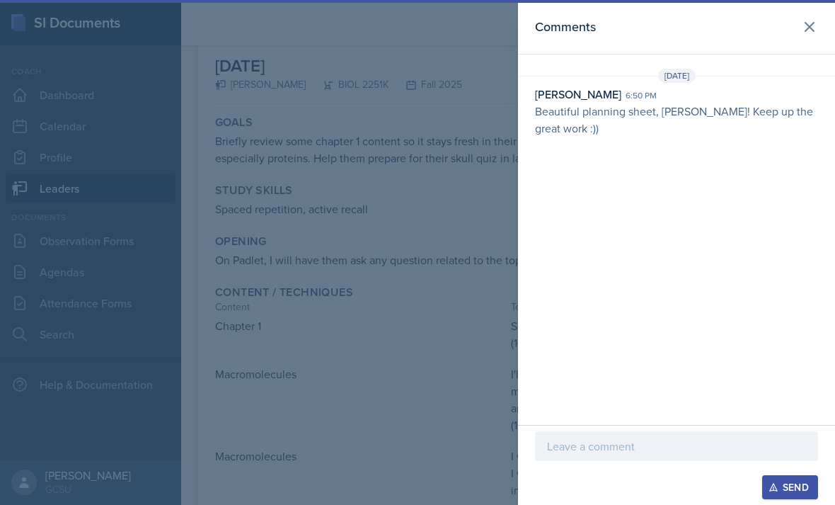
scroll to position [101, 0]
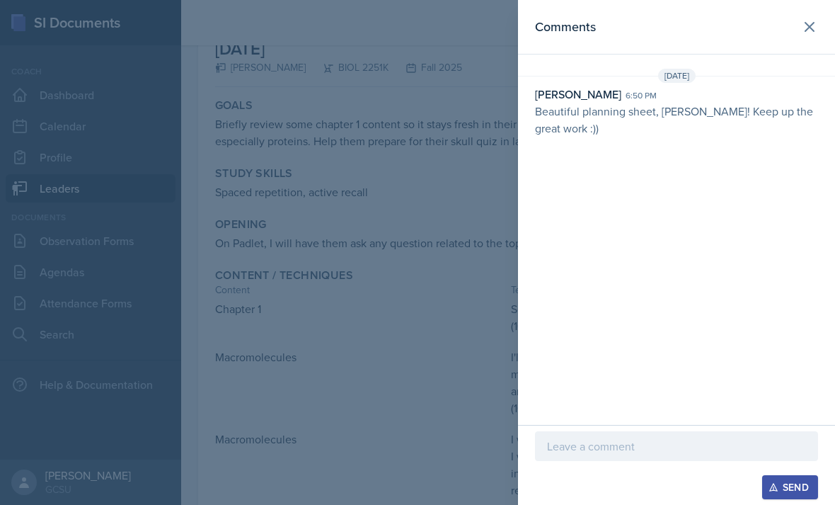
click at [807, 19] on icon at bounding box center [809, 26] width 17 height 17
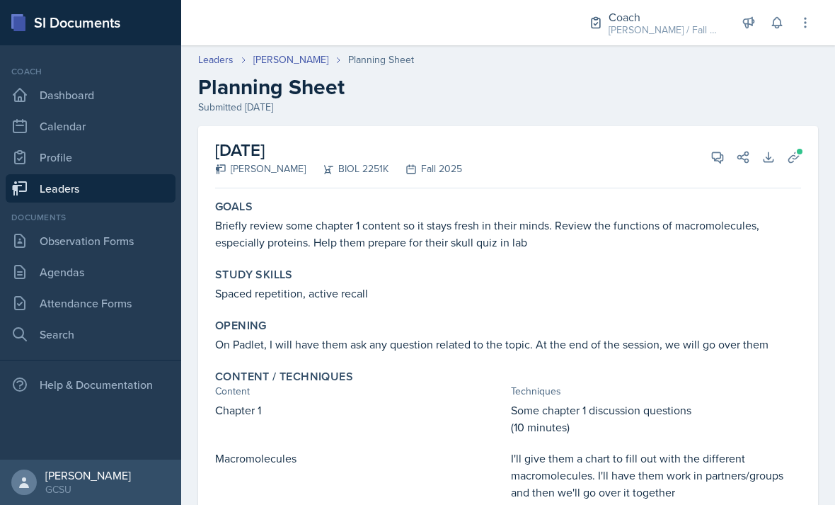
scroll to position [0, 0]
click at [209, 52] on link "Leaders" at bounding box center [215, 59] width 35 height 15
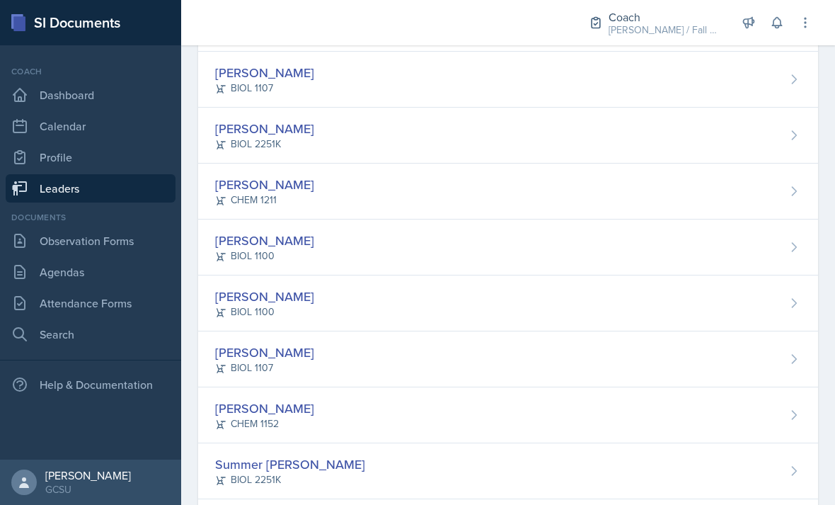
scroll to position [1001, 0]
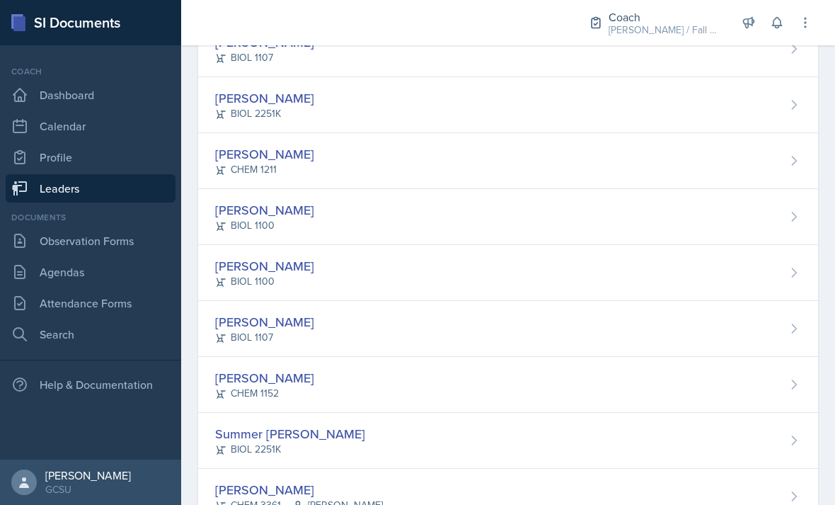
click at [468, 267] on div "Ellie Lahey BIOL 1100" at bounding box center [508, 273] width 620 height 56
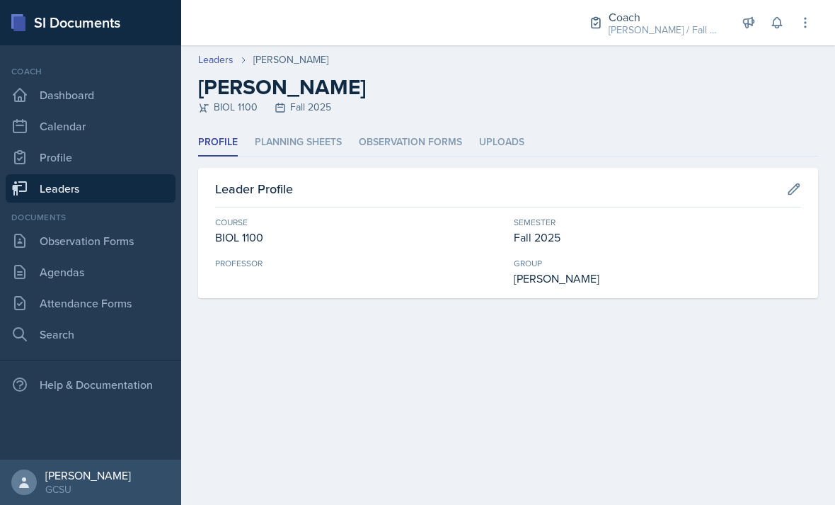
click at [303, 154] on li "Planning Sheets" at bounding box center [298, 143] width 87 height 28
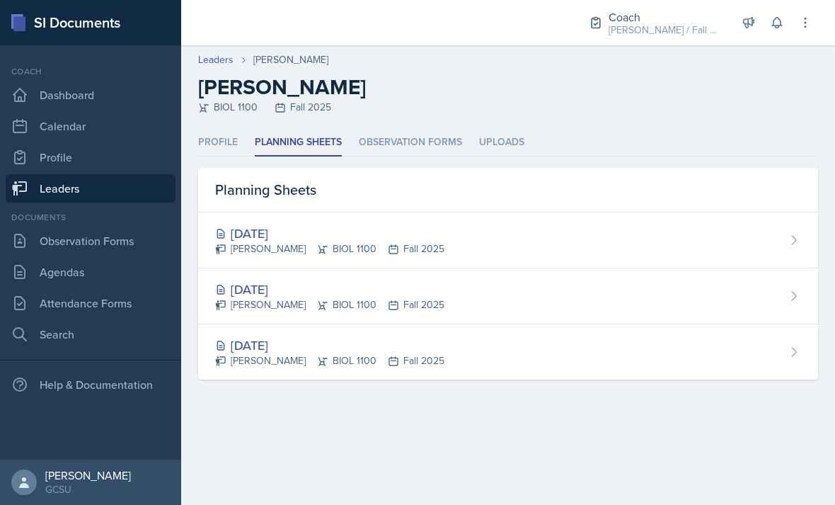
click at [331, 232] on div "[DATE]" at bounding box center [329, 233] width 229 height 19
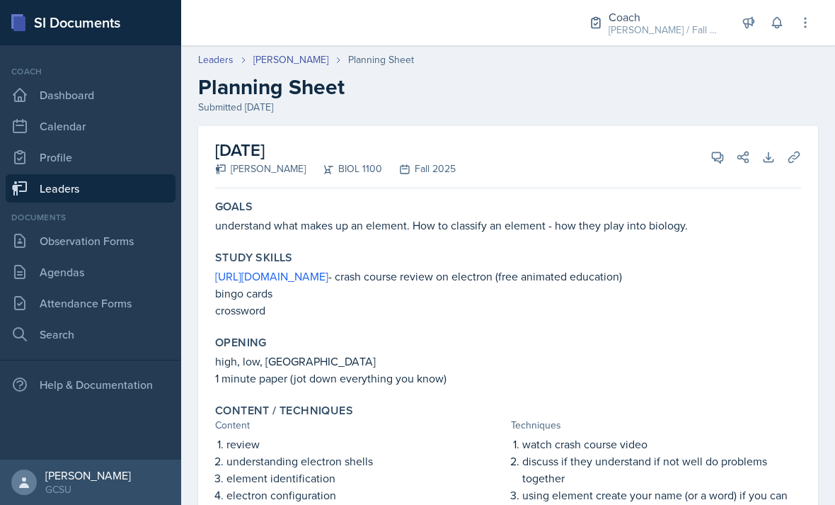
click at [710, 168] on div "August 27th, 2025 Ellie Lahey BIOL 1100 Fall 2025 View Comments Comments Send S…" at bounding box center [508, 157] width 586 height 62
click at [715, 144] on button "View Comments" at bounding box center [717, 156] width 25 height 25
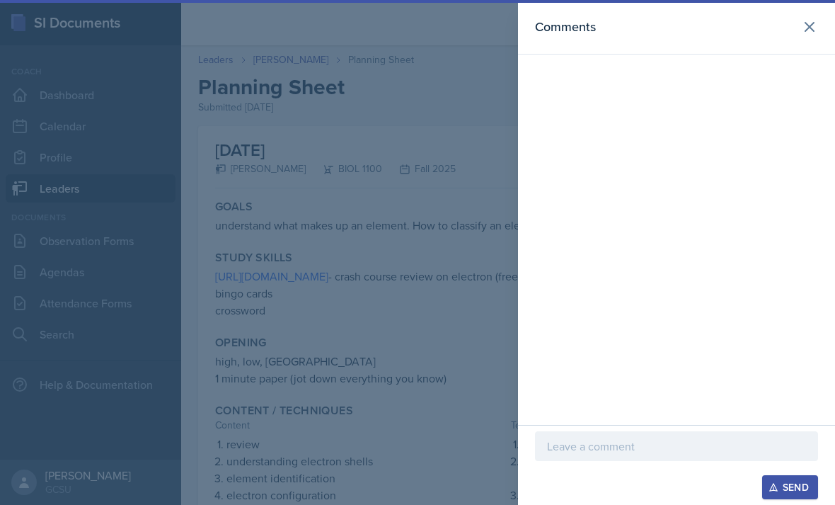
click at [655, 493] on div "Send" at bounding box center [676, 487] width 283 height 24
click at [639, 495] on div "Send" at bounding box center [676, 487] width 283 height 24
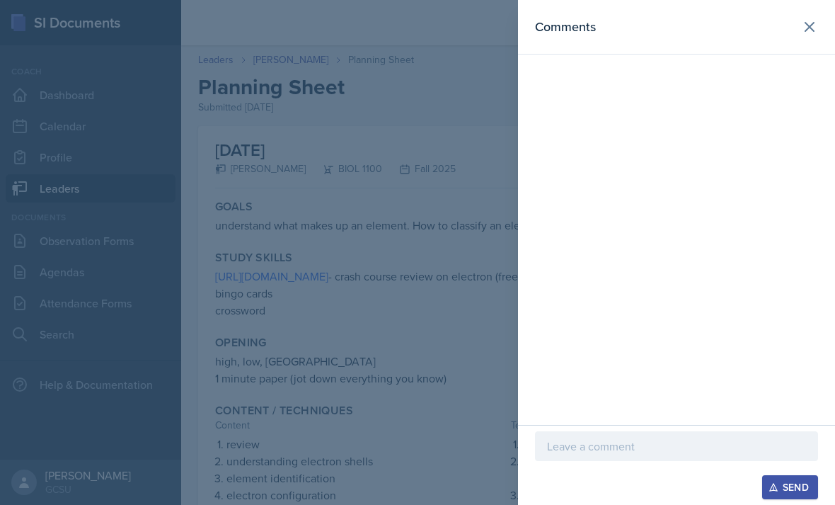
click at [572, 487] on div "Send" at bounding box center [676, 487] width 283 height 24
click at [714, 492] on div "Send" at bounding box center [676, 487] width 283 height 24
click at [575, 495] on div "Send" at bounding box center [676, 487] width 283 height 24
click at [558, 491] on div "Send" at bounding box center [676, 487] width 283 height 24
click at [818, 72] on div at bounding box center [676, 72] width 317 height 6
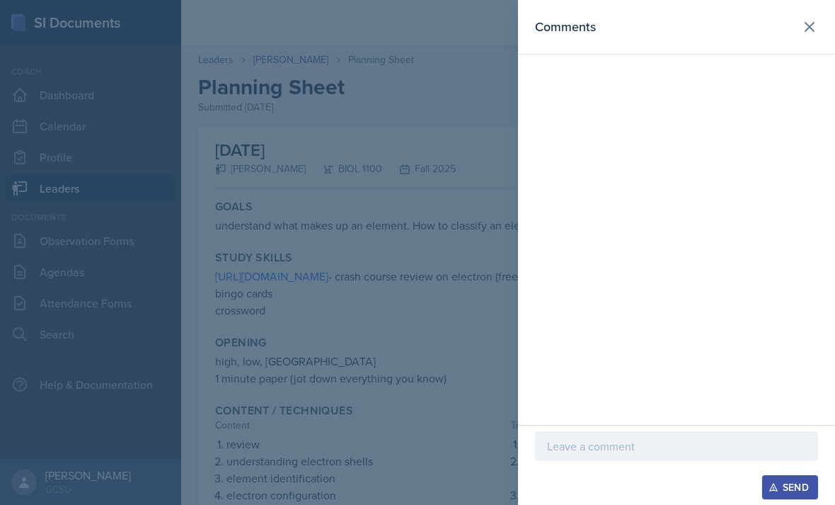
click at [799, 73] on div at bounding box center [676, 72] width 317 height 6
click at [809, 76] on div "Comments" at bounding box center [676, 212] width 317 height 425
click at [476, 308] on div at bounding box center [417, 252] width 835 height 505
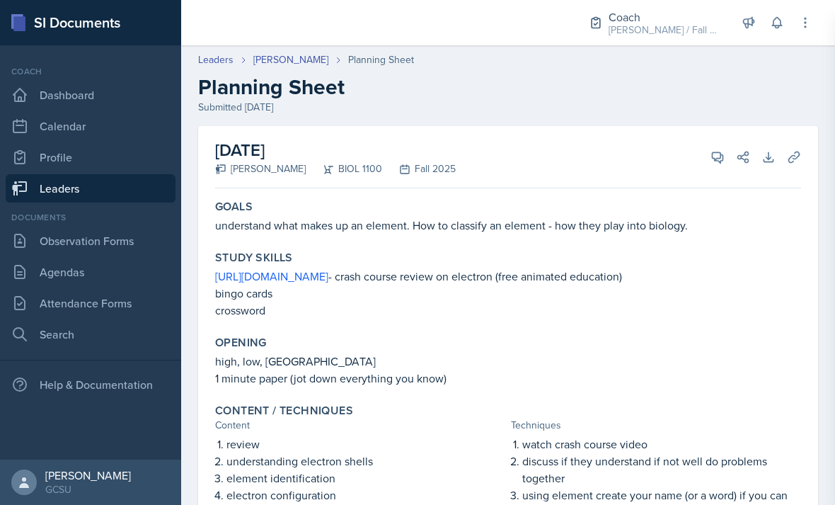
scroll to position [45, 0]
click at [715, 152] on icon at bounding box center [718, 157] width 11 height 11
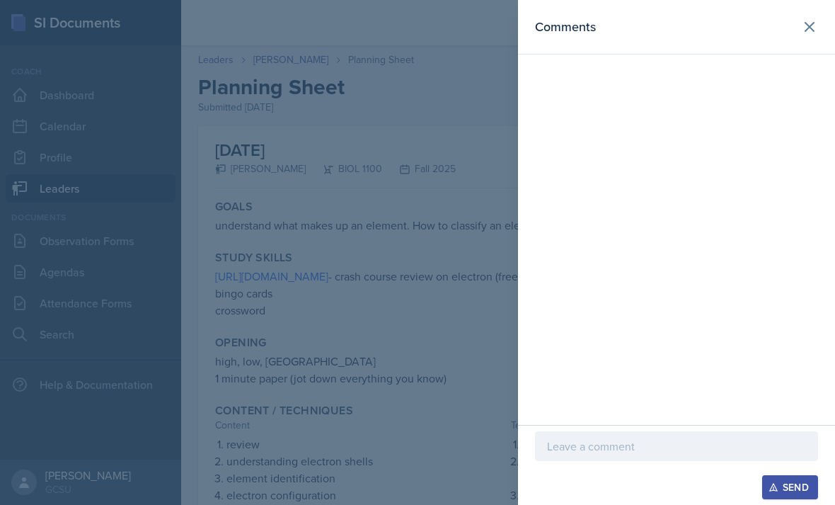
click at [541, 449] on div at bounding box center [676, 446] width 283 height 30
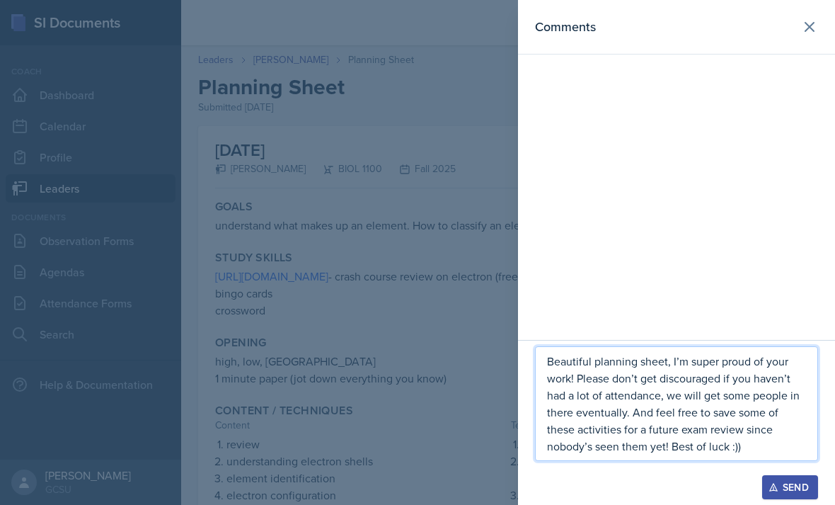
click at [780, 469] on div at bounding box center [676, 468] width 283 height 14
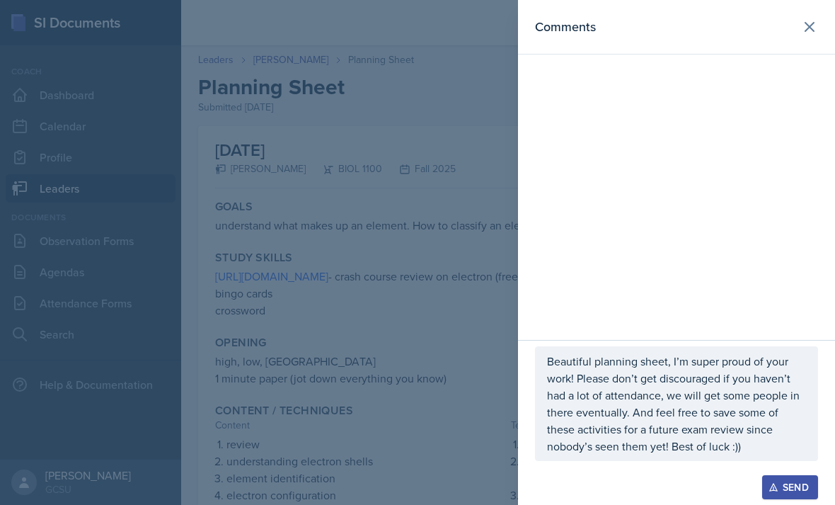
click at [788, 481] on div "Send" at bounding box center [790, 486] width 38 height 11
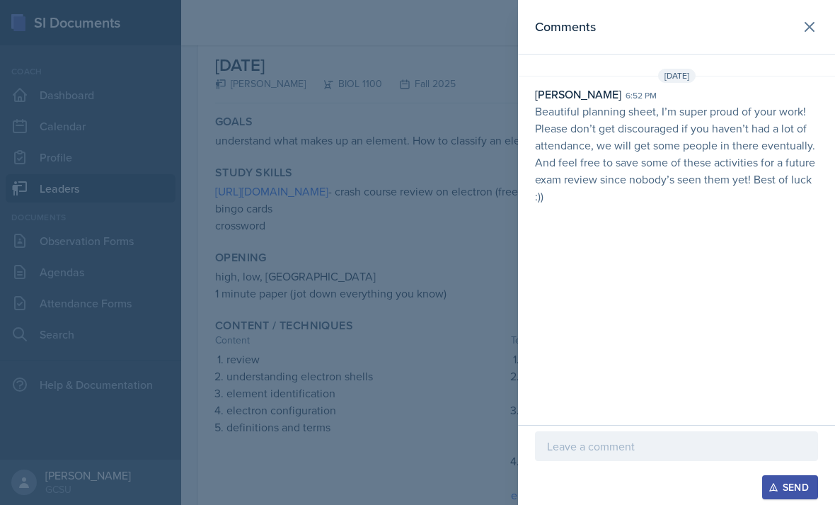
click at [803, 30] on icon at bounding box center [809, 26] width 17 height 17
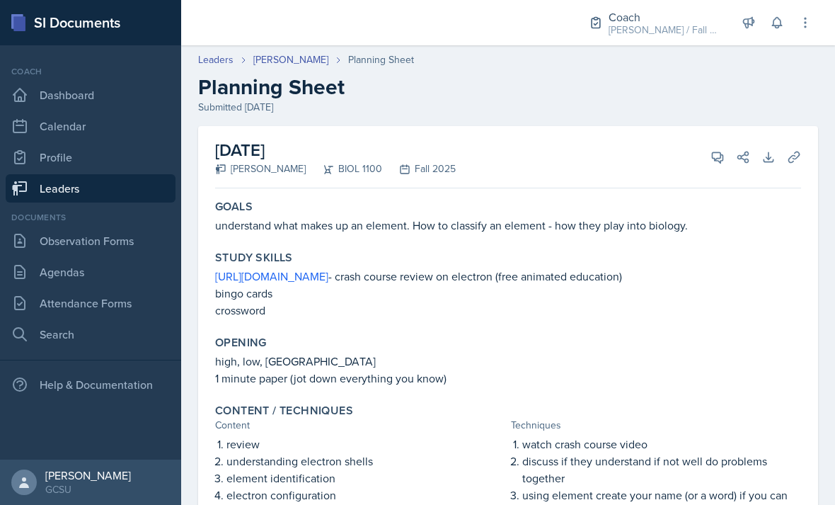
scroll to position [0, 0]
click at [271, 52] on link "[PERSON_NAME]" at bounding box center [290, 59] width 75 height 15
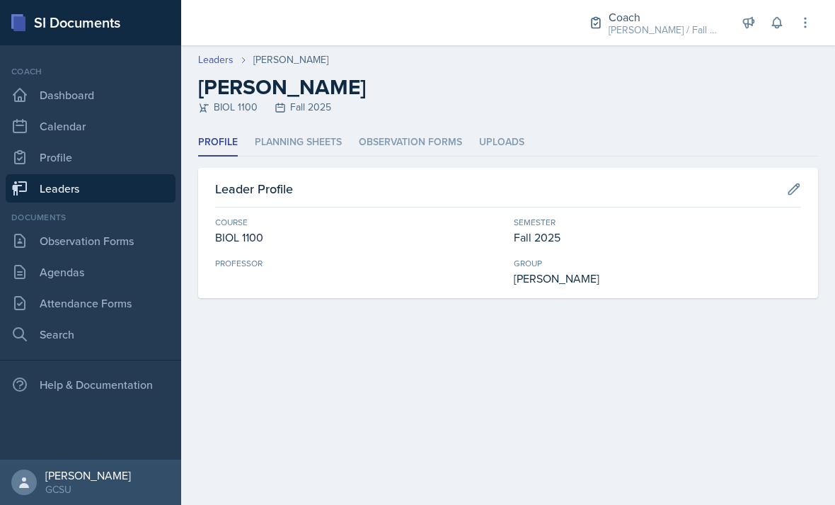
click at [213, 65] on link "Leaders" at bounding box center [215, 59] width 35 height 15
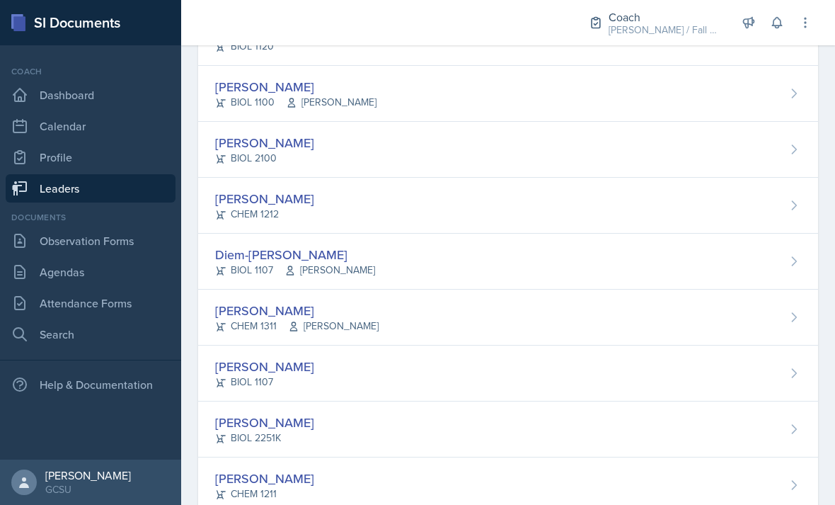
scroll to position [677, 0]
click at [698, 203] on div "Hailey Hill CHEM 1212" at bounding box center [508, 206] width 620 height 56
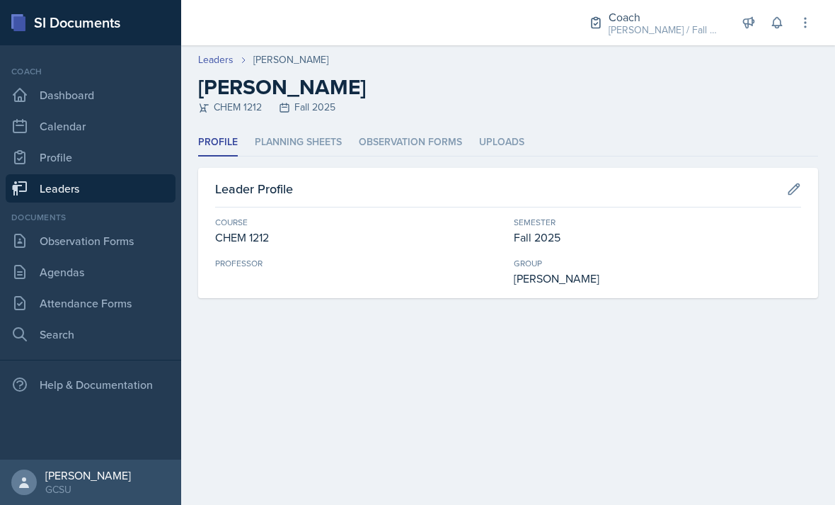
click at [306, 140] on li "Planning Sheets" at bounding box center [298, 143] width 87 height 28
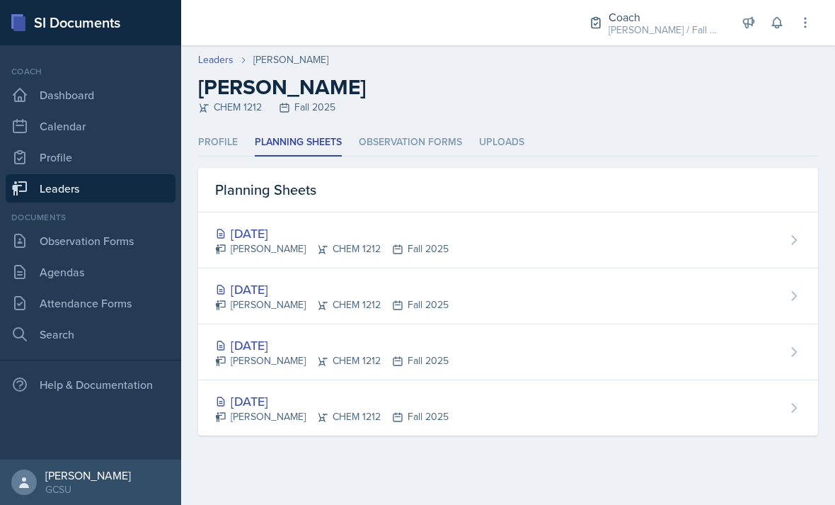
click at [318, 241] on div "[DATE]" at bounding box center [332, 233] width 234 height 19
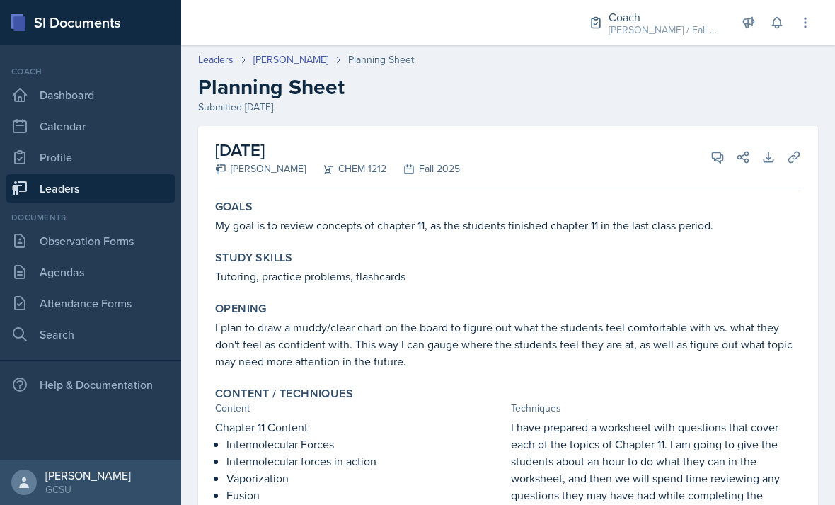
click at [264, 64] on link "[PERSON_NAME]" at bounding box center [290, 59] width 75 height 15
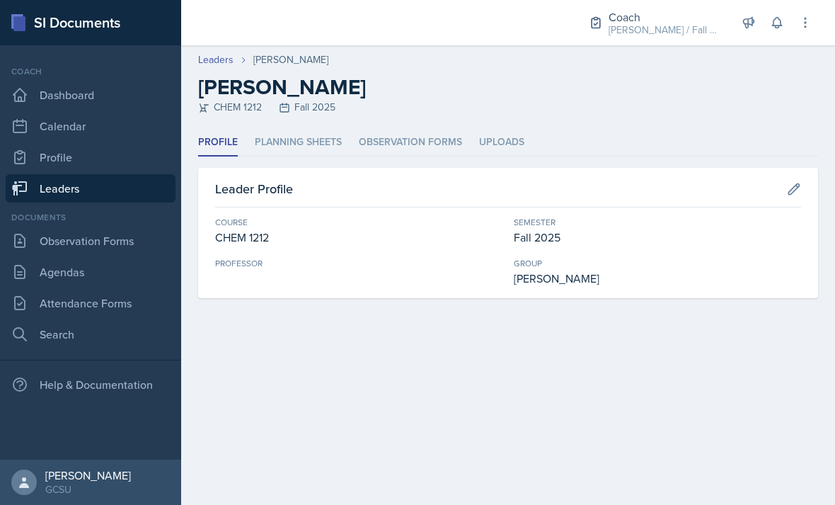
click at [323, 142] on li "Planning Sheets" at bounding box center [298, 143] width 87 height 28
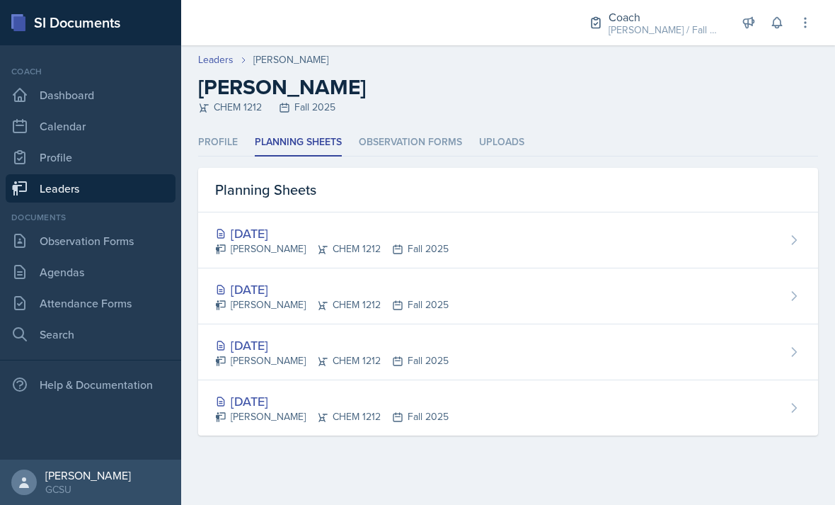
click at [296, 287] on div "[DATE]" at bounding box center [332, 289] width 234 height 19
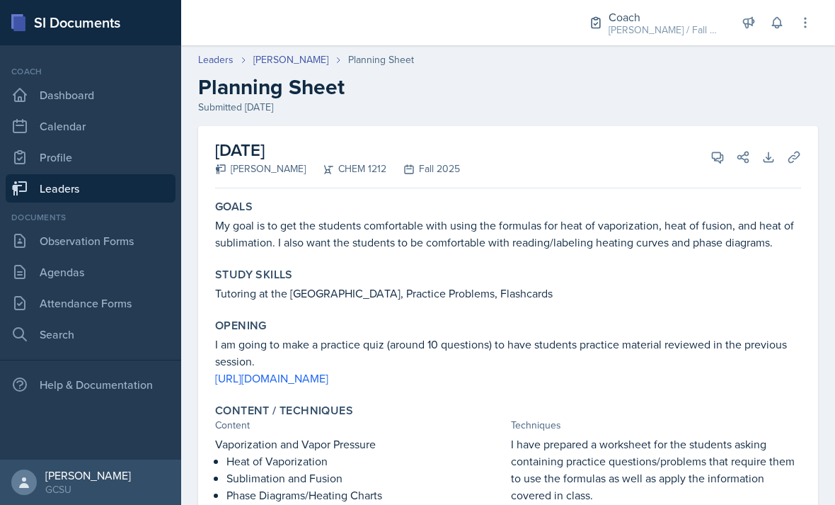
click at [281, 60] on link "[PERSON_NAME]" at bounding box center [290, 59] width 75 height 15
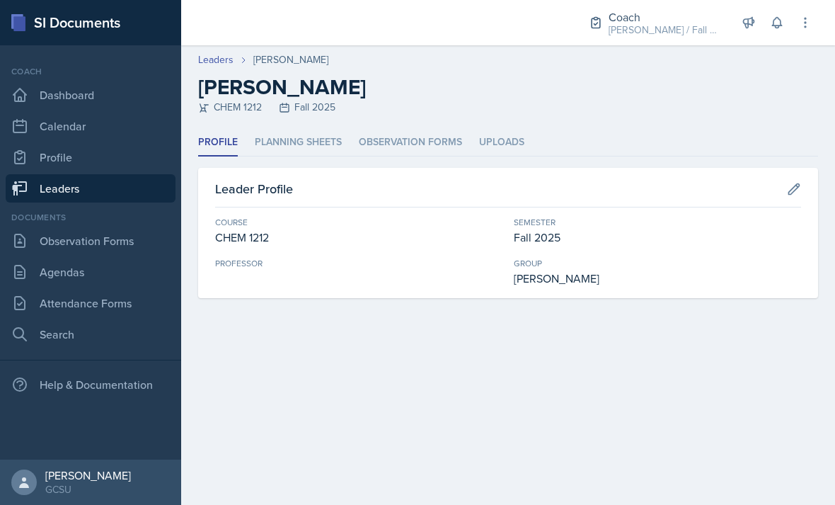
click at [333, 139] on li "Planning Sheets" at bounding box center [298, 143] width 87 height 28
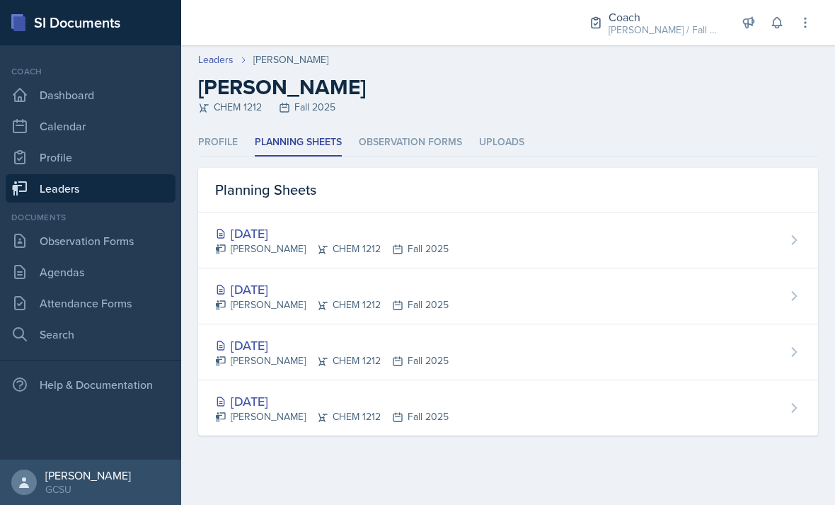
click at [293, 235] on div "[DATE]" at bounding box center [332, 233] width 234 height 19
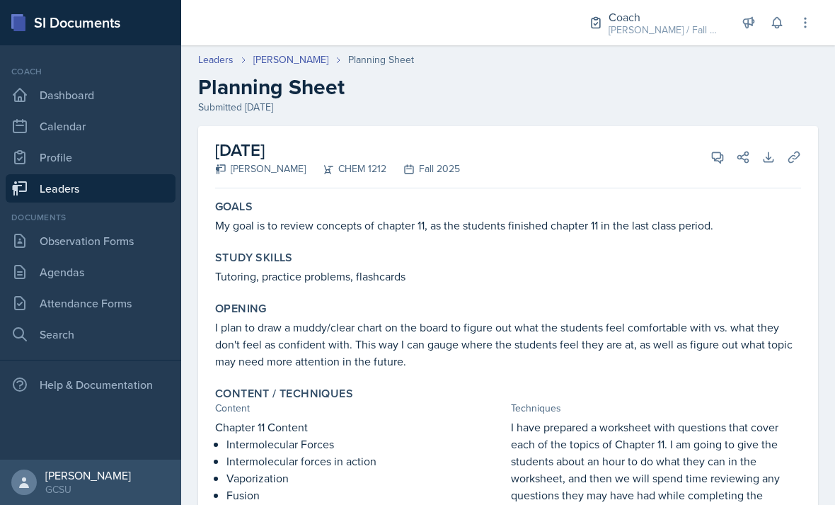
click at [716, 157] on icon at bounding box center [718, 157] width 14 height 14
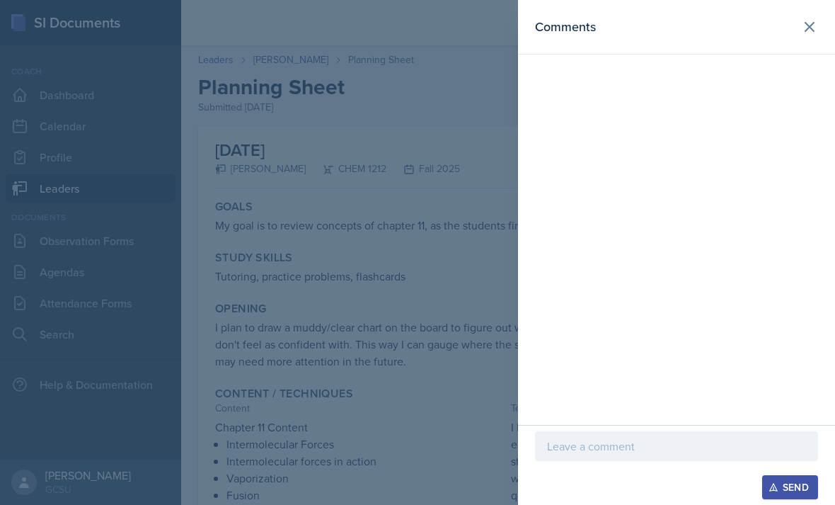
click at [645, 499] on div "Send" at bounding box center [676, 465] width 317 height 80
click at [594, 500] on div "Send" at bounding box center [676, 465] width 317 height 80
click at [602, 477] on div "Send" at bounding box center [676, 487] width 283 height 24
click at [582, 494] on div "Send" at bounding box center [676, 487] width 283 height 24
click at [593, 490] on div "Send" at bounding box center [676, 487] width 283 height 24
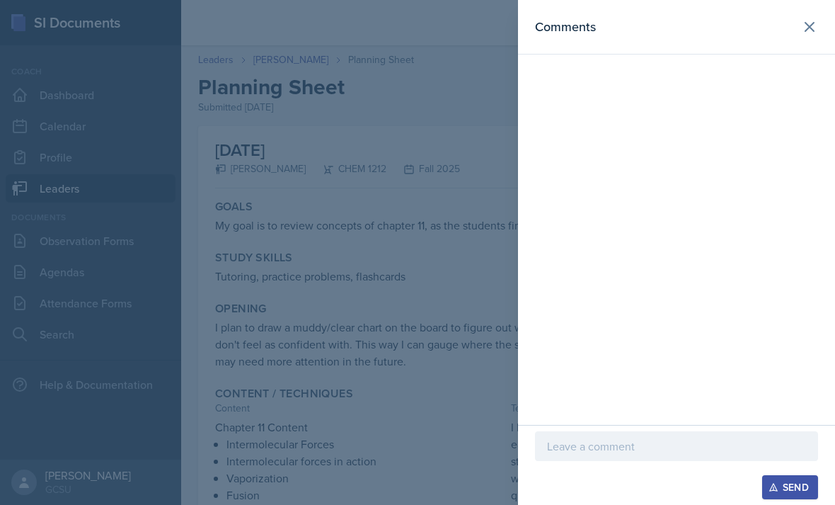
click at [447, 475] on div at bounding box center [417, 252] width 835 height 505
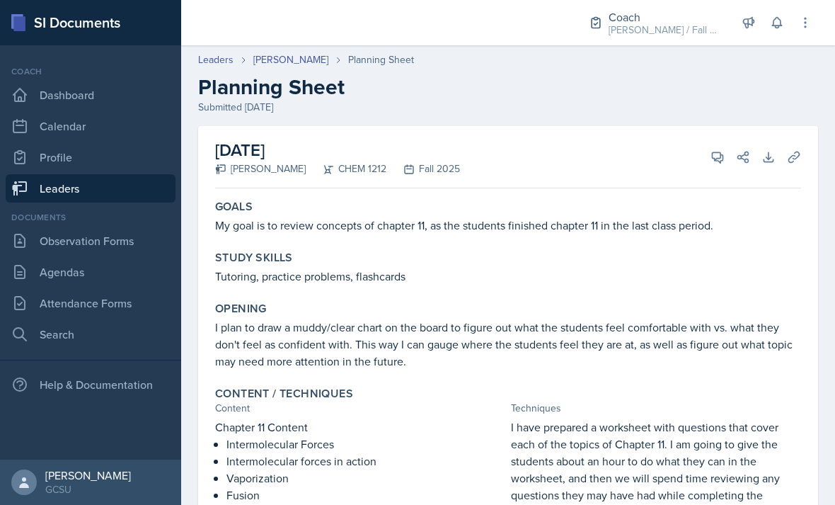
click at [712, 159] on icon at bounding box center [718, 157] width 14 height 14
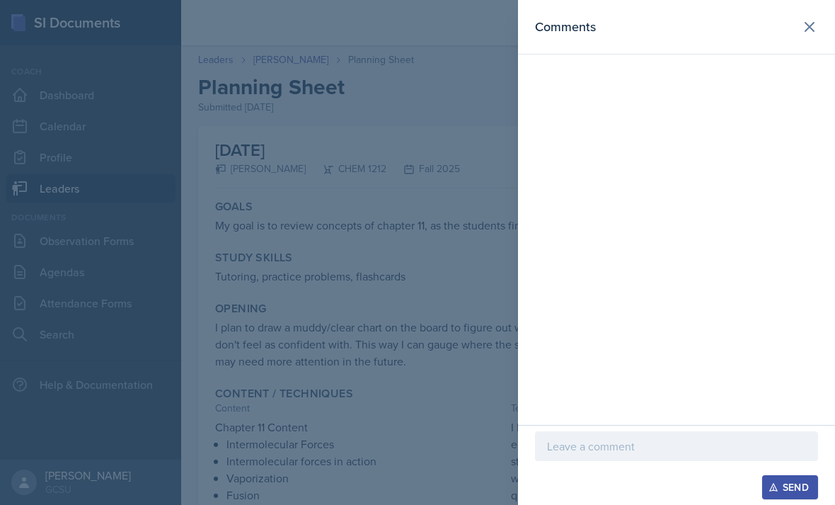
click at [573, 491] on div "Send" at bounding box center [676, 487] width 283 height 24
click at [582, 486] on div "Send" at bounding box center [676, 487] width 283 height 24
click at [810, 71] on div at bounding box center [676, 72] width 317 height 6
click at [815, 28] on icon at bounding box center [809, 26] width 17 height 17
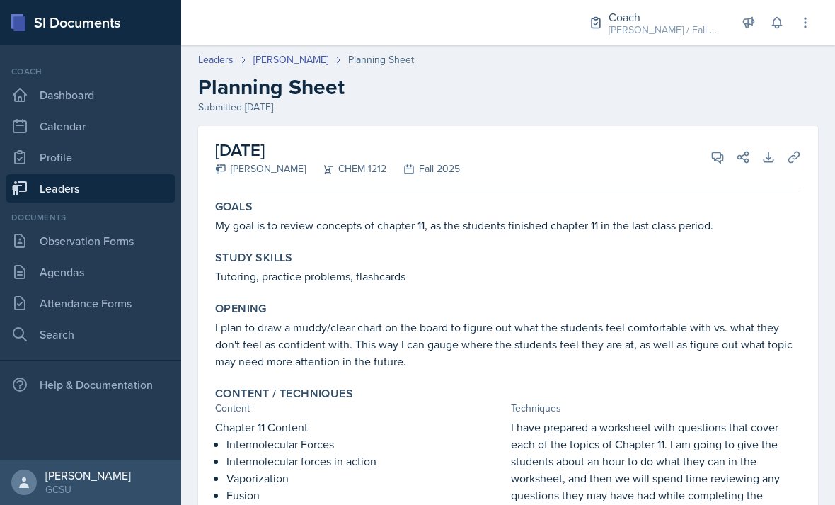
click at [715, 150] on icon at bounding box center [718, 157] width 14 height 14
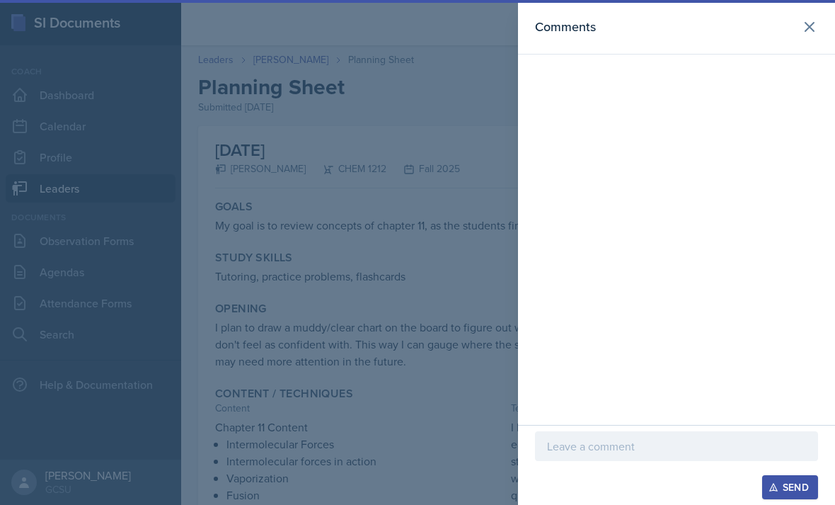
click at [654, 453] on p at bounding box center [676, 445] width 259 height 17
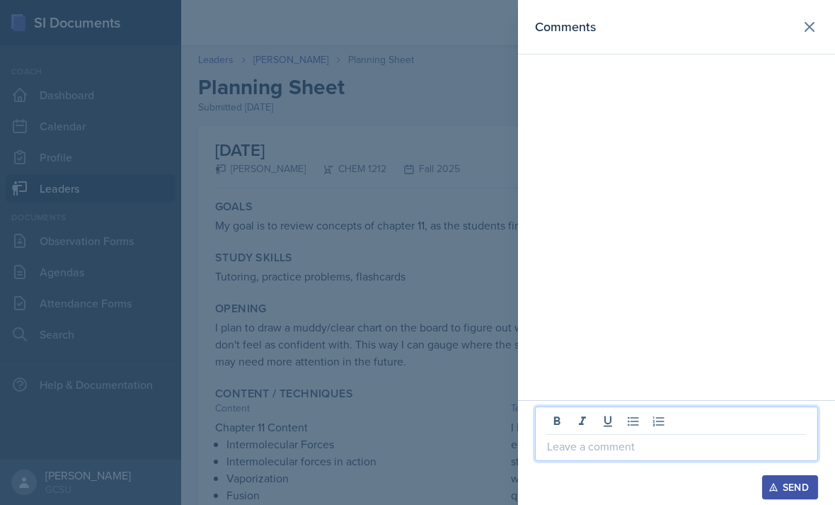
click at [611, 444] on p at bounding box center [676, 445] width 259 height 17
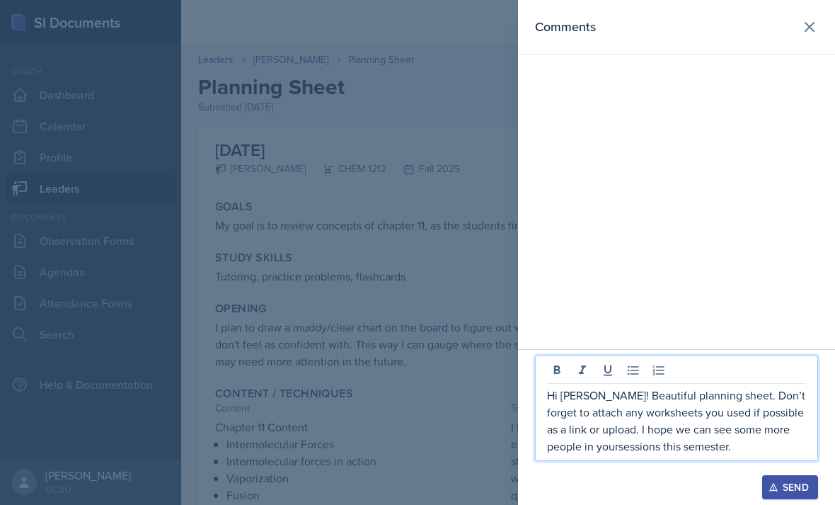
click at [574, 444] on p "Hi Hailey! Beautiful planning sheet. Don’t forget to attach any worksheets you …" at bounding box center [676, 420] width 259 height 68
click at [720, 452] on p "Hi Hailey! Beautiful planning sheet. Don’t forget to attach any worksheets you …" at bounding box center [676, 420] width 259 height 68
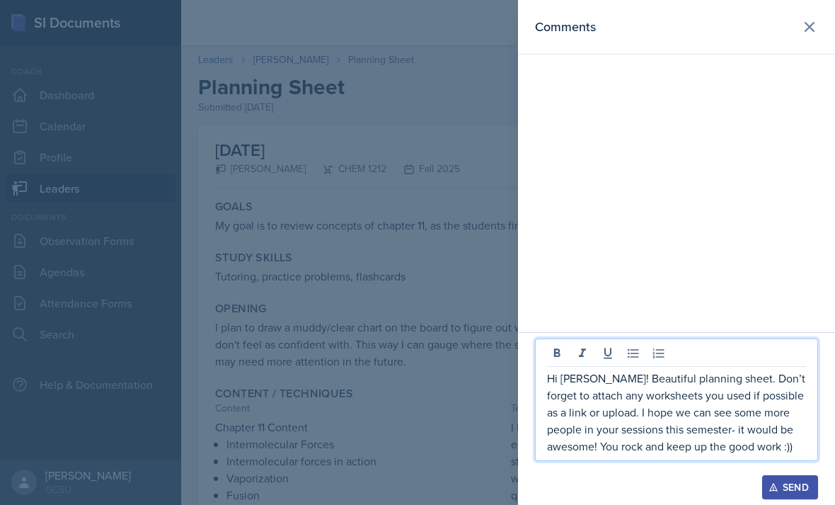
click at [781, 475] on button "Send" at bounding box center [790, 487] width 56 height 24
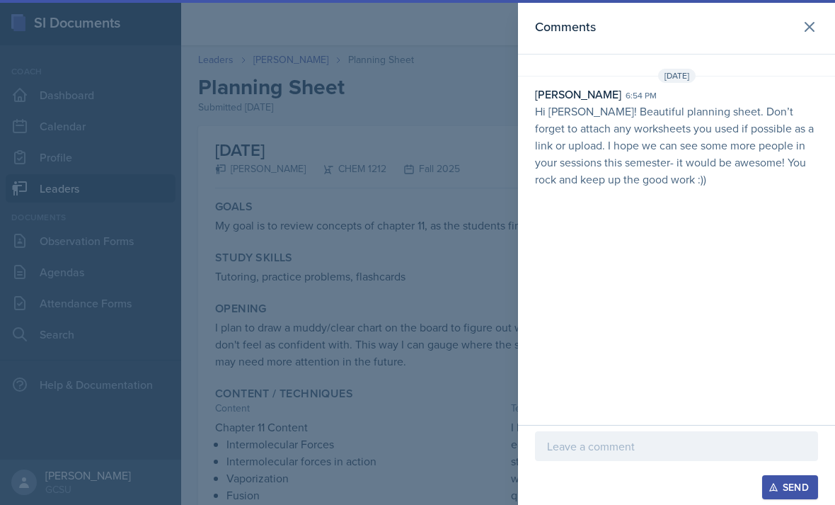
scroll to position [68, 0]
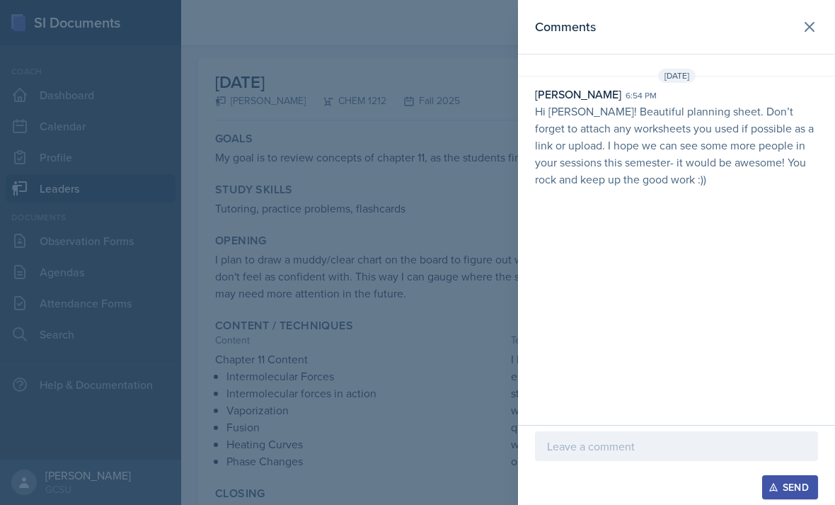
click at [801, 33] on icon at bounding box center [809, 26] width 17 height 17
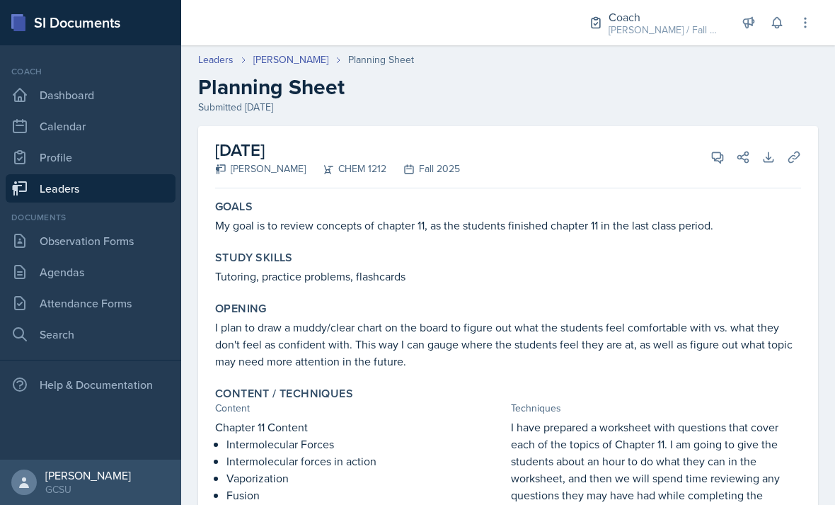
scroll to position [0, 0]
click at [208, 52] on link "Leaders" at bounding box center [215, 59] width 35 height 15
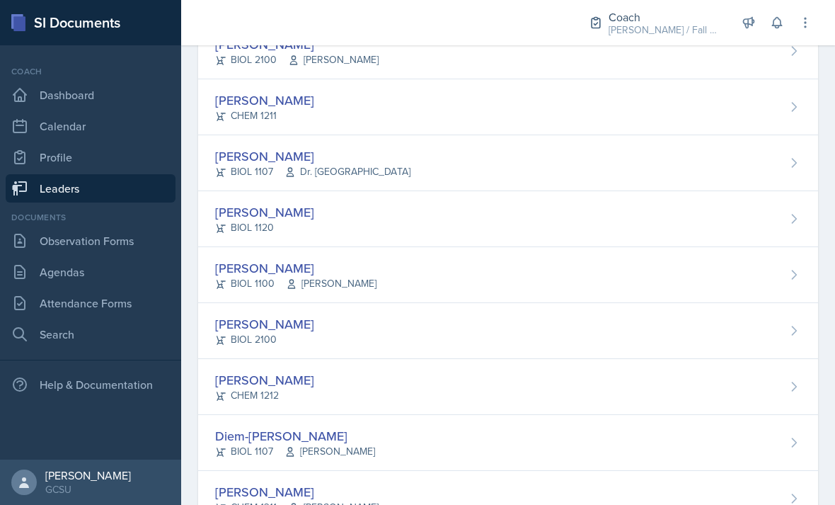
scroll to position [497, 0]
click at [683, 168] on div "Riya Dua BIOL 1107 Dr. France" at bounding box center [508, 162] width 620 height 56
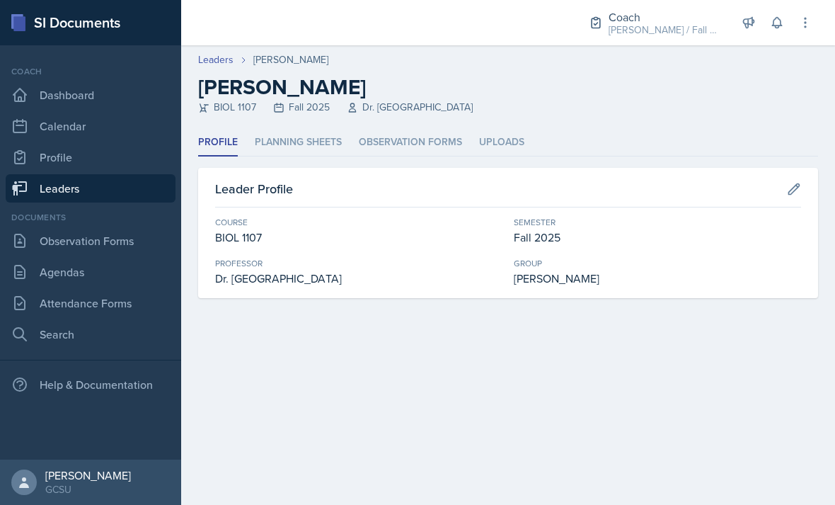
click at [329, 147] on li "Planning Sheets" at bounding box center [298, 143] width 87 height 28
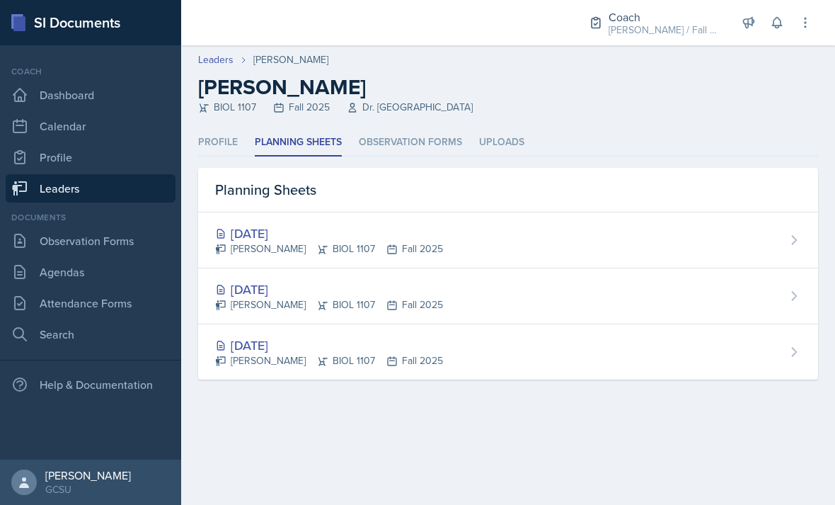
click at [318, 234] on div "[DATE]" at bounding box center [329, 233] width 228 height 19
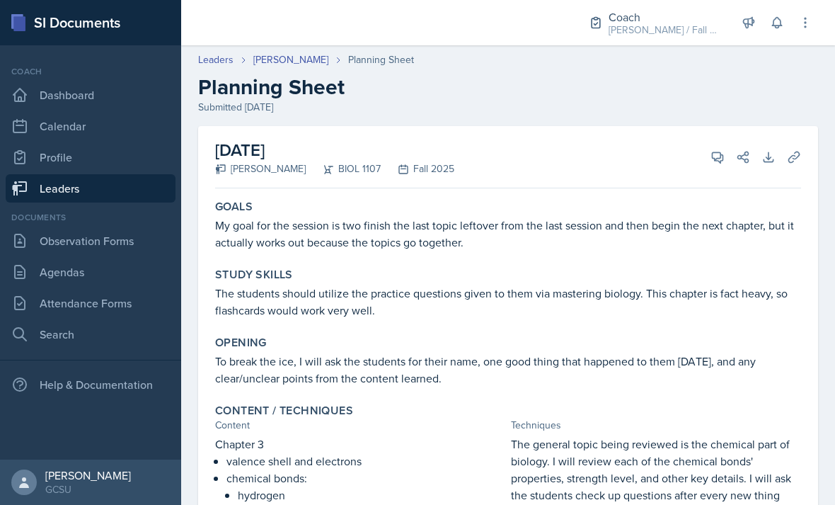
click at [711, 154] on icon at bounding box center [718, 157] width 14 height 14
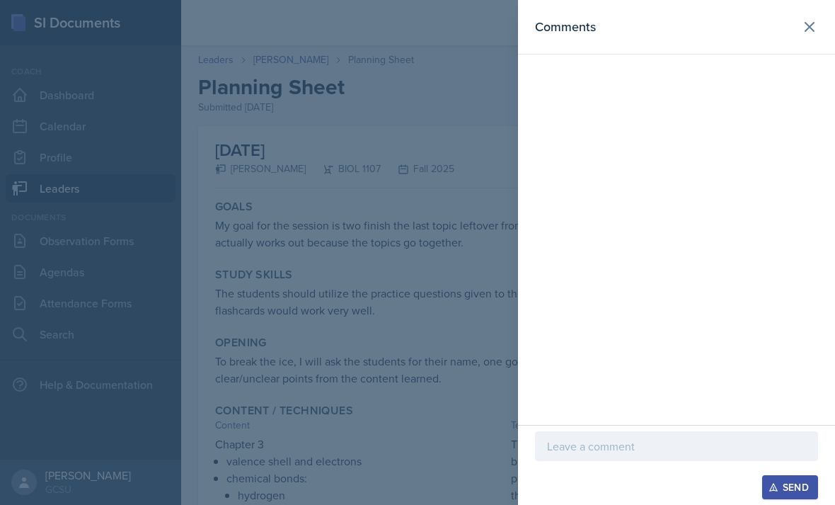
click at [669, 488] on div "Send" at bounding box center [676, 487] width 283 height 24
click at [632, 504] on div "Send" at bounding box center [676, 465] width 317 height 80
click at [579, 492] on div "Send" at bounding box center [676, 487] width 283 height 24
click at [604, 489] on div "Send" at bounding box center [676, 487] width 283 height 24
click at [803, 78] on div "Comments" at bounding box center [676, 212] width 317 height 425
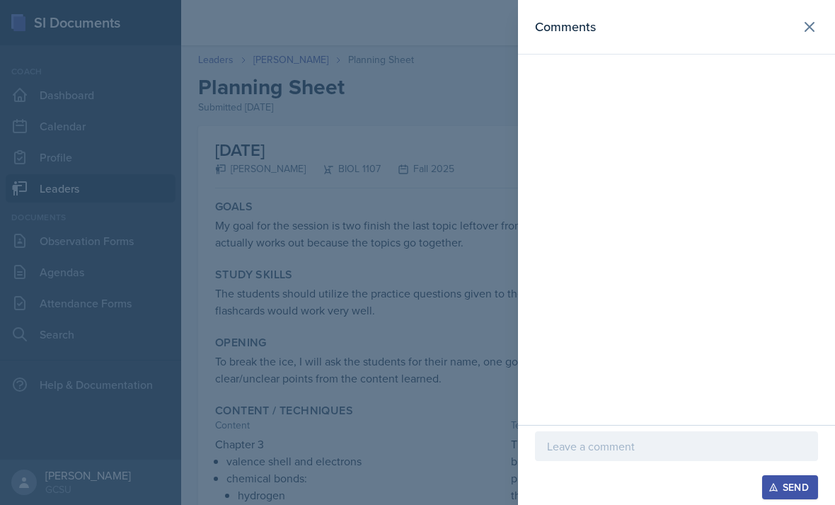
click at [813, 70] on div at bounding box center [676, 72] width 317 height 6
click at [815, 76] on div "Comments" at bounding box center [676, 212] width 317 height 425
click at [447, 267] on div at bounding box center [417, 252] width 835 height 505
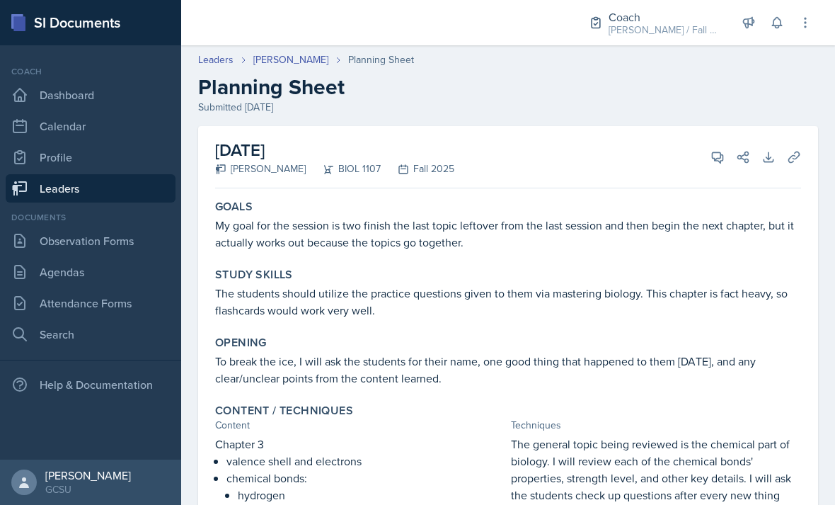
click at [723, 150] on span at bounding box center [722, 152] width 7 height 7
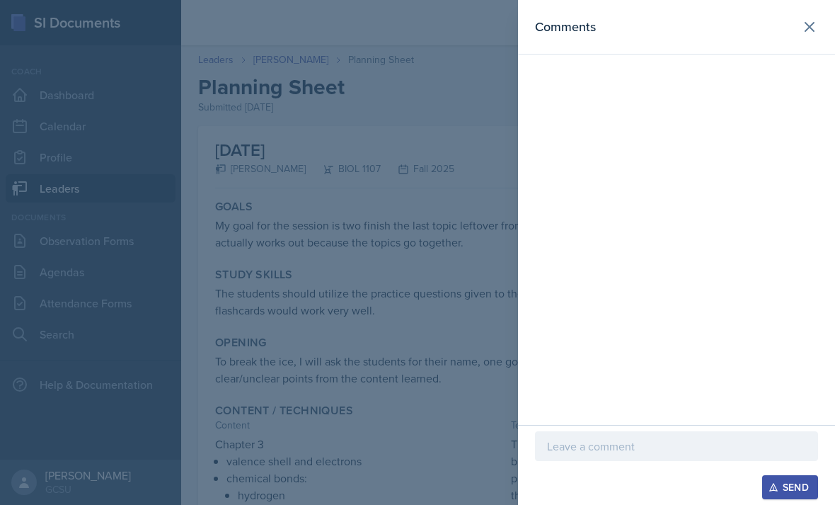
click at [558, 485] on div "Send" at bounding box center [676, 487] width 283 height 24
click at [624, 488] on div "Send" at bounding box center [676, 487] width 283 height 24
click at [660, 438] on p at bounding box center [676, 445] width 259 height 17
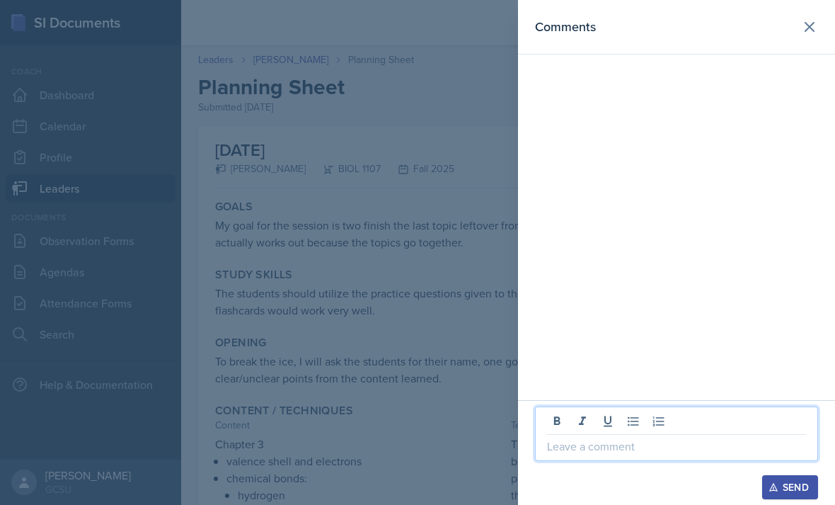
click at [656, 444] on p at bounding box center [676, 445] width 259 height 17
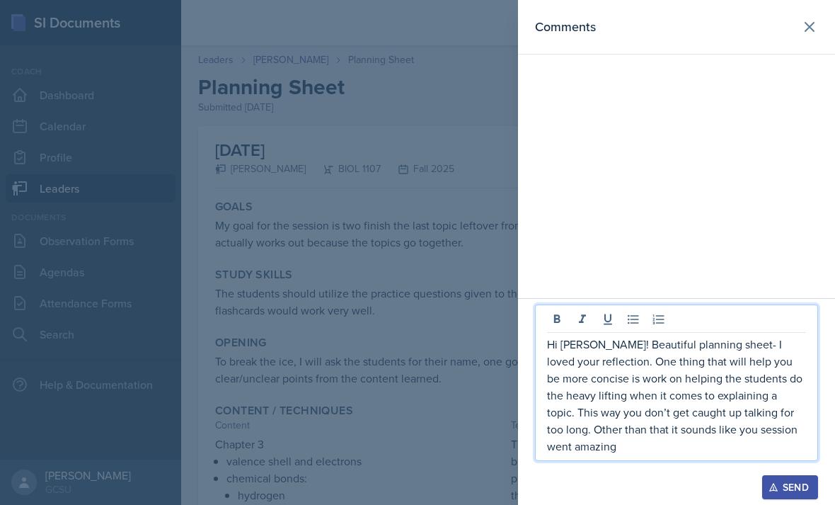
click at [739, 425] on p "Hi Riya! Beautiful planning sheet- I loved your reflection. One thing that will…" at bounding box center [676, 394] width 259 height 119
click at [644, 449] on p "Hi Riya! Beautiful planning sheet- I loved your reflection. One thing that will…" at bounding box center [676, 394] width 259 height 119
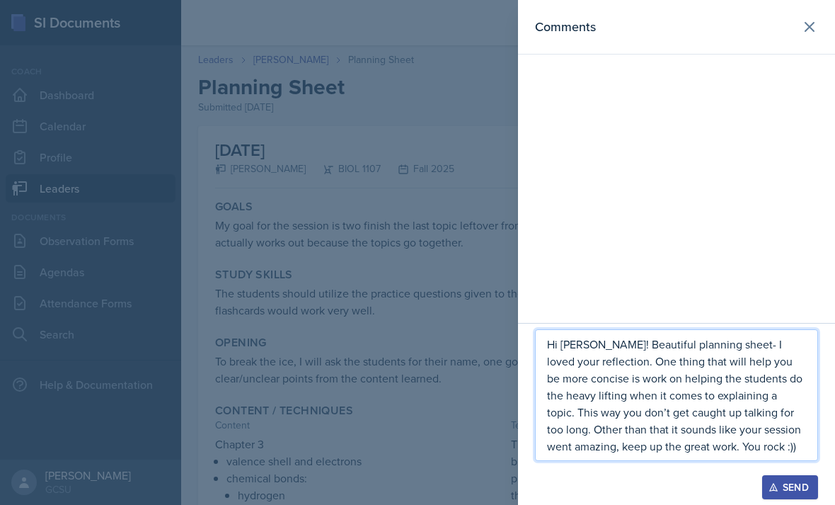
click at [791, 493] on div "Send" at bounding box center [790, 486] width 38 height 11
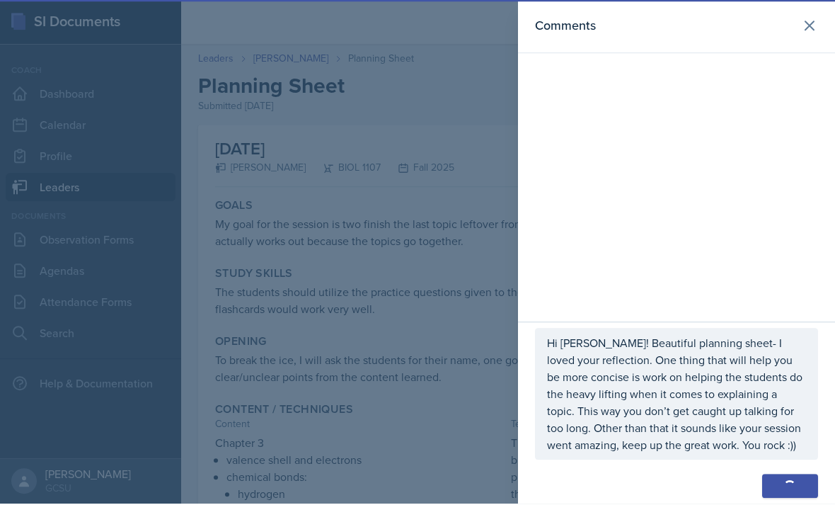
scroll to position [102, 0]
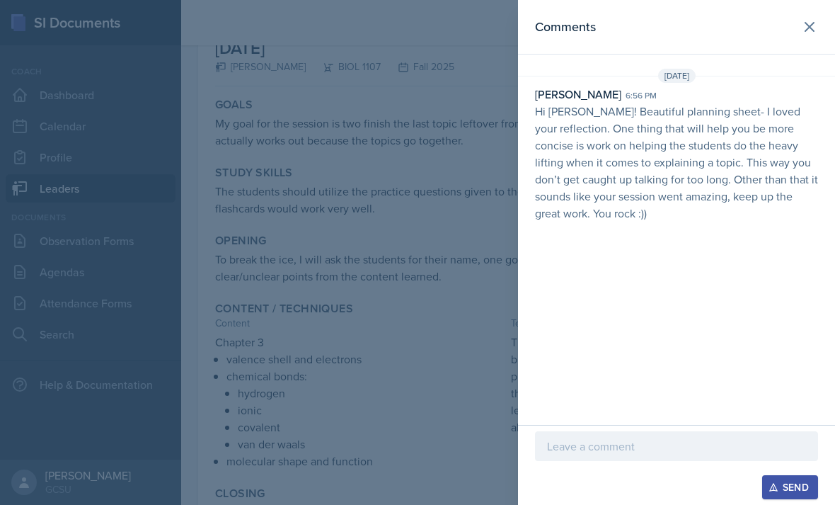
click at [808, 31] on icon at bounding box center [809, 26] width 17 height 17
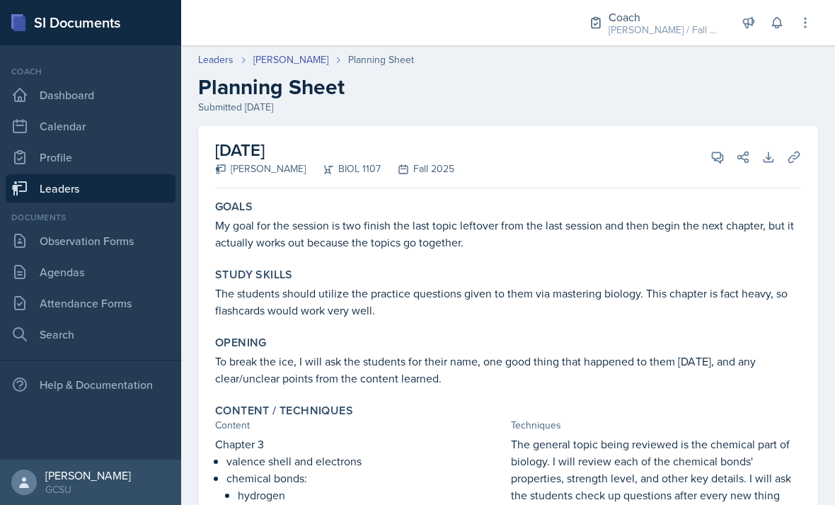
scroll to position [0, 0]
click at [219, 52] on link "Leaders" at bounding box center [215, 59] width 35 height 15
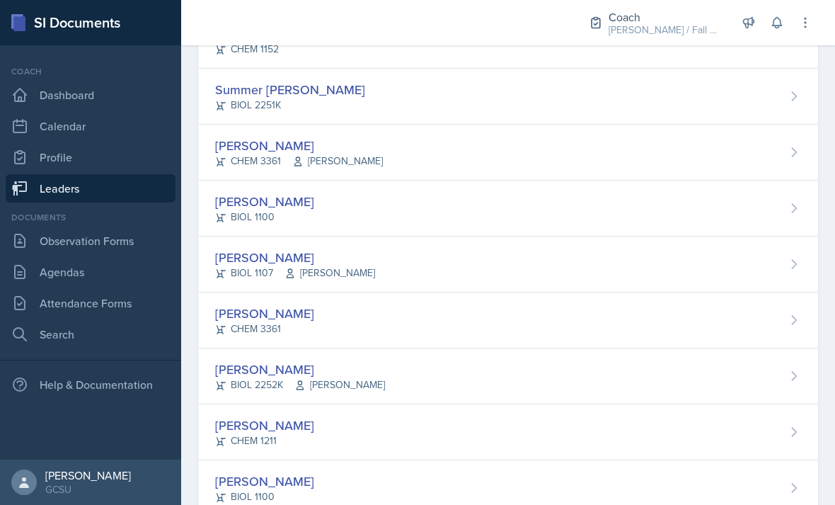
scroll to position [1345, 0]
click at [758, 333] on div "Ansley Stone CHEM 3361" at bounding box center [508, 321] width 620 height 56
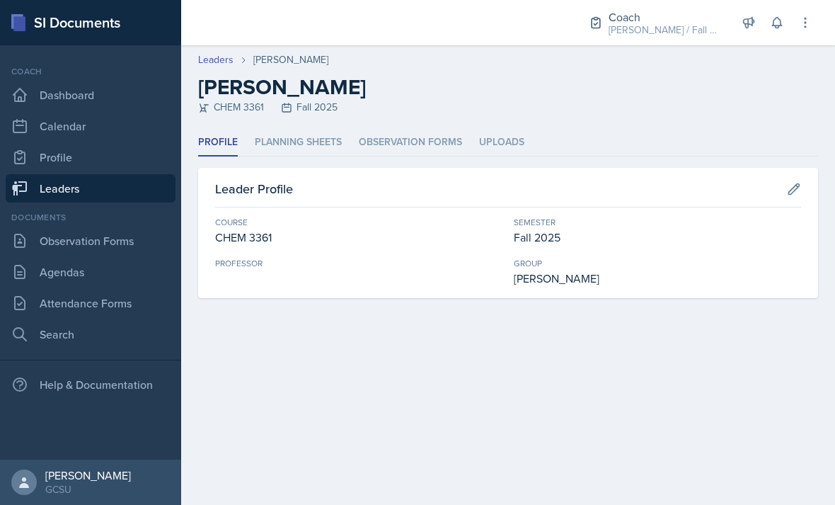
click at [297, 156] on li "Planning Sheets" at bounding box center [298, 143] width 87 height 28
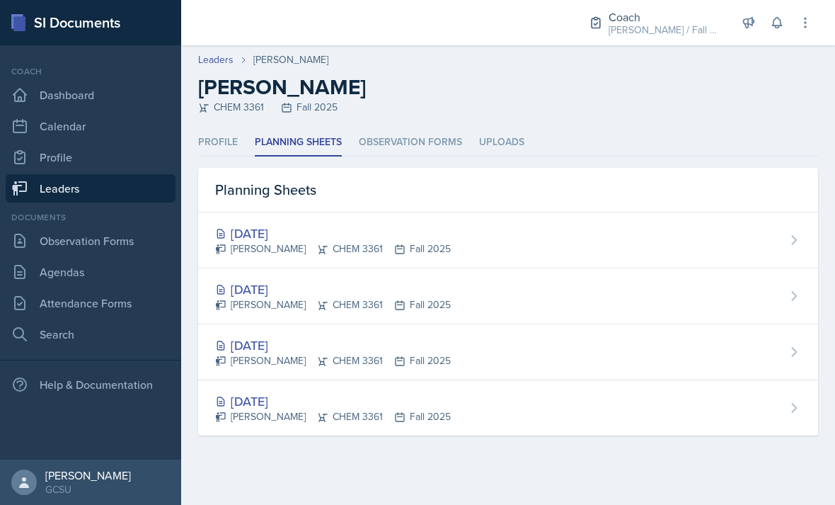
click at [304, 227] on div "[DATE]" at bounding box center [333, 233] width 236 height 19
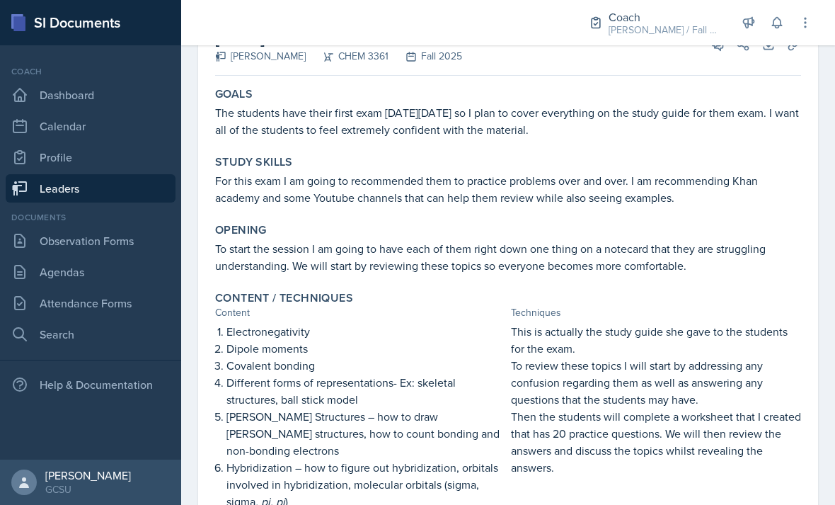
scroll to position [61, 0]
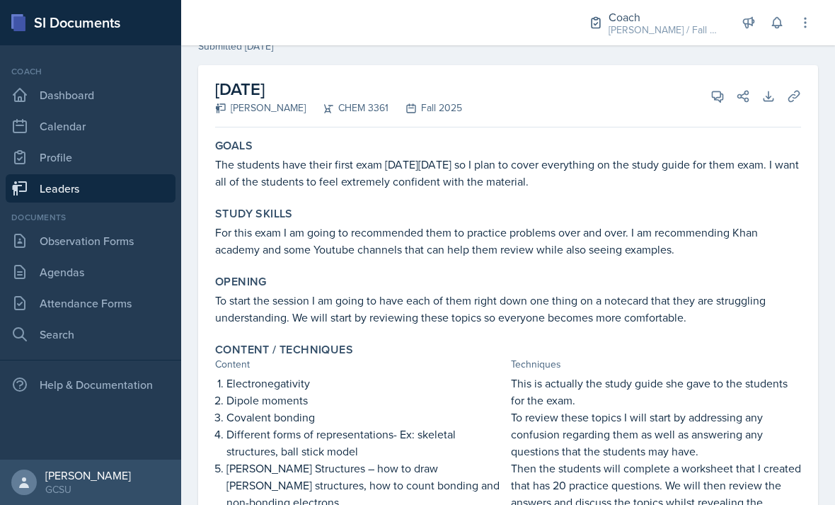
click at [709, 95] on button "View Comments" at bounding box center [717, 96] width 25 height 25
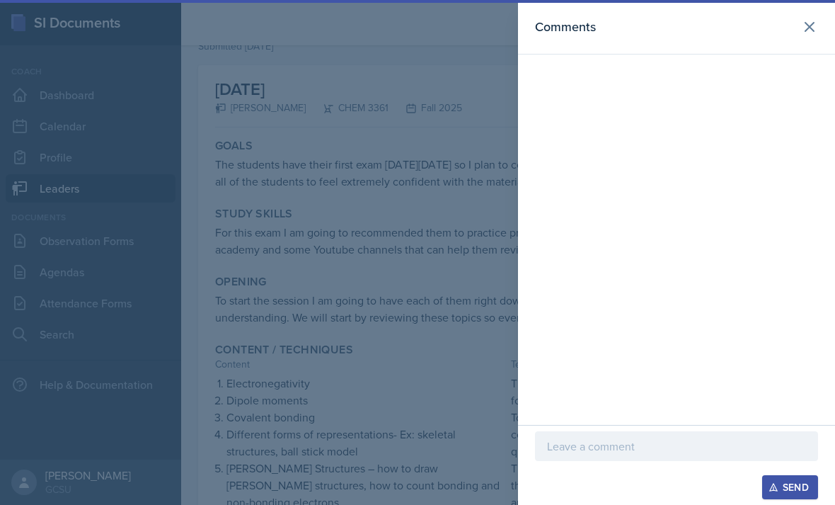
click at [642, 493] on div "Send" at bounding box center [676, 487] width 283 height 24
click at [632, 494] on div "Send" at bounding box center [676, 487] width 283 height 24
click at [570, 489] on div "Send" at bounding box center [676, 487] width 283 height 24
click at [570, 477] on div "Send" at bounding box center [676, 487] width 283 height 24
click at [604, 495] on div "Send" at bounding box center [676, 487] width 283 height 24
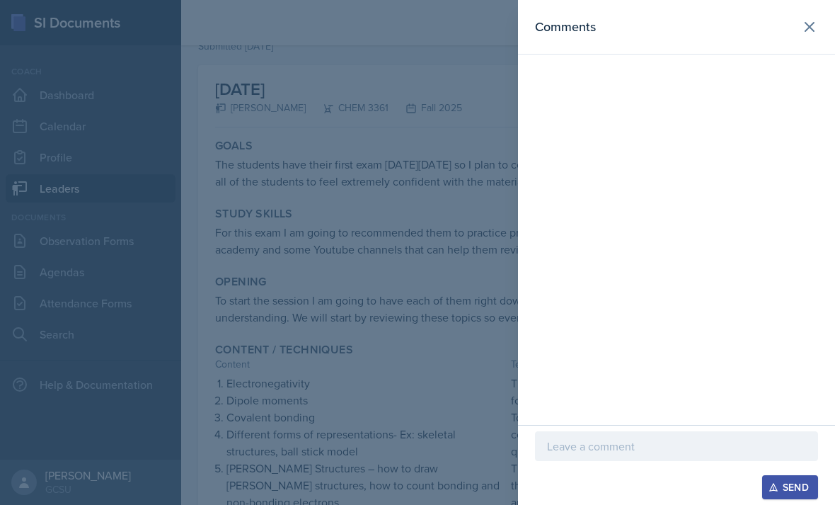
click at [582, 486] on div "Send" at bounding box center [676, 487] width 283 height 24
click at [816, 35] on icon at bounding box center [809, 26] width 17 height 17
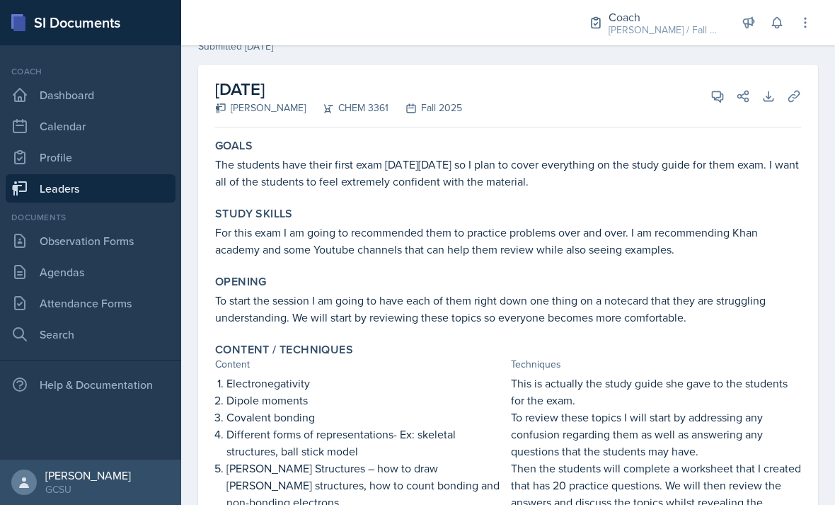
click at [721, 91] on icon at bounding box center [718, 96] width 11 height 11
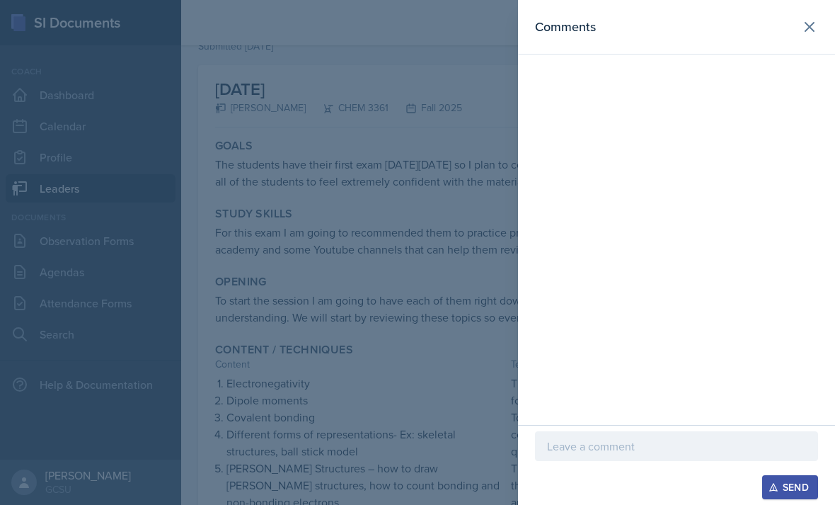
click at [582, 447] on p at bounding box center [676, 445] width 259 height 17
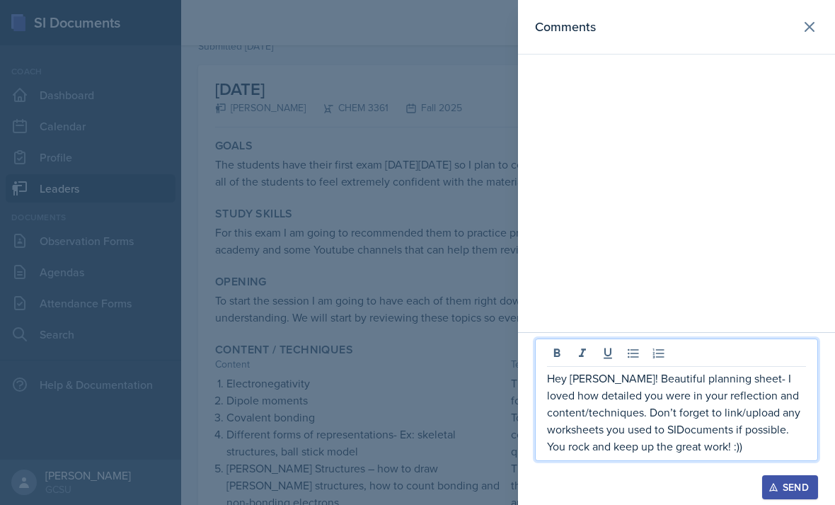
click at [798, 481] on div "Send" at bounding box center [790, 486] width 38 height 11
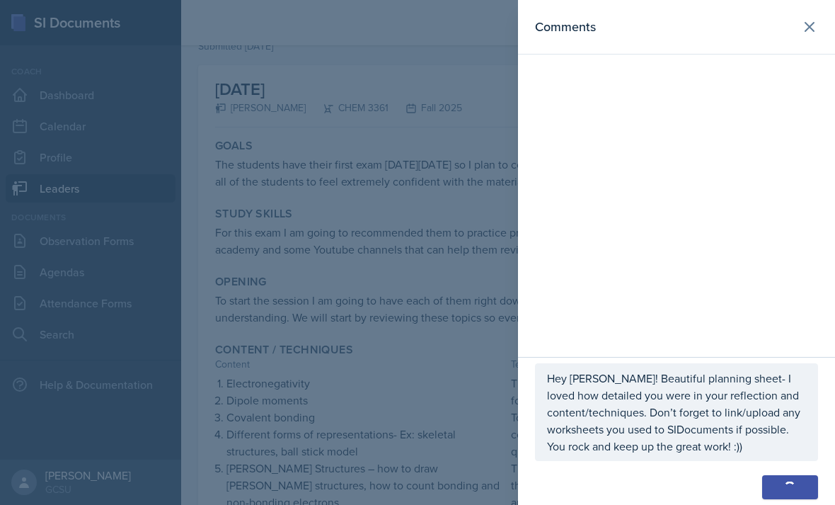
scroll to position [129, 0]
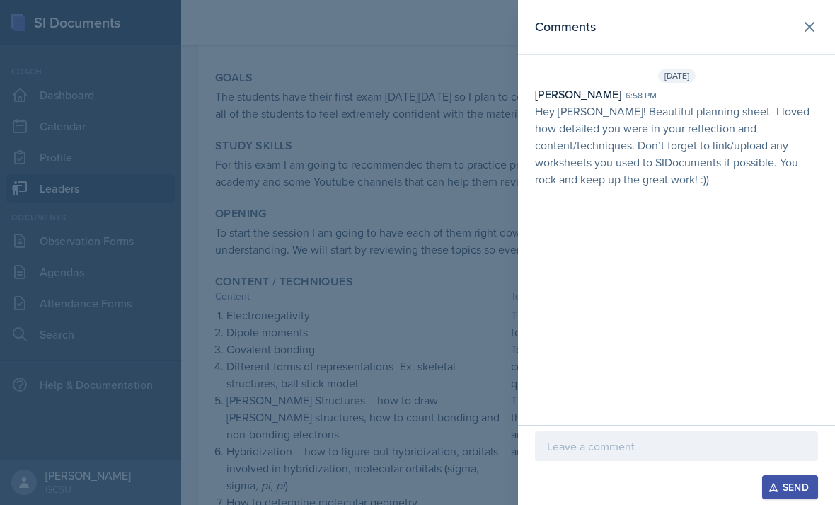
click at [810, 28] on icon at bounding box center [809, 27] width 8 height 8
